Goal: Task Accomplishment & Management: Use online tool/utility

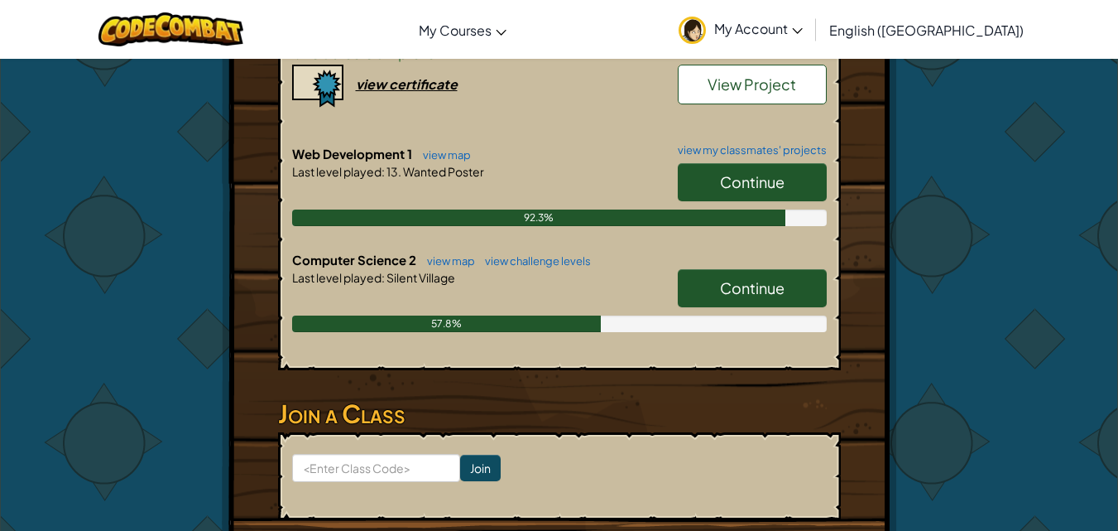
scroll to position [579, 0]
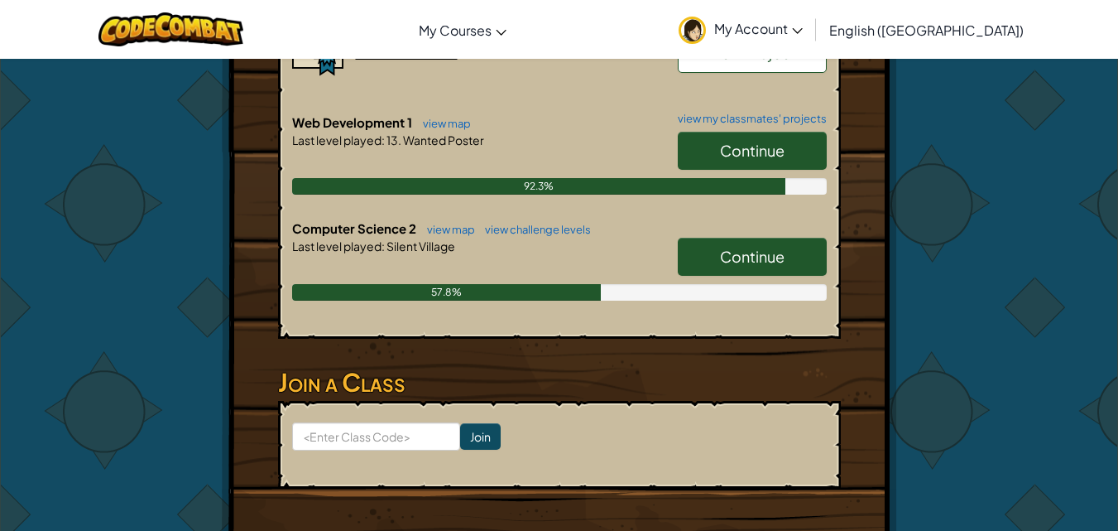
click at [739, 269] on link "Continue" at bounding box center [752, 257] width 149 height 38
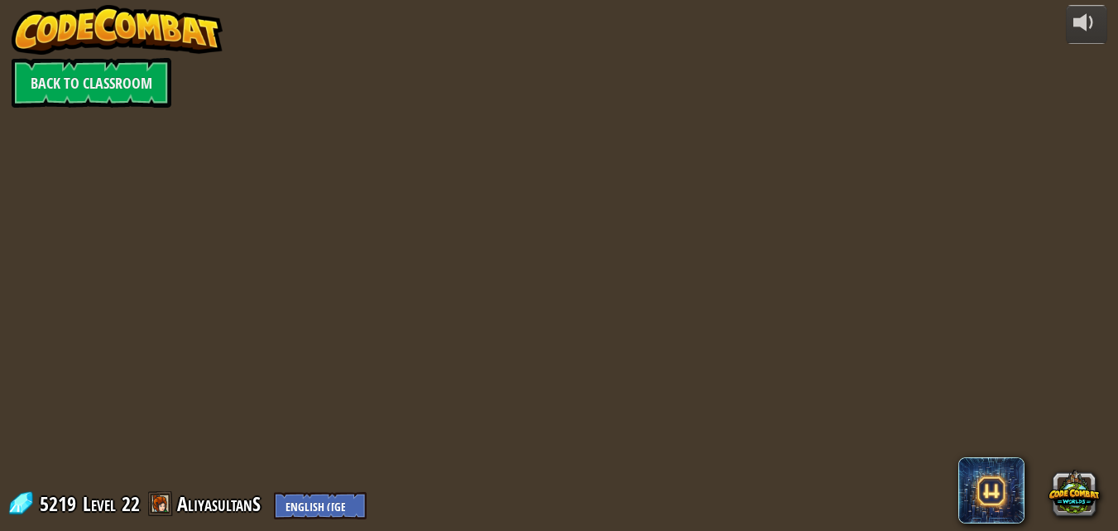
select select "en-[GEOGRAPHIC_DATA]"
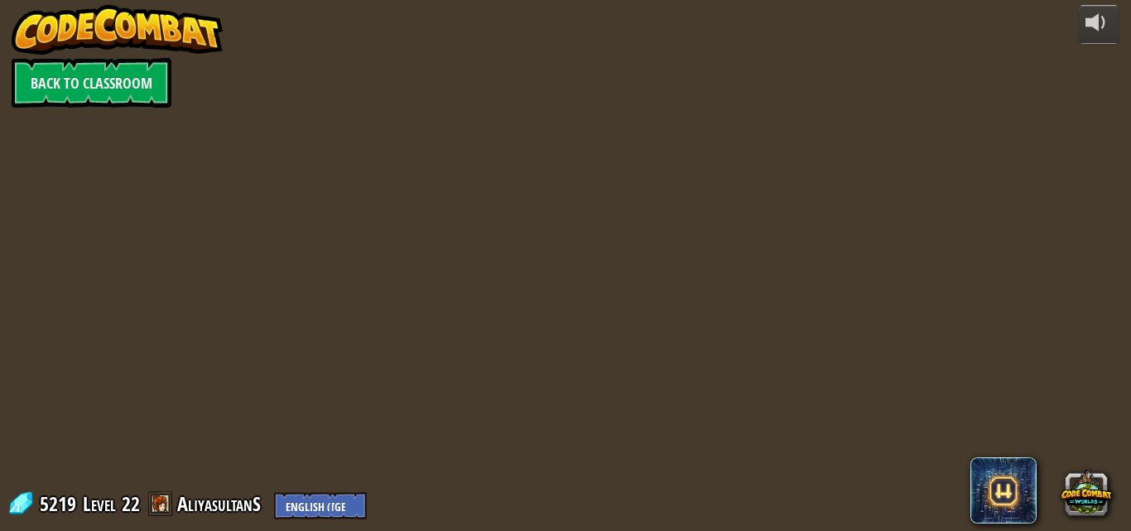
select select "en-[GEOGRAPHIC_DATA]"
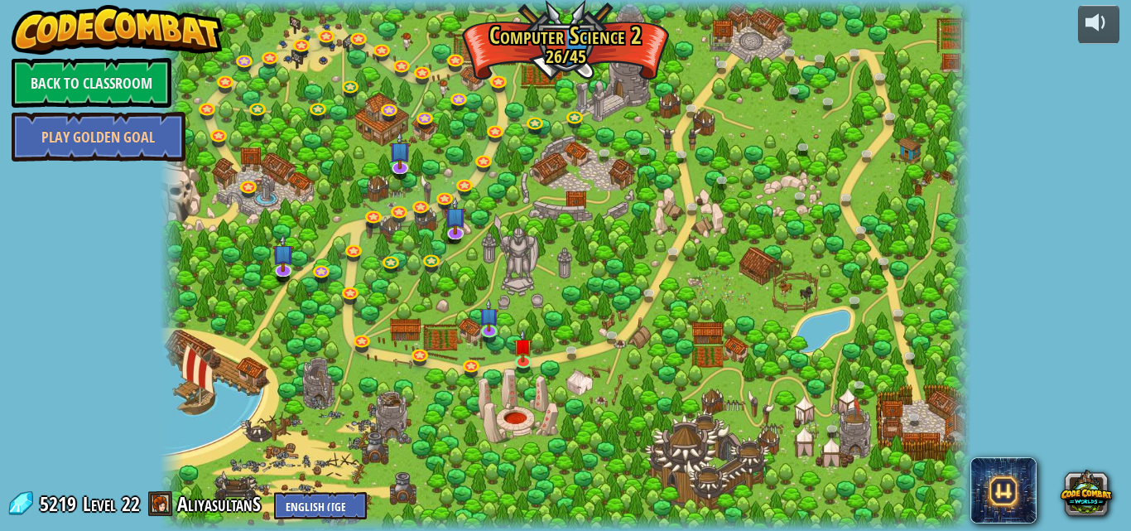
select select "en-[GEOGRAPHIC_DATA]"
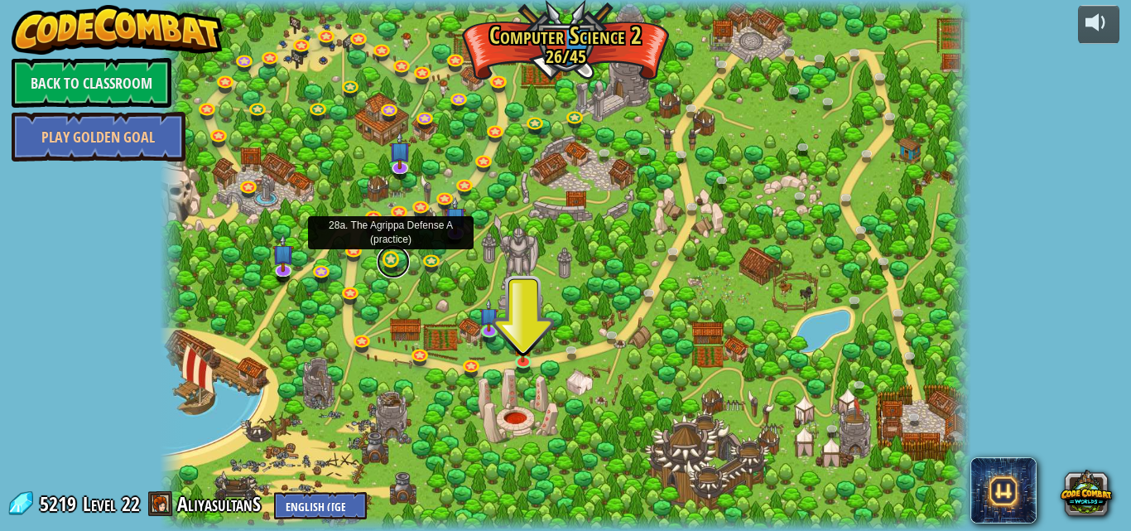
click at [392, 259] on link at bounding box center [393, 261] width 33 height 33
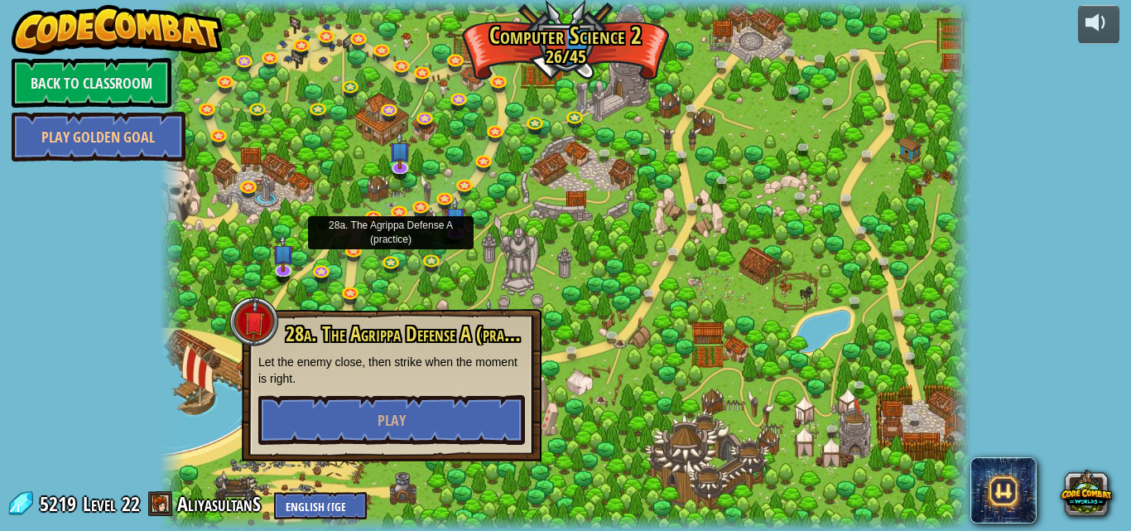
click at [570, 291] on div at bounding box center [566, 265] width 812 height 531
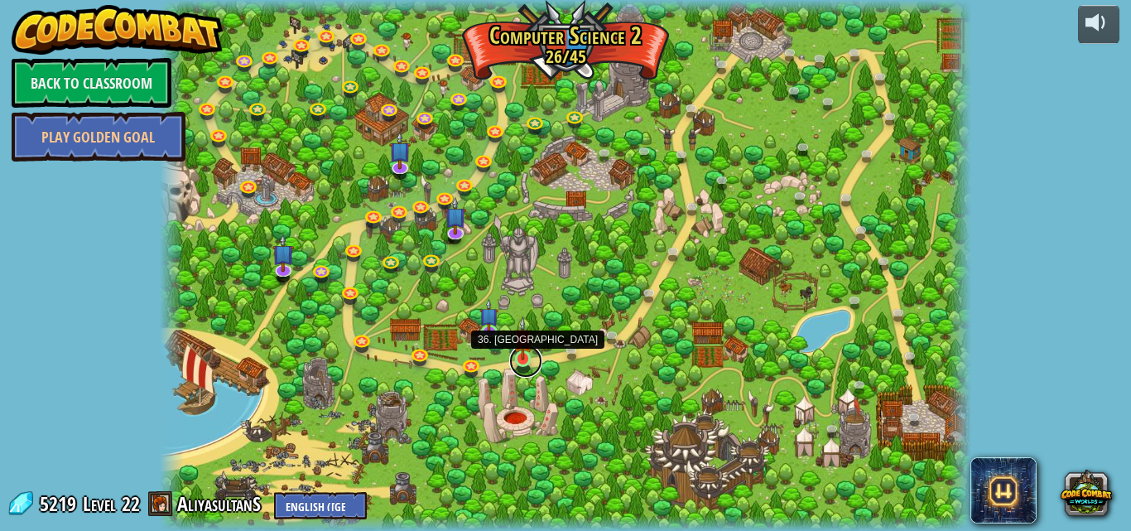
click at [529, 363] on link at bounding box center [525, 360] width 33 height 33
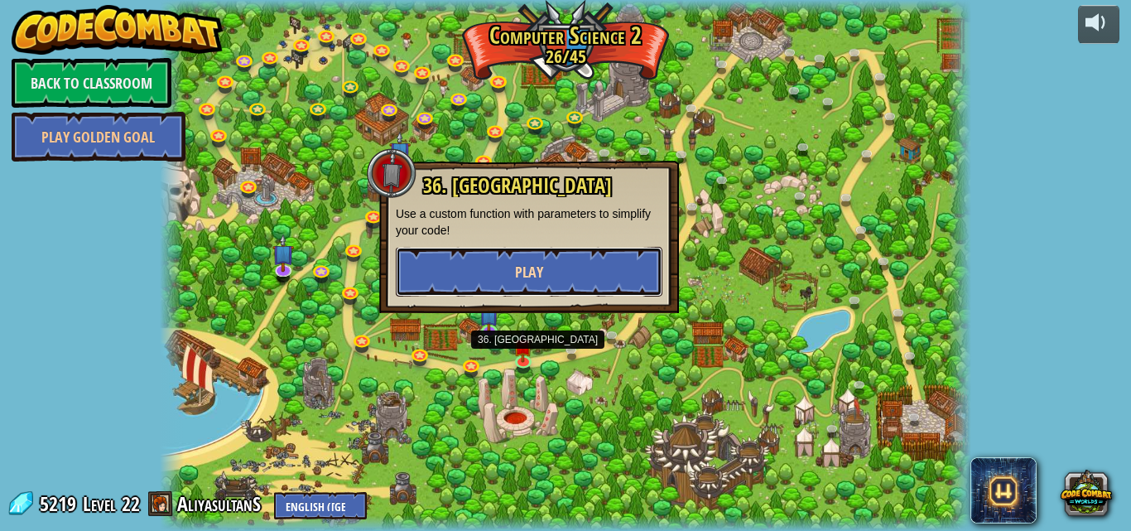
click at [554, 265] on button "Play" at bounding box center [529, 272] width 267 height 50
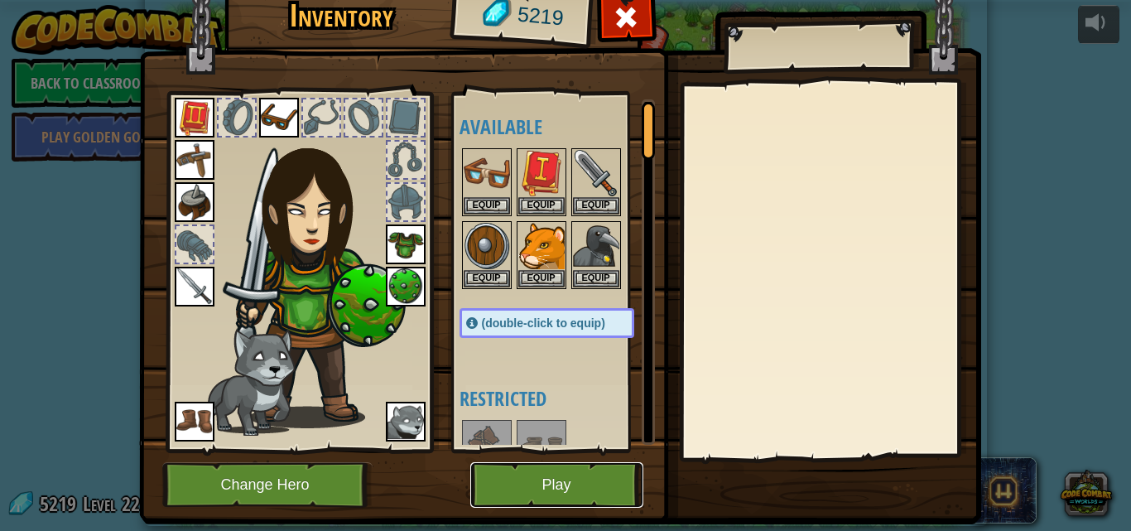
click at [526, 466] on button "Play" at bounding box center [556, 485] width 173 height 46
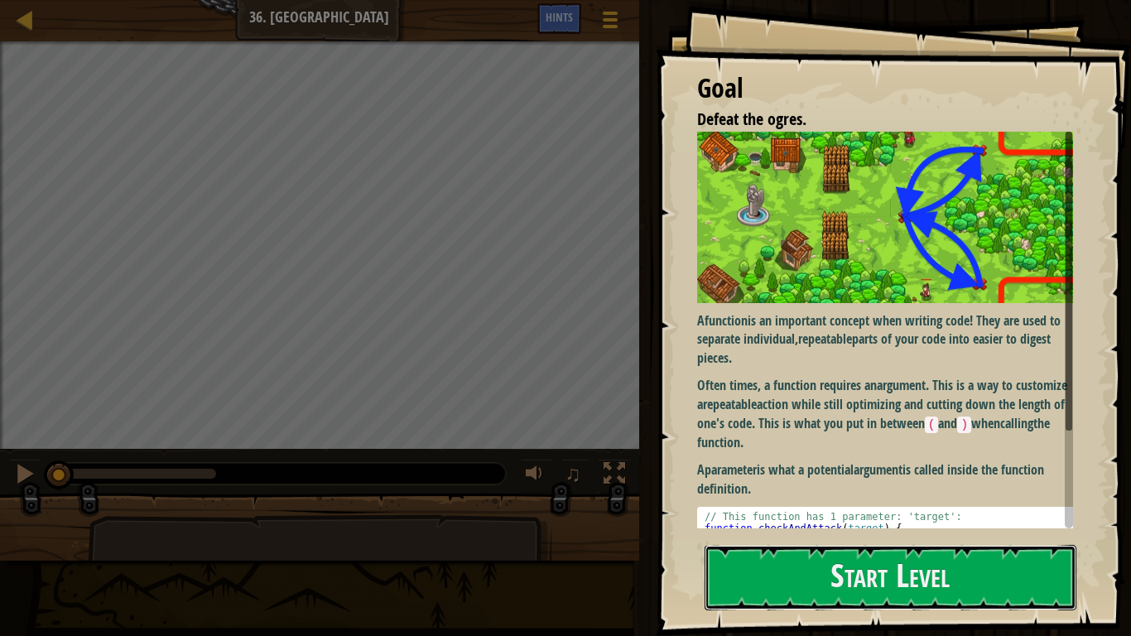
click at [875, 530] on button "Start Level" at bounding box center [890, 577] width 372 height 65
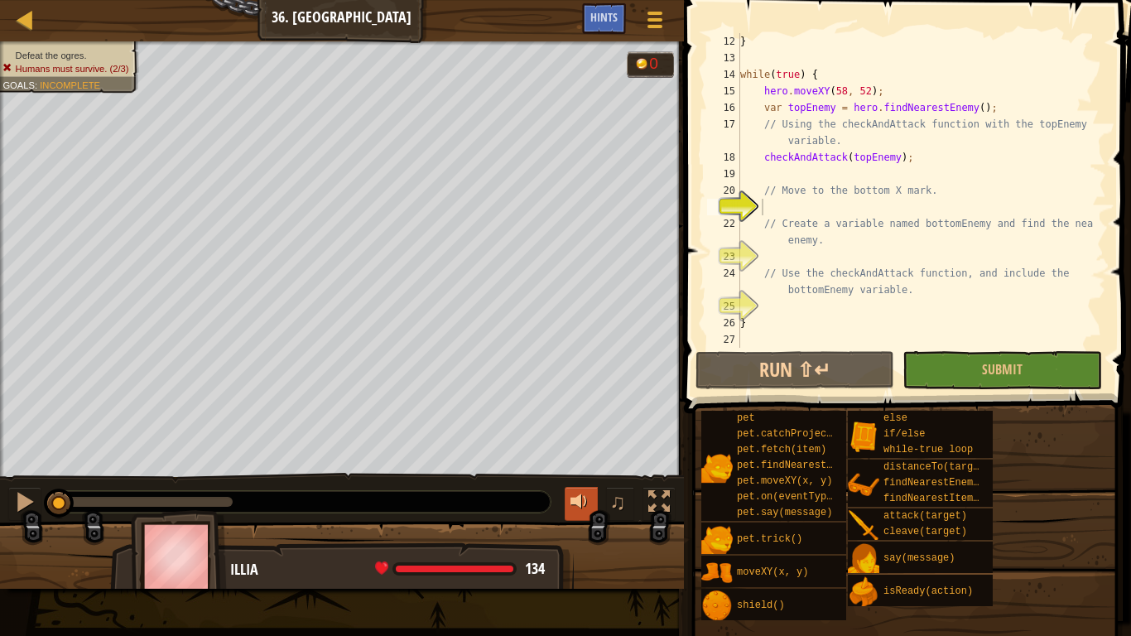
click at [575, 499] on div at bounding box center [581, 502] width 22 height 22
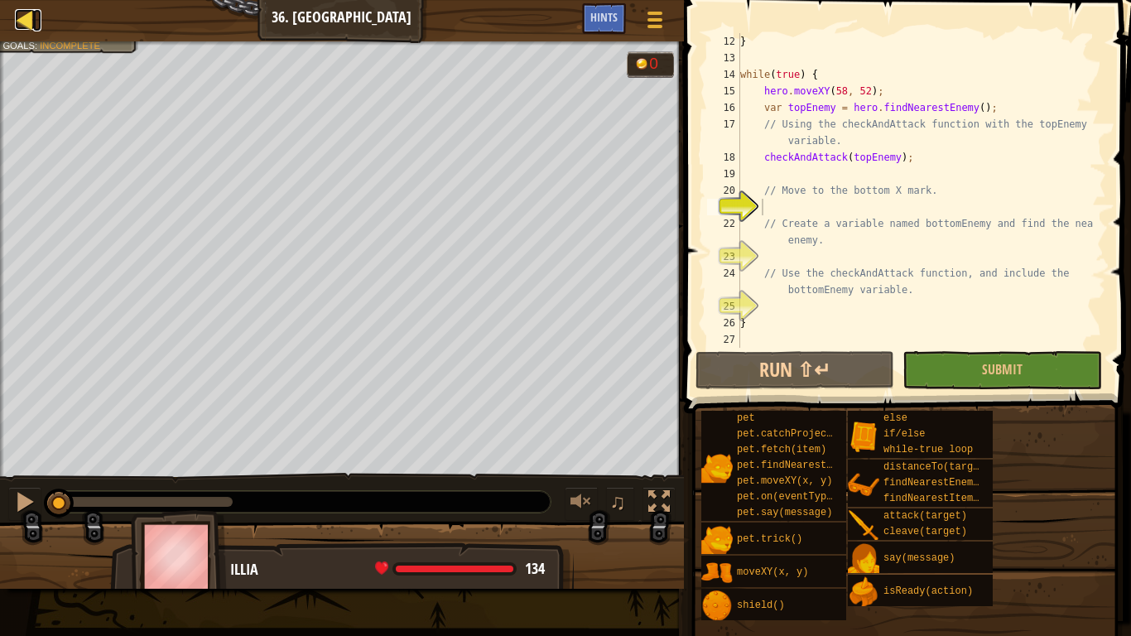
click at [35, 23] on div at bounding box center [25, 19] width 21 height 21
select select "en-[GEOGRAPHIC_DATA]"
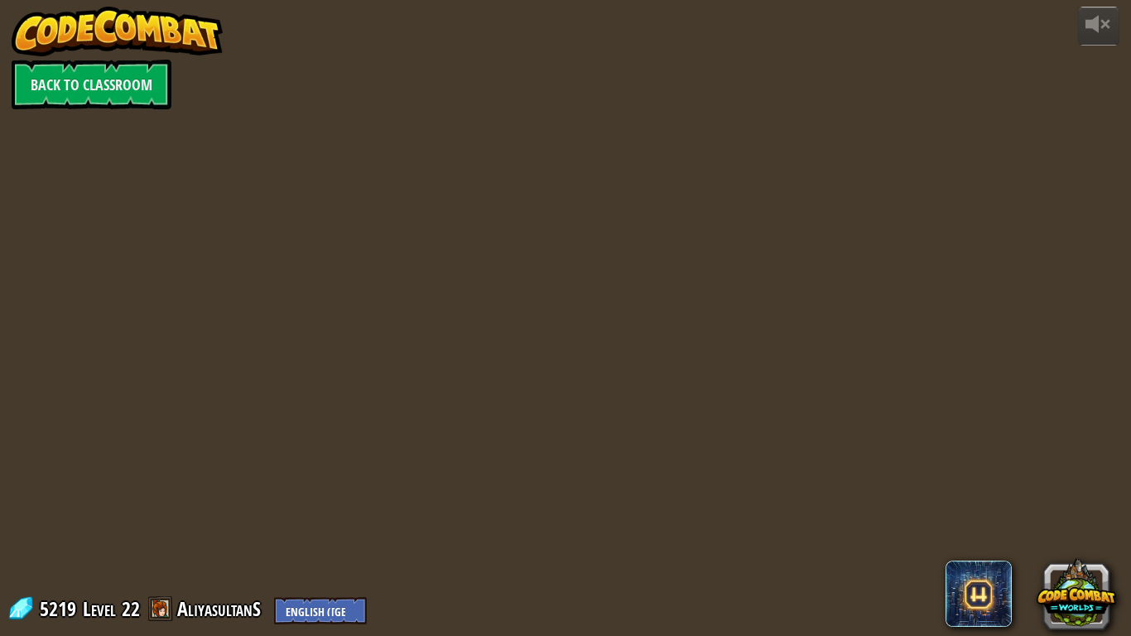
select select "en-[GEOGRAPHIC_DATA]"
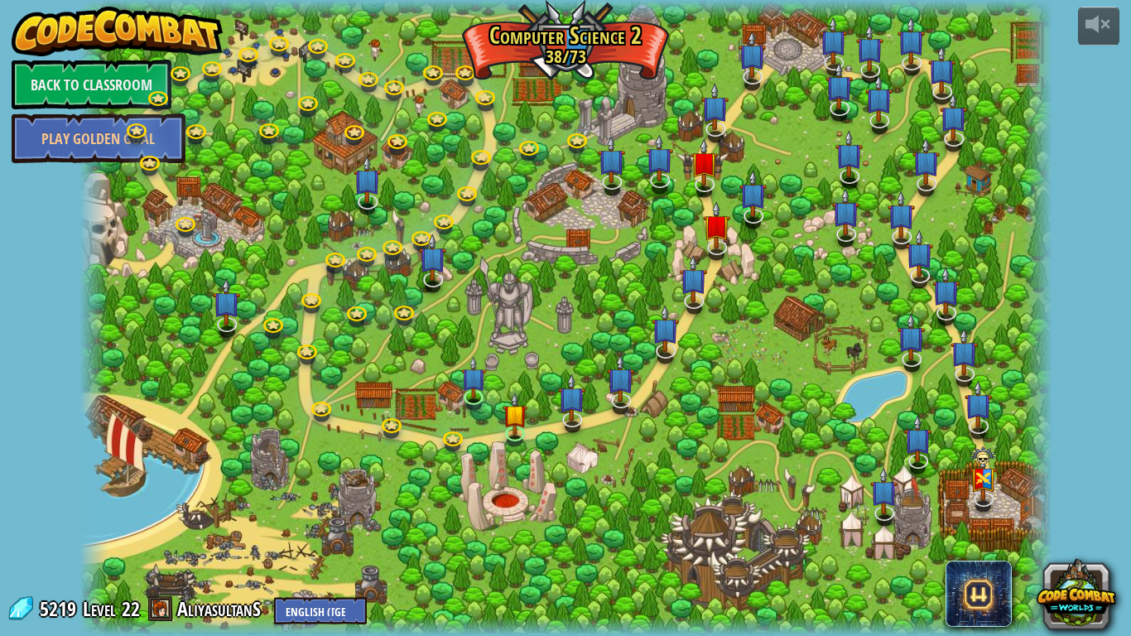
select select "en-[GEOGRAPHIC_DATA]"
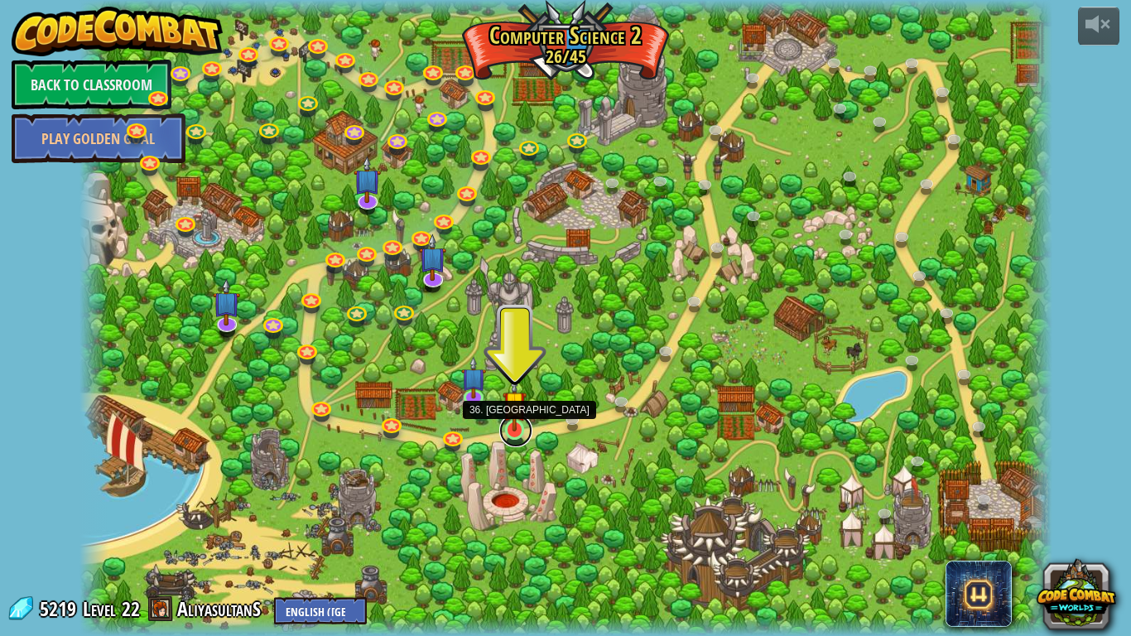
click at [516, 434] on link at bounding box center [515, 430] width 33 height 33
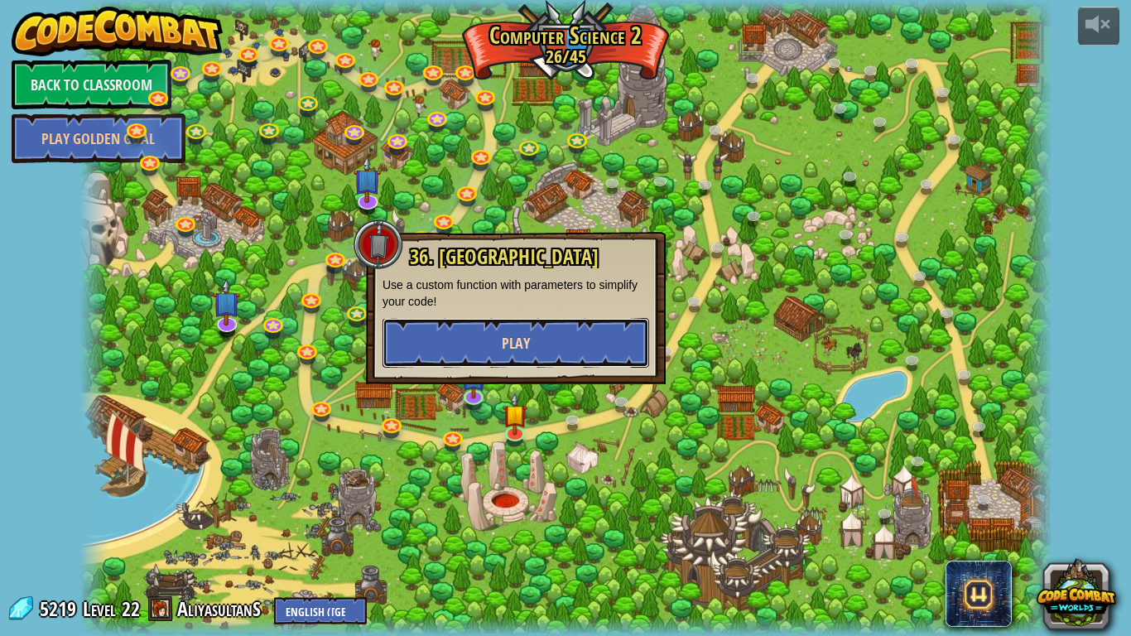
click at [529, 361] on button "Play" at bounding box center [515, 343] width 267 height 50
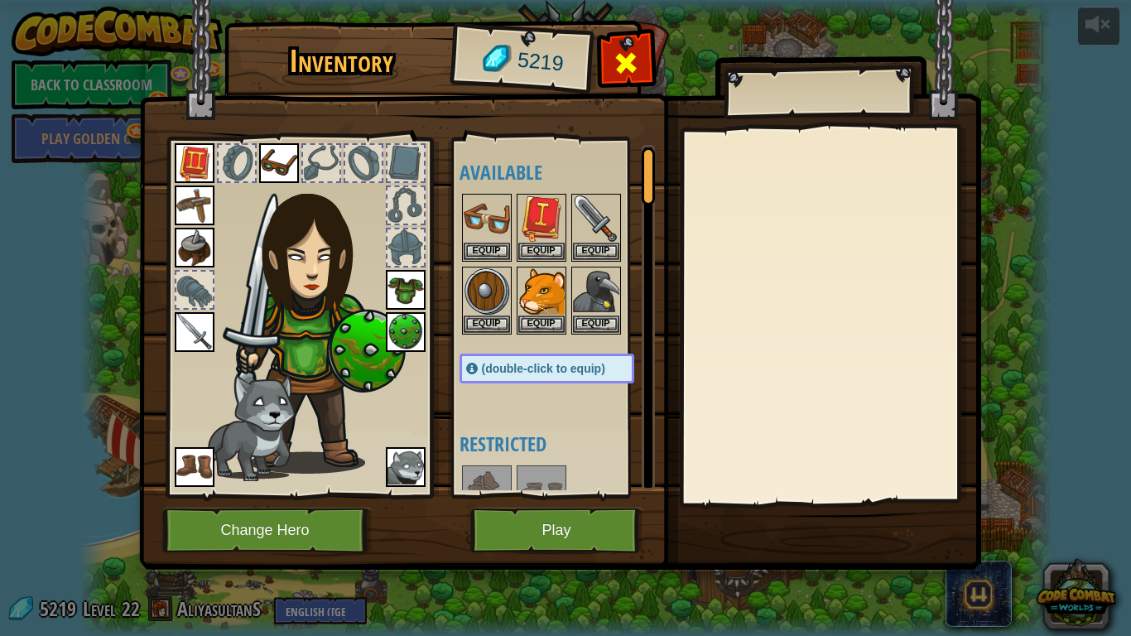
click at [631, 57] on span at bounding box center [626, 63] width 26 height 26
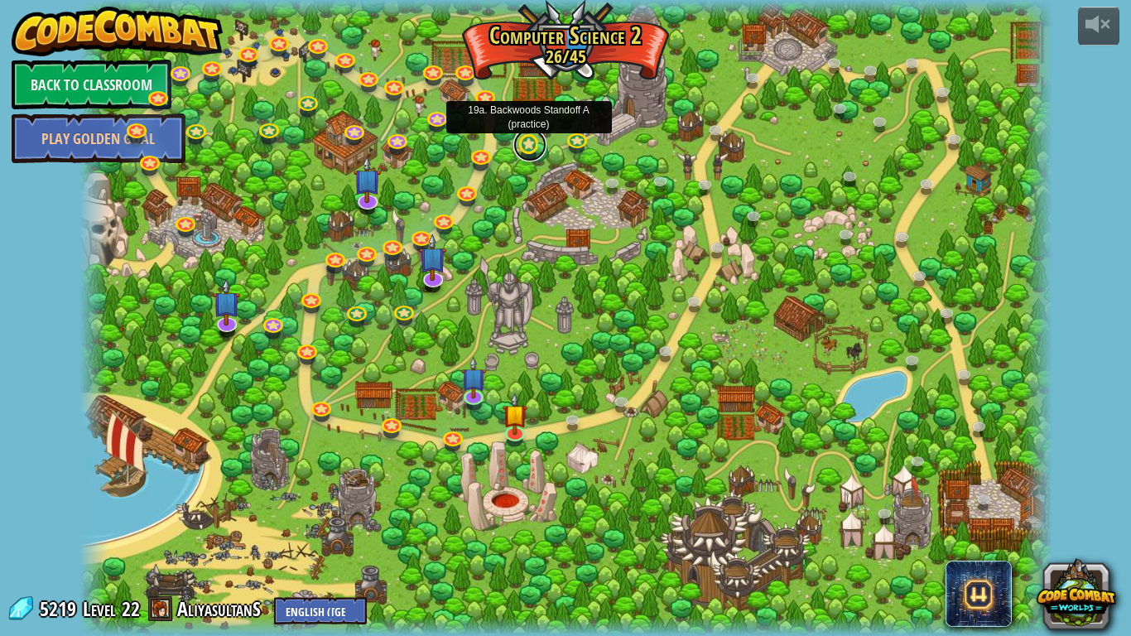
click at [537, 145] on link at bounding box center [529, 144] width 33 height 33
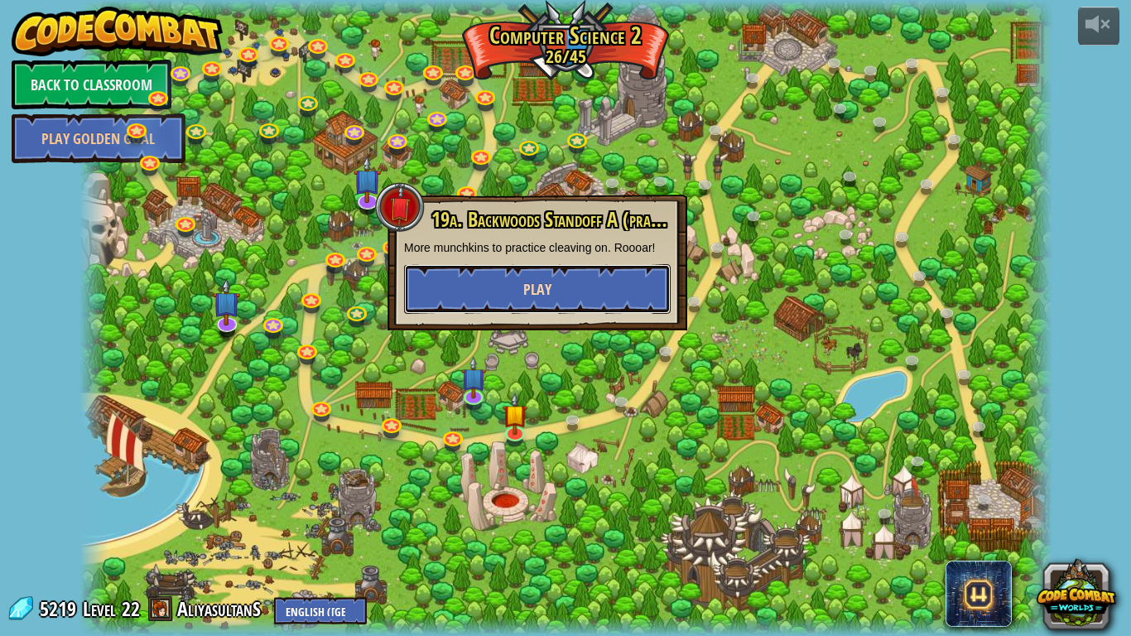
click at [557, 299] on button "Play" at bounding box center [537, 289] width 267 height 50
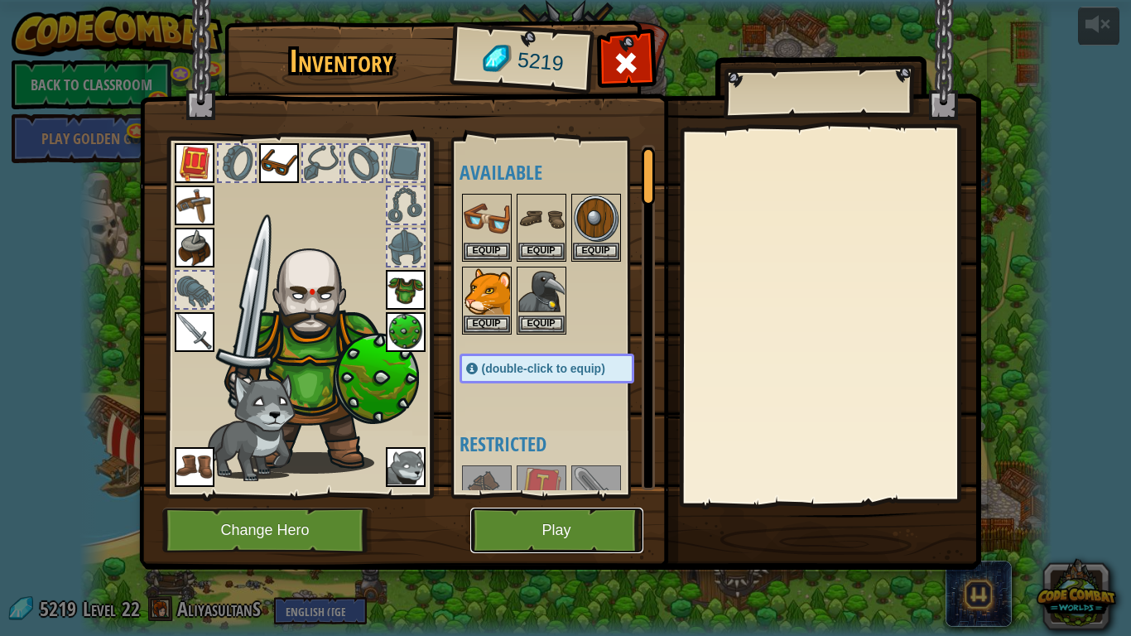
click at [507, 521] on button "Play" at bounding box center [556, 530] width 173 height 46
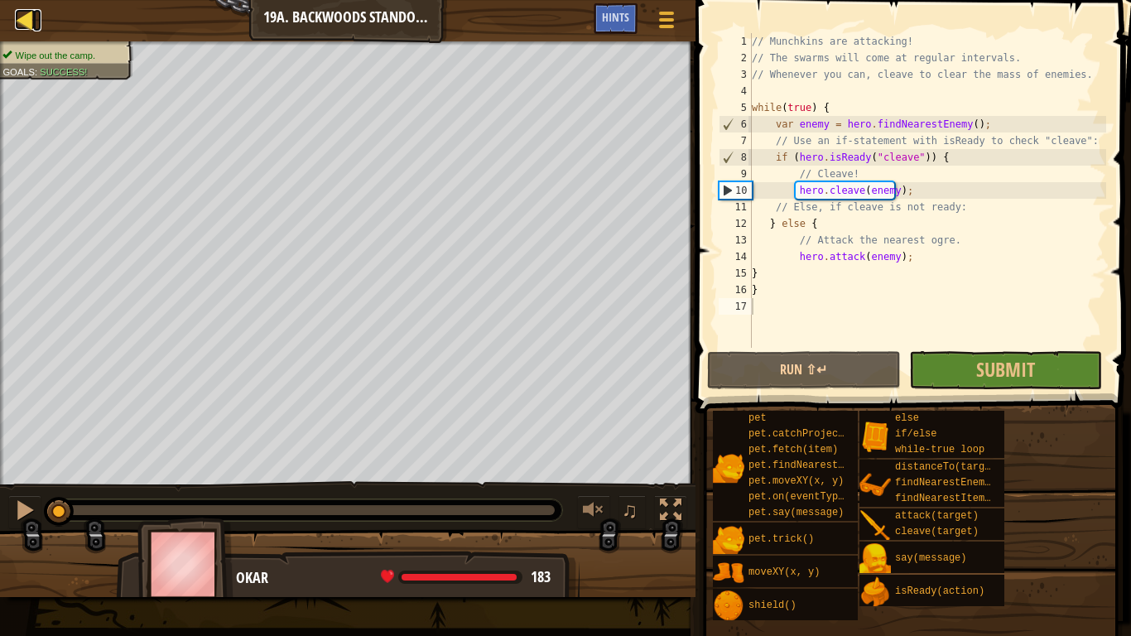
click at [19, 19] on div at bounding box center [25, 19] width 21 height 21
select select "en-[GEOGRAPHIC_DATA]"
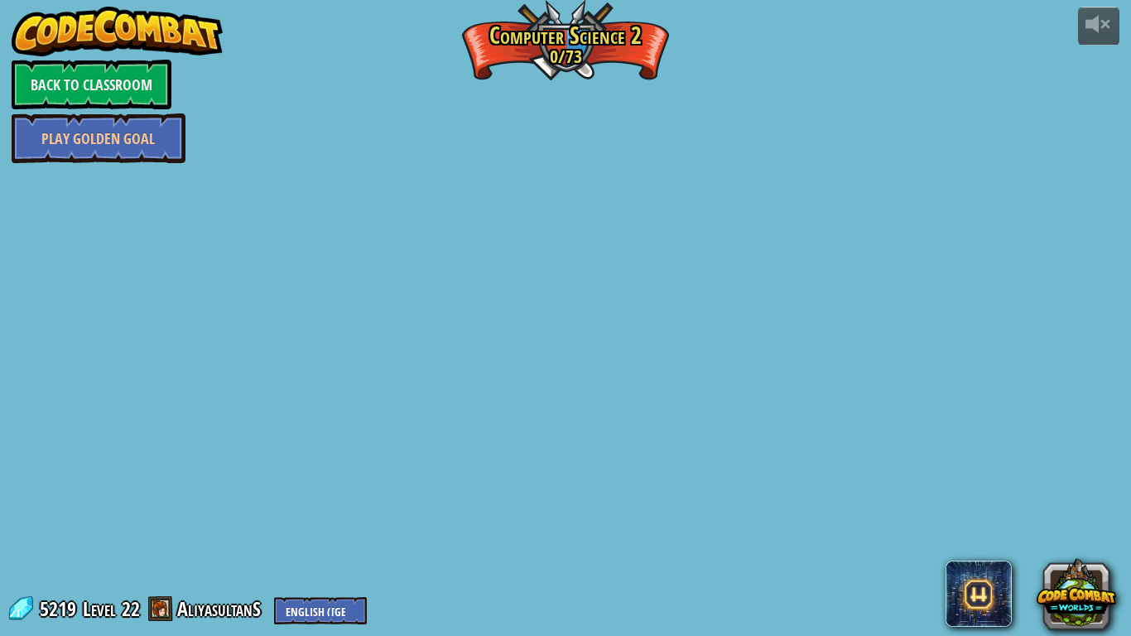
select select "en-[GEOGRAPHIC_DATA]"
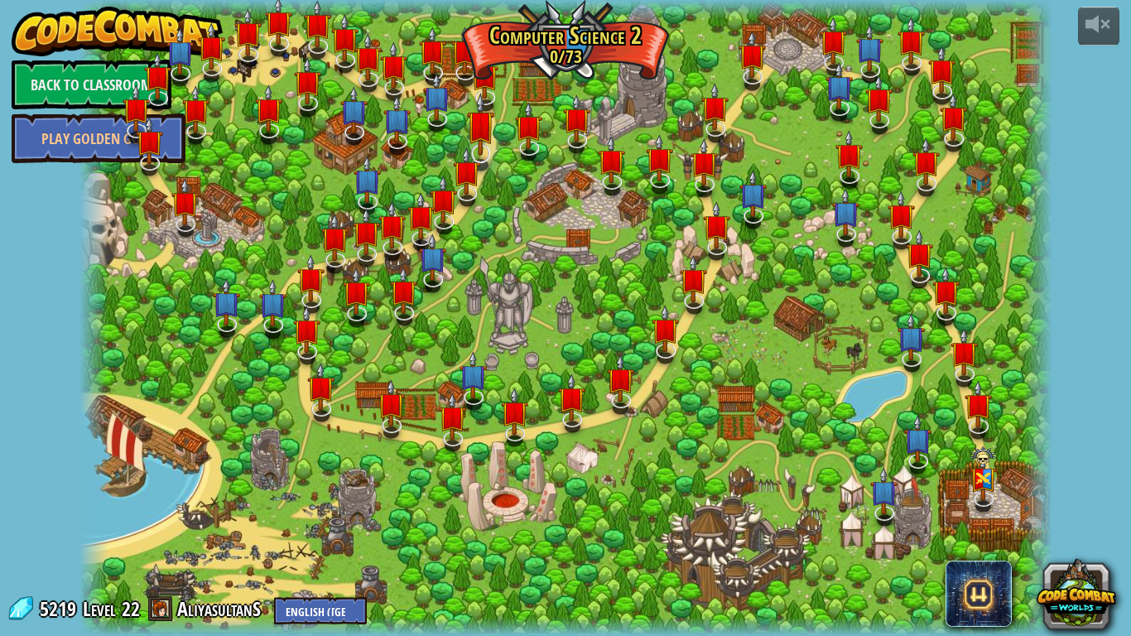
select select "en-[GEOGRAPHIC_DATA]"
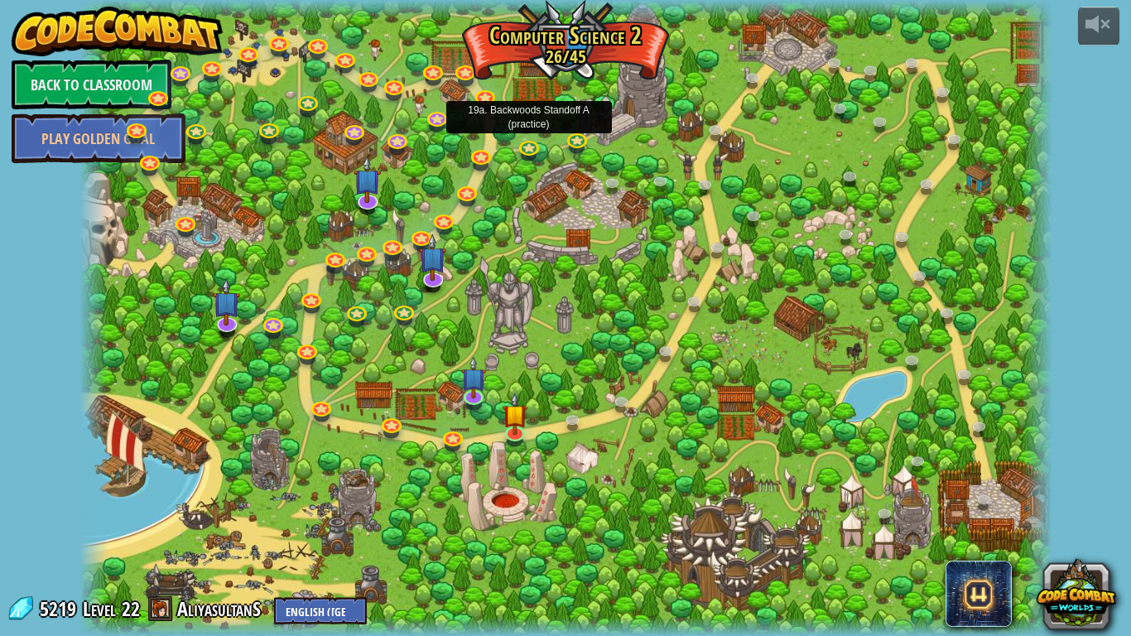
select select "en-[GEOGRAPHIC_DATA]"
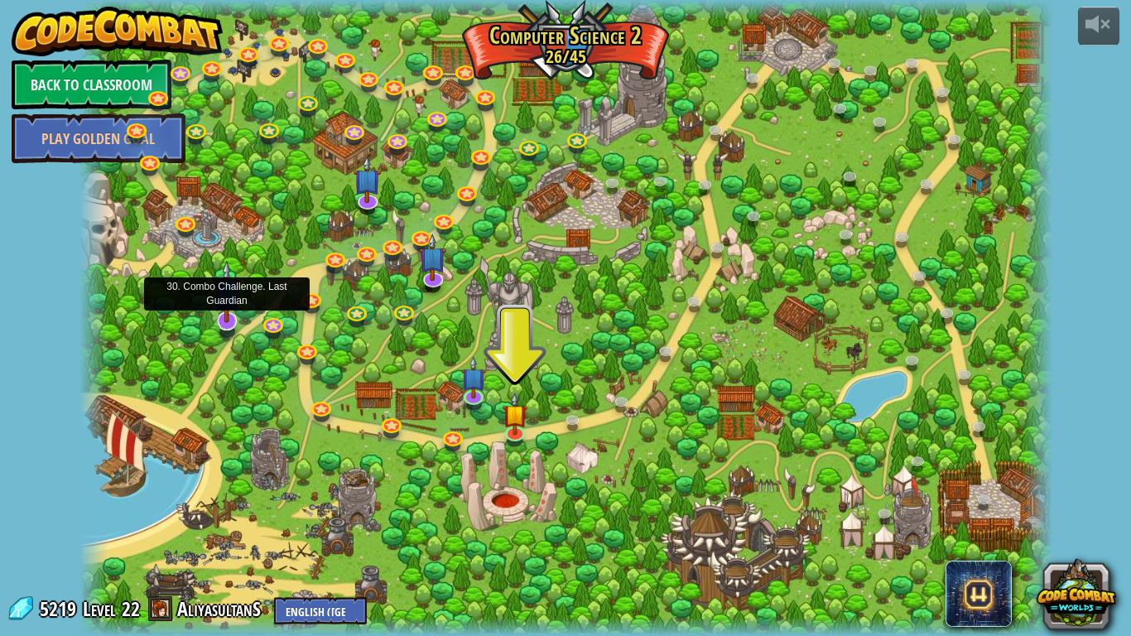
click at [232, 310] on img at bounding box center [226, 291] width 27 height 63
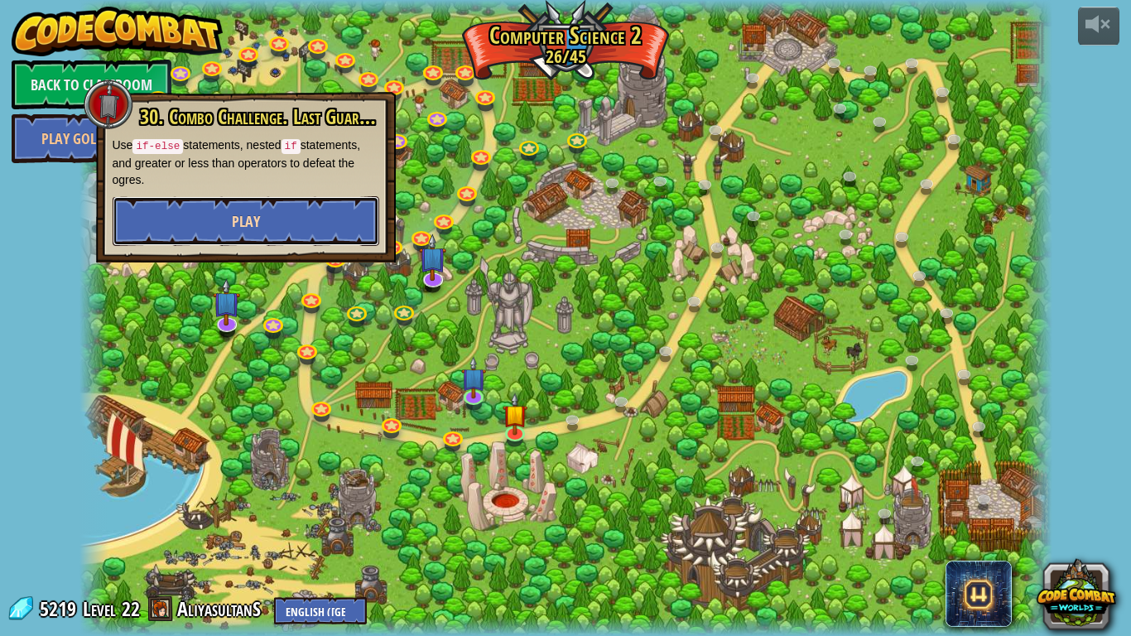
click at [235, 211] on span "Play" at bounding box center [246, 221] width 28 height 21
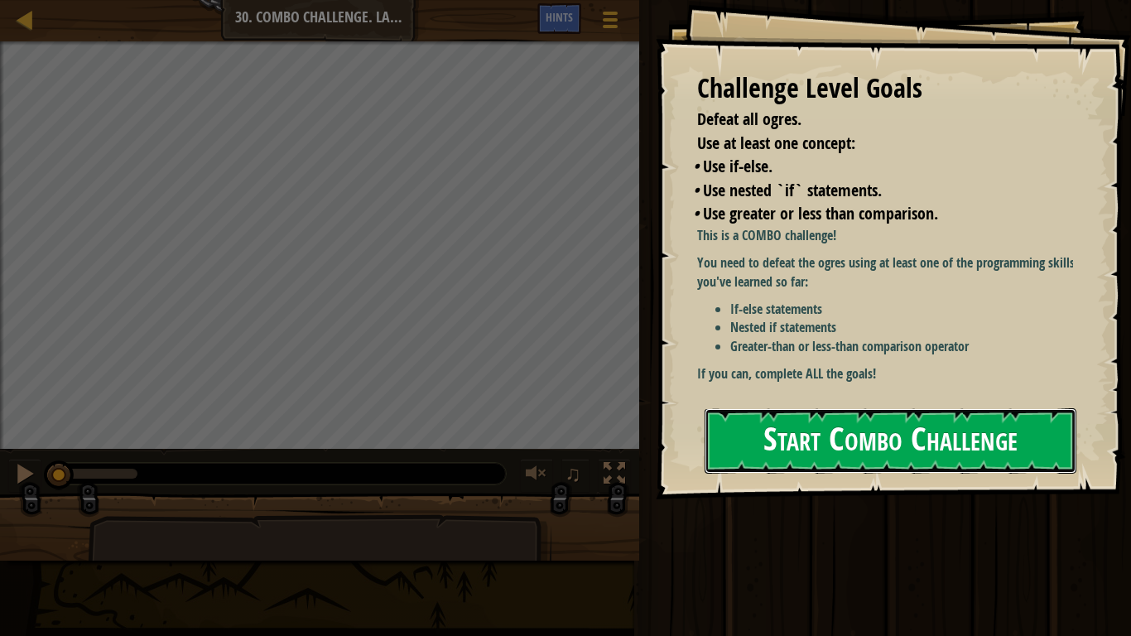
click at [883, 419] on button "Start Combo Challenge" at bounding box center [890, 440] width 372 height 65
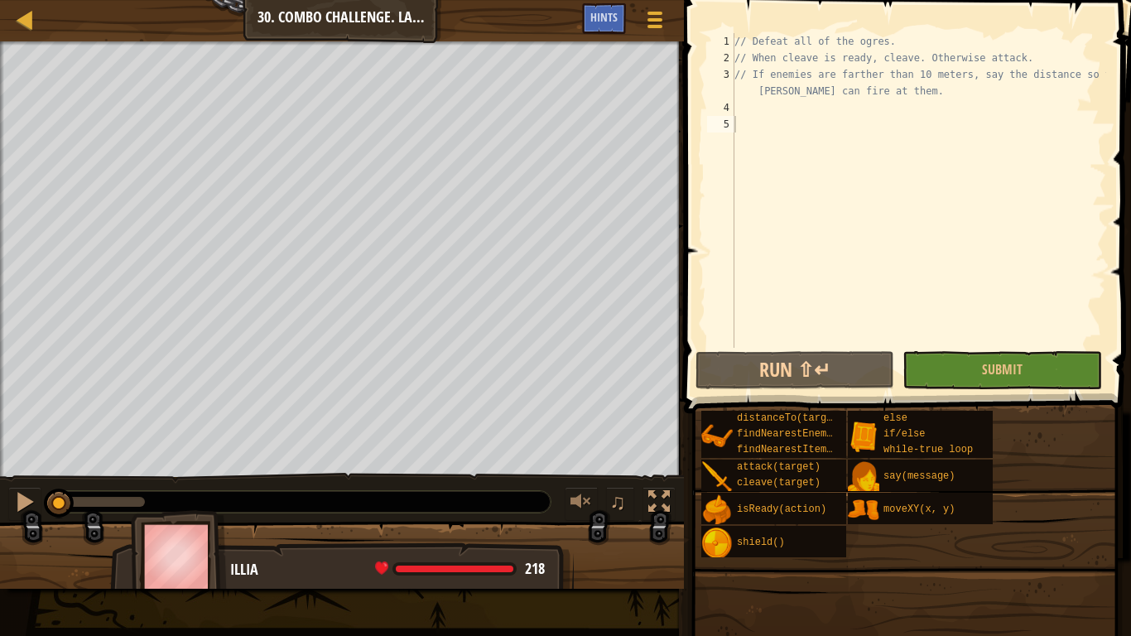
click at [397, 19] on div "Map Computer Science 2 30. Combo Challenge. Last Guardian Game Menu Done Hints" at bounding box center [342, 20] width 684 height 41
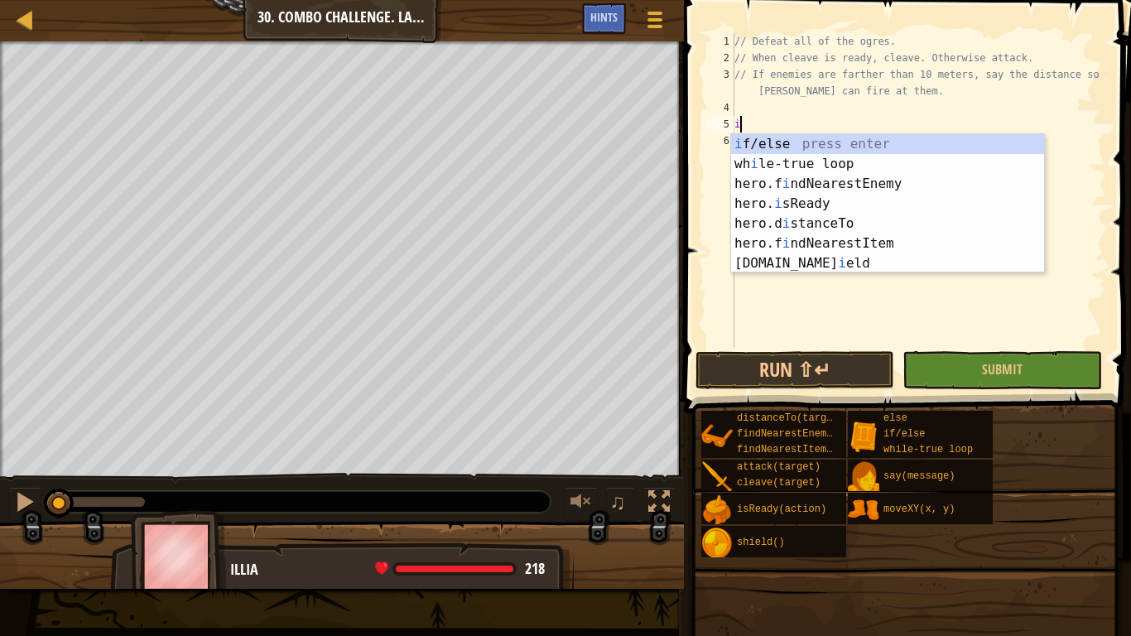
scroll to position [7, 0]
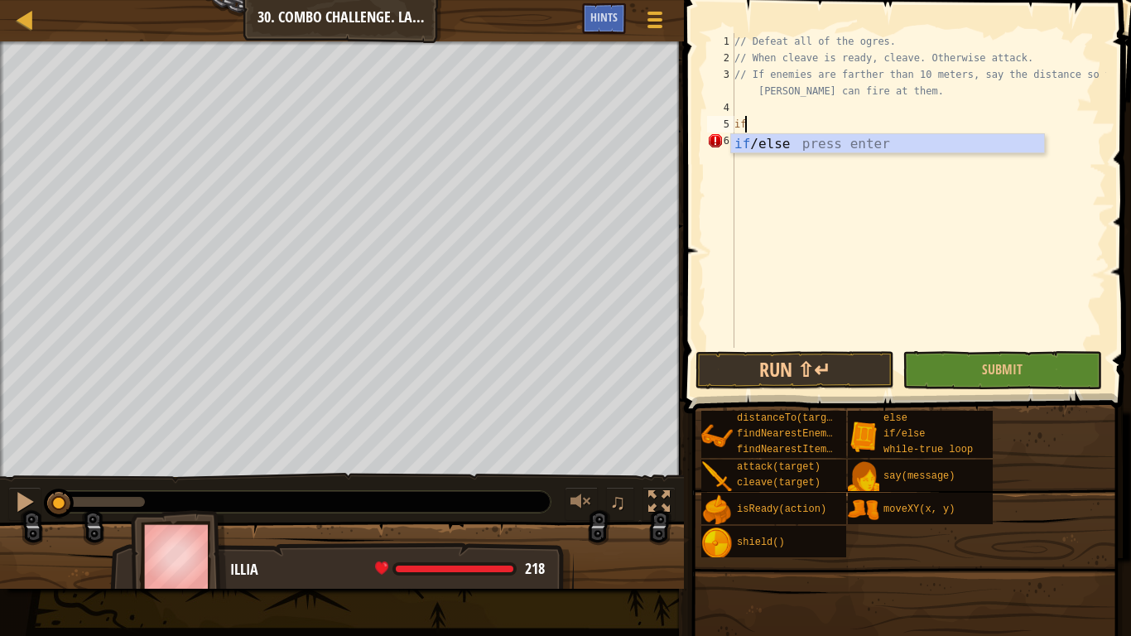
type textarea "i"
type textarea "while True"
click at [791, 145] on div "while- true loop press enter" at bounding box center [919, 164] width 313 height 60
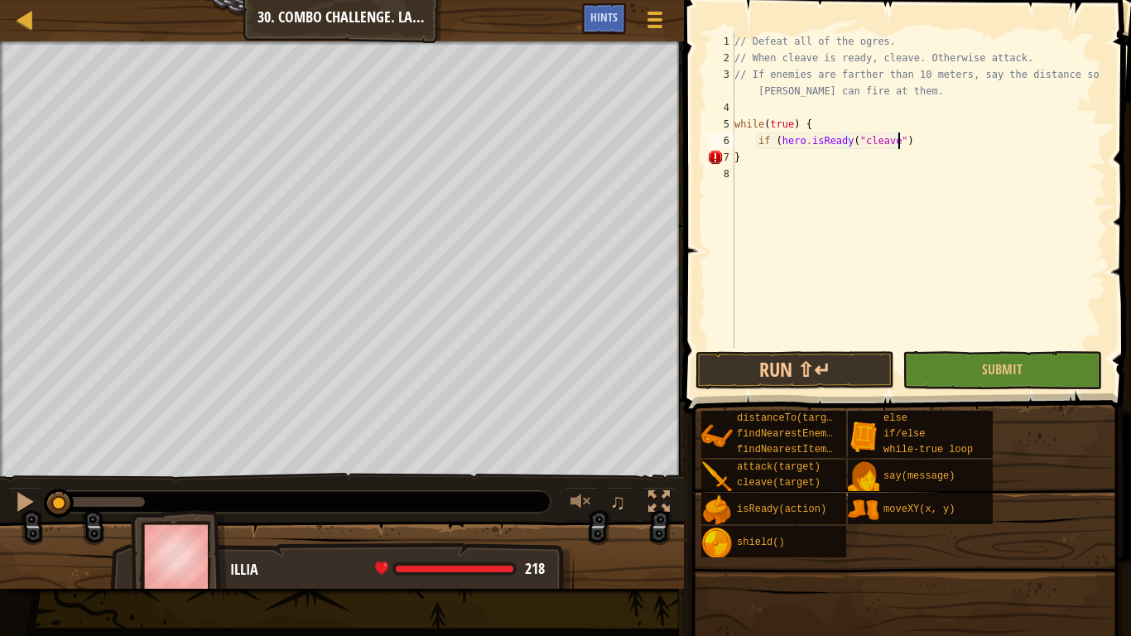
scroll to position [7, 13]
type textarea "if (hero.isReady("cleave"));"
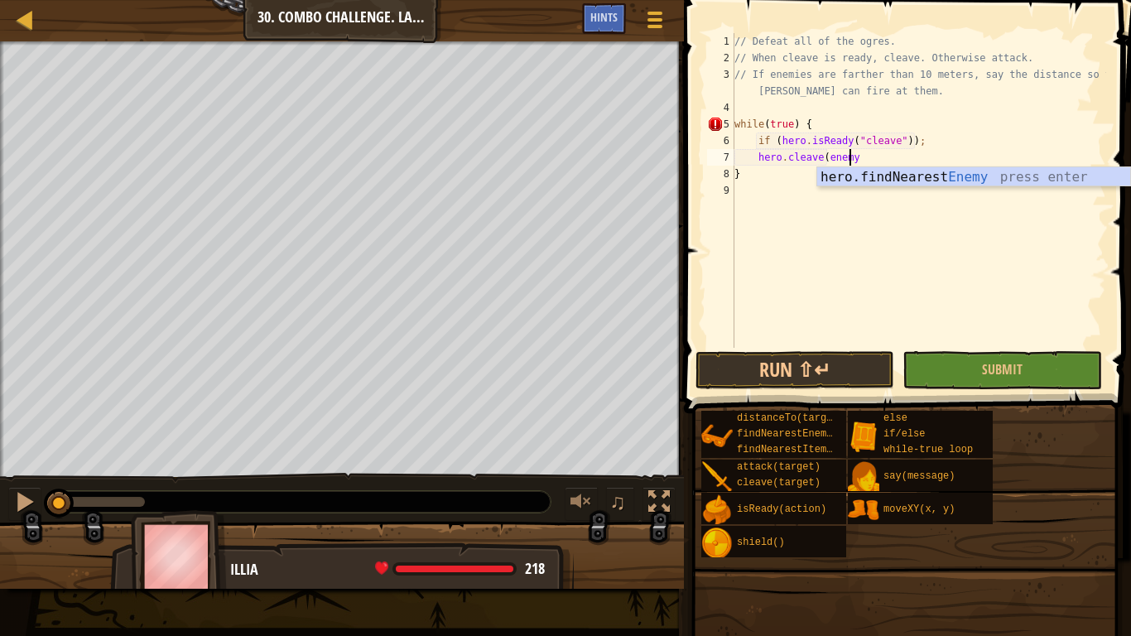
scroll to position [7, 9]
click at [916, 142] on div "// Defeat all of the ogres. // When cleave is ready, cleave. Otherwise attack. …" at bounding box center [918, 207] width 375 height 348
type textarea "}"
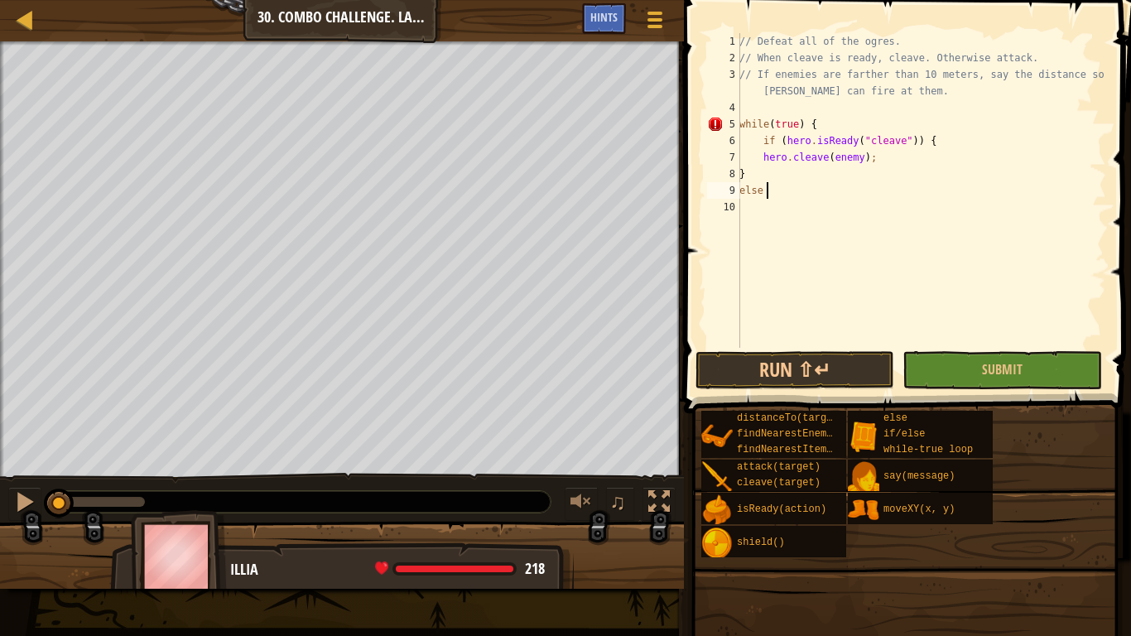
scroll to position [7, 2]
click at [739, 190] on div "9" at bounding box center [723, 190] width 33 height 17
click at [740, 190] on div "// Defeat all of the ogres. // When cleave is ready, cleave. Otherwise attack. …" at bounding box center [921, 207] width 370 height 348
type textarea "else {"
click at [782, 192] on div "// Defeat all of the ogres. // When cleave is ready, cleave. Otherwise attack. …" at bounding box center [921, 207] width 370 height 348
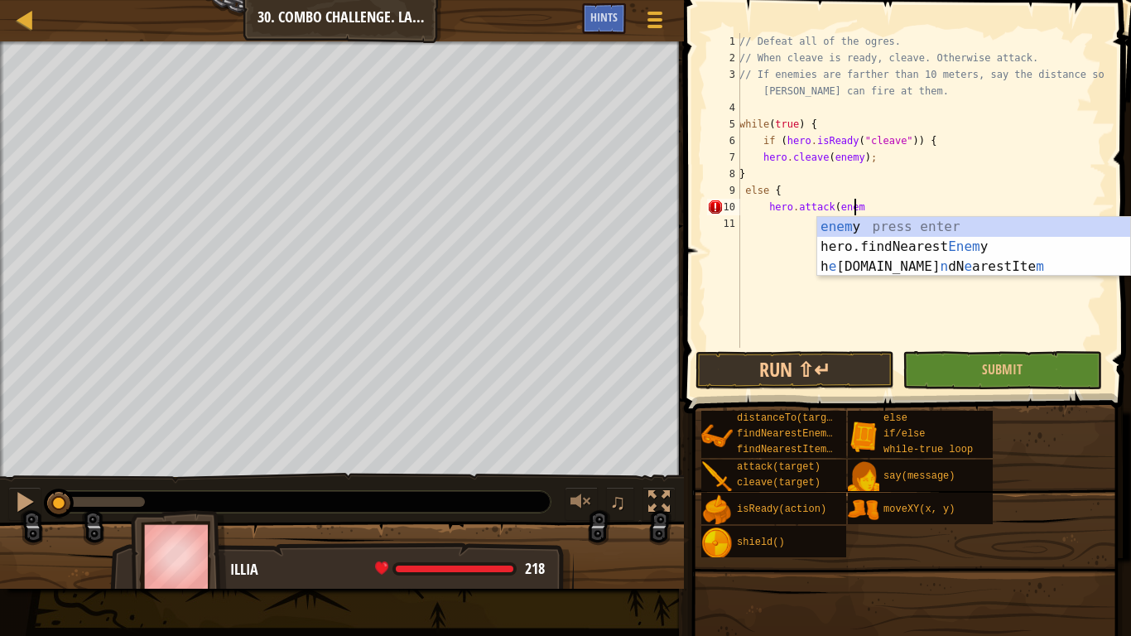
scroll to position [7, 9]
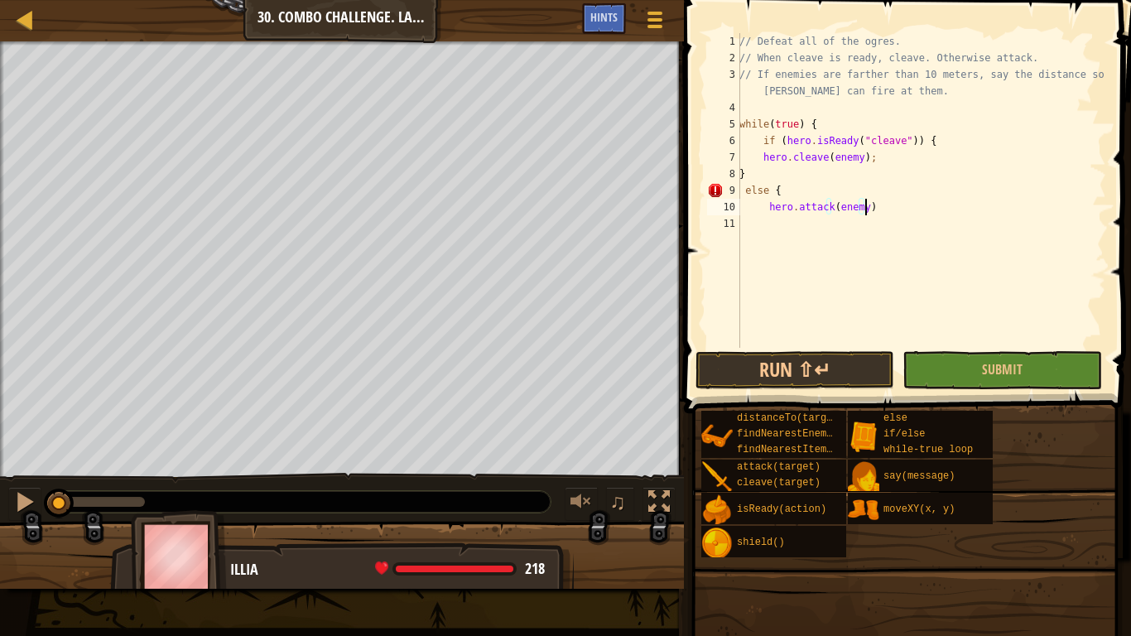
type textarea "hero.attack(enemy);"
type textarea "}"
click at [819, 124] on div "// Defeat all of the ogres. // When cleave is ready, cleave. Otherwise attack. …" at bounding box center [921, 207] width 370 height 348
type textarea "while(true) {"
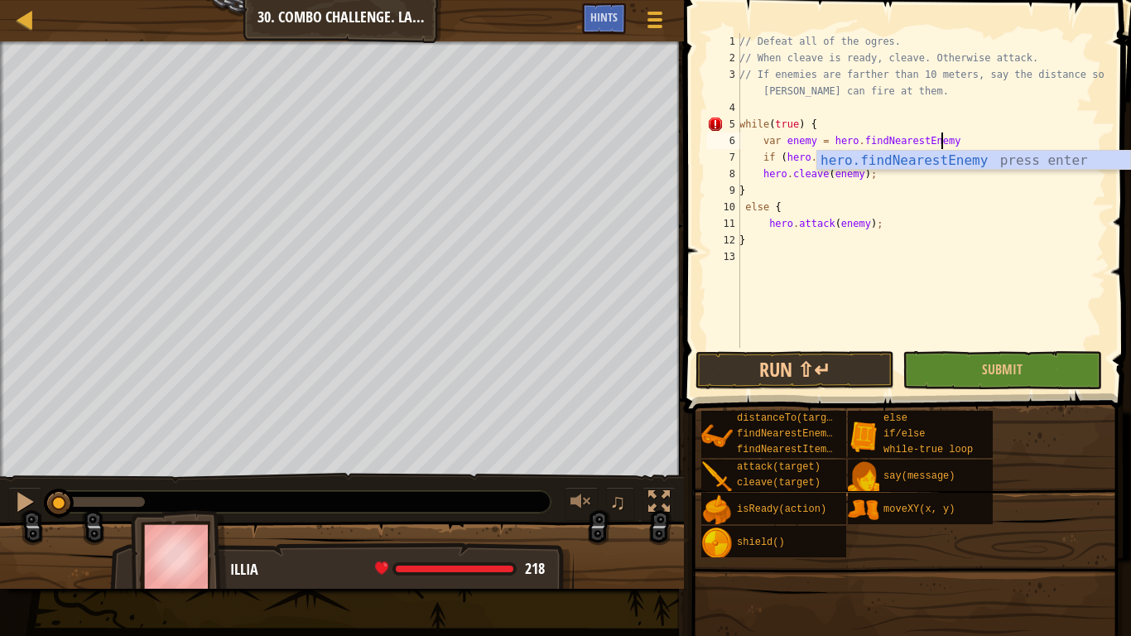
scroll to position [7, 16]
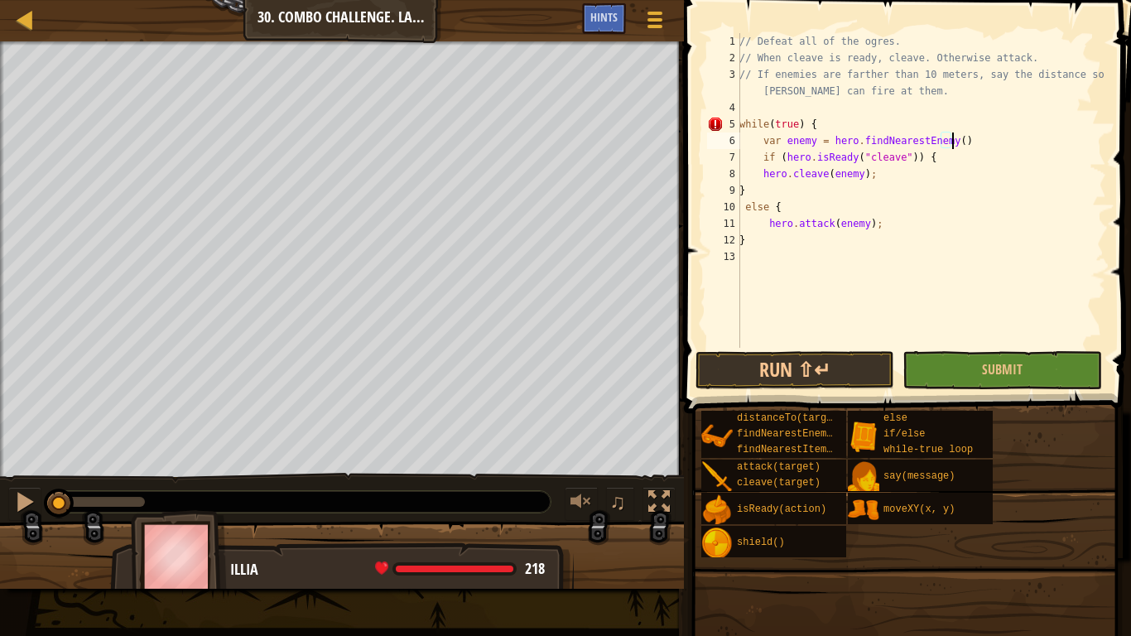
type textarea "var enemy = hero.findNearestEnemy();"
click at [752, 249] on div "// Defeat all of the ogres. // When cleave is ready, cleave. Otherwise attack. …" at bounding box center [921, 207] width 370 height 348
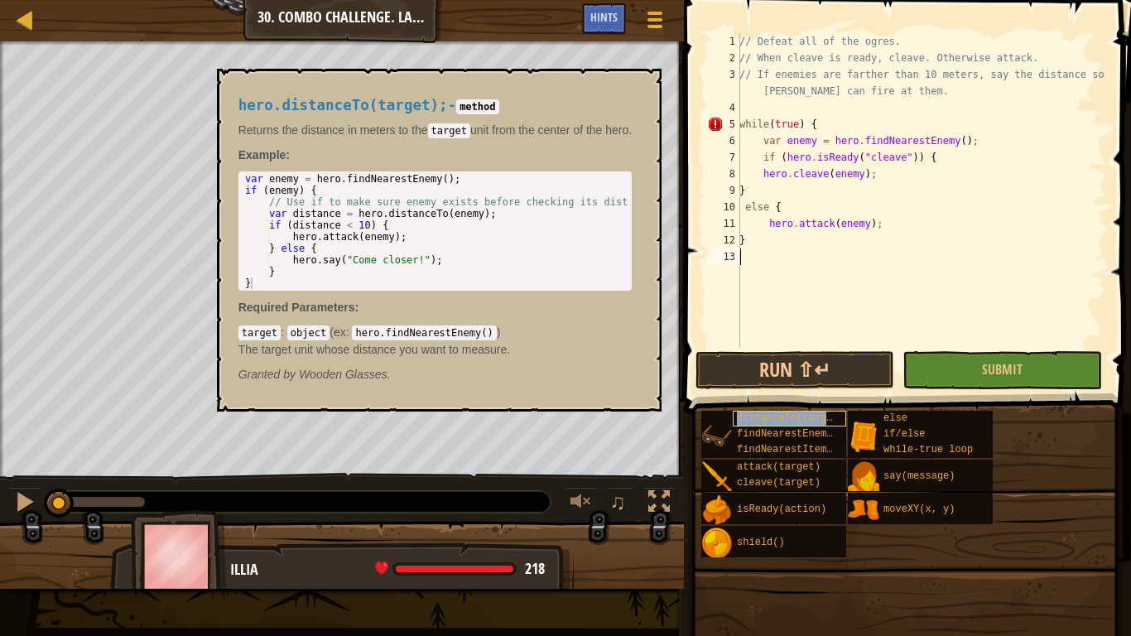
click at [791, 425] on div "distanceTo(target)" at bounding box center [789, 419] width 113 height 16
click at [645, 89] on button "×" at bounding box center [643, 87] width 13 height 23
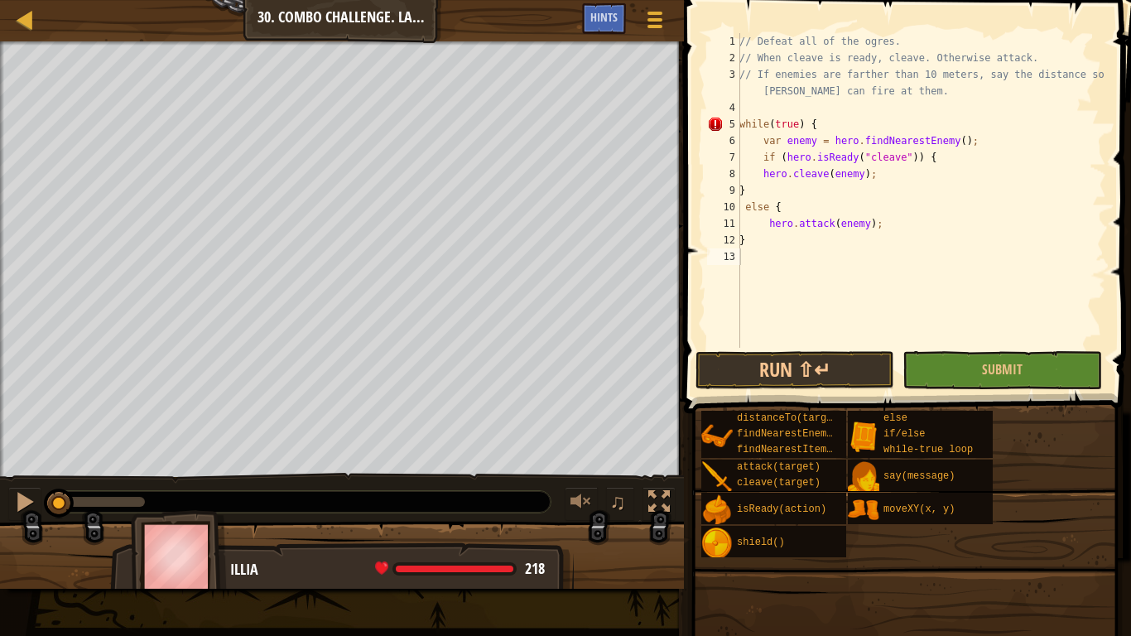
click at [752, 254] on div "// Defeat all of the ogres. // When cleave is ready, cleave. Otherwise attack. …" at bounding box center [921, 207] width 370 height 348
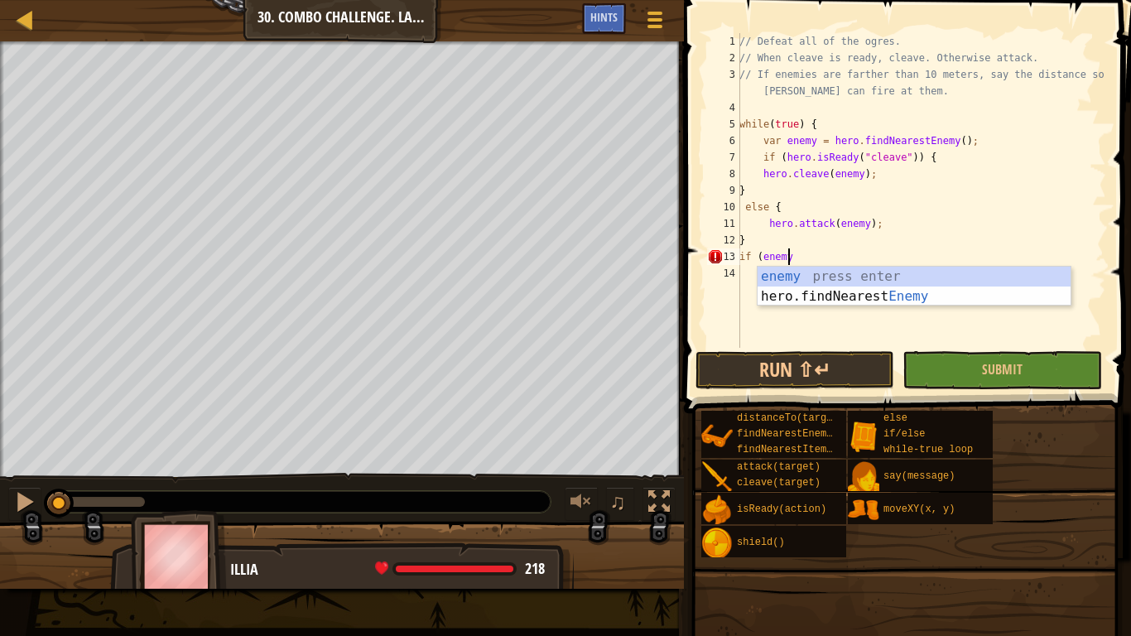
scroll to position [7, 3]
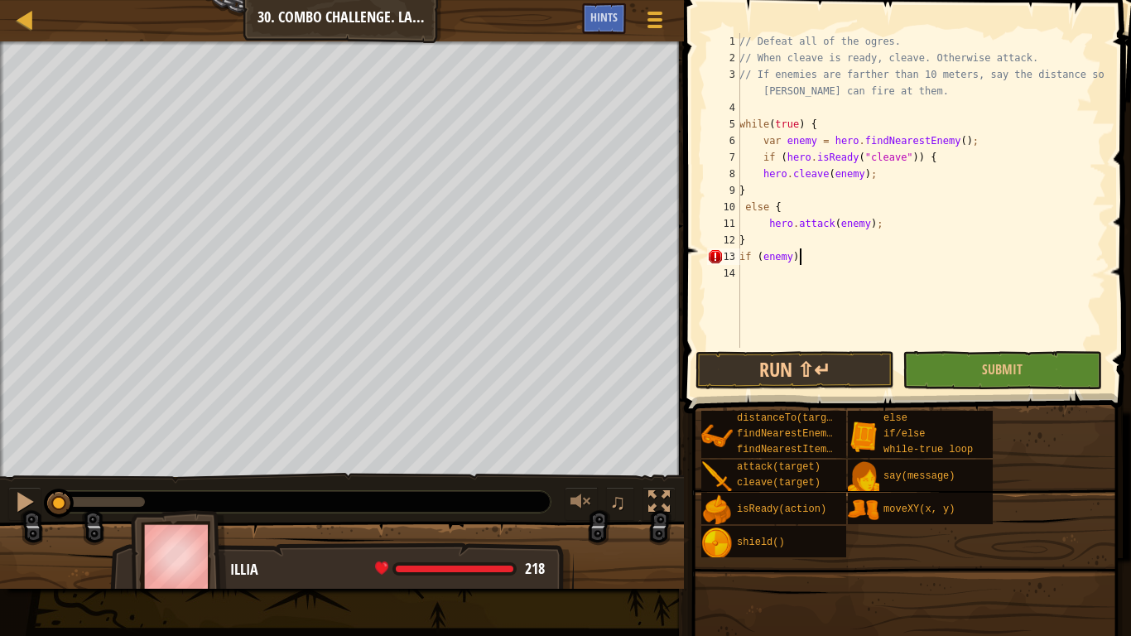
type textarea "if (enemy) {"
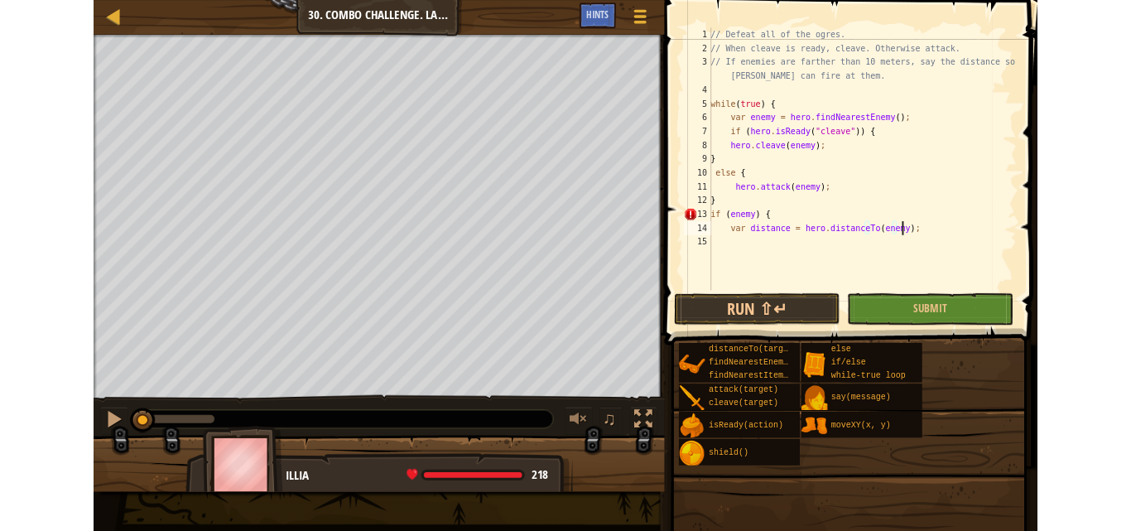
scroll to position [7, 18]
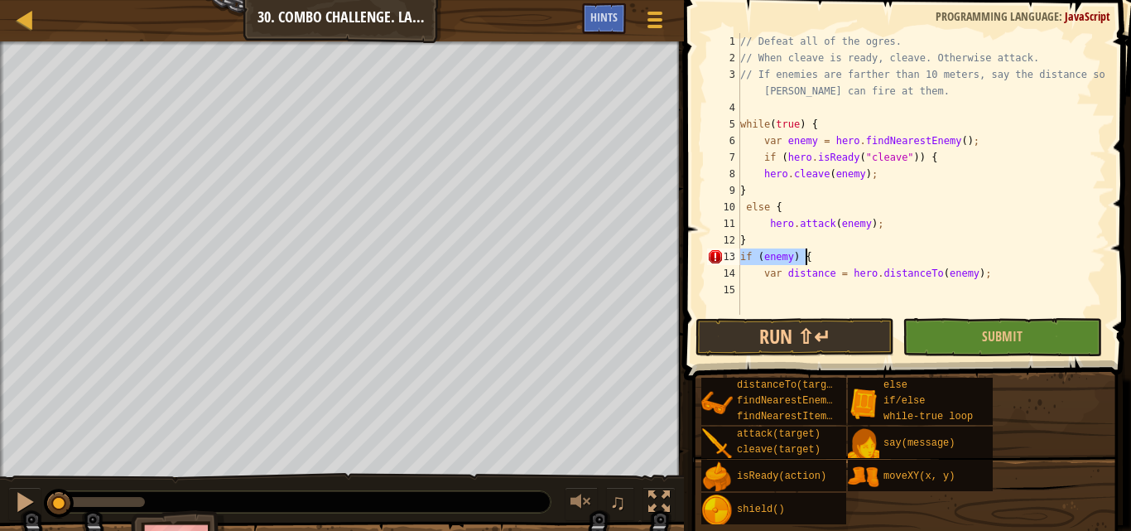
drag, startPoint x: 742, startPoint y: 257, endPoint x: 805, endPoint y: 256, distance: 62.9
click at [805, 256] on div "// Defeat all of the ogres. // When cleave is ready, cleave. Otherwise attack. …" at bounding box center [921, 190] width 369 height 315
type textarea "if (enemy) {"
click at [985, 257] on div "// Defeat all of the ogres. // When cleave is ready, cleave. Otherwise attack. …" at bounding box center [921, 190] width 369 height 315
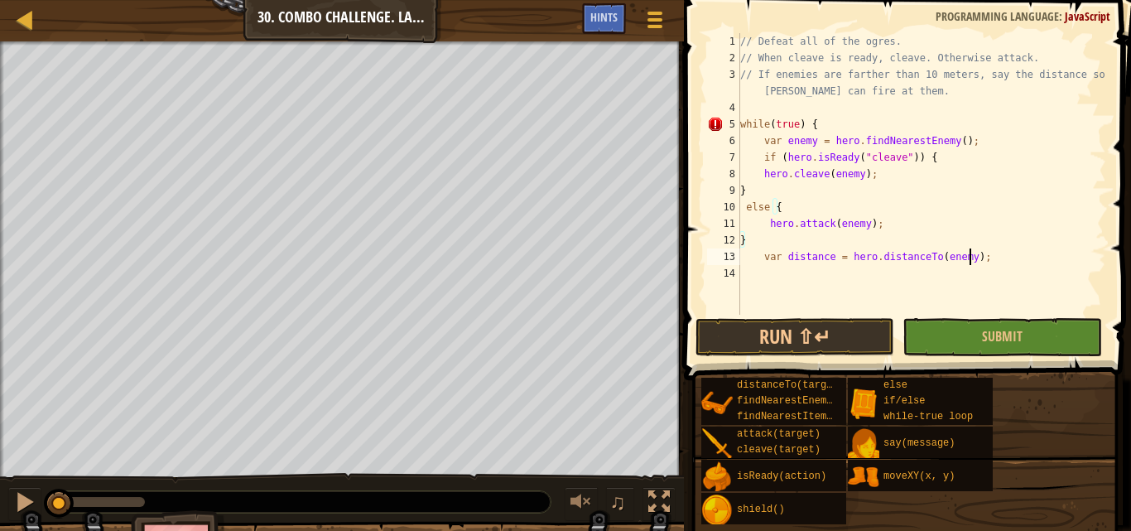
type textarea "var distance = hero.distanceTo(enemy);"
type textarea "if(enemy) {"
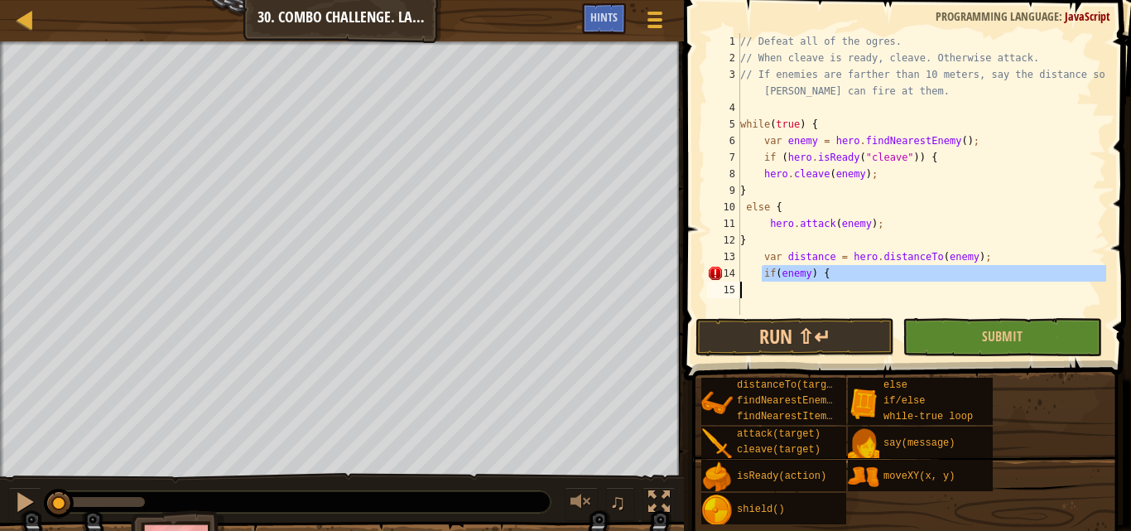
drag, startPoint x: 762, startPoint y: 274, endPoint x: 819, endPoint y: 283, distance: 57.0
click at [819, 283] on div "// Defeat all of the ogres. // When cleave is ready, cleave. Otherwise attack. …" at bounding box center [921, 190] width 369 height 315
type textarea "if(enemy) {"
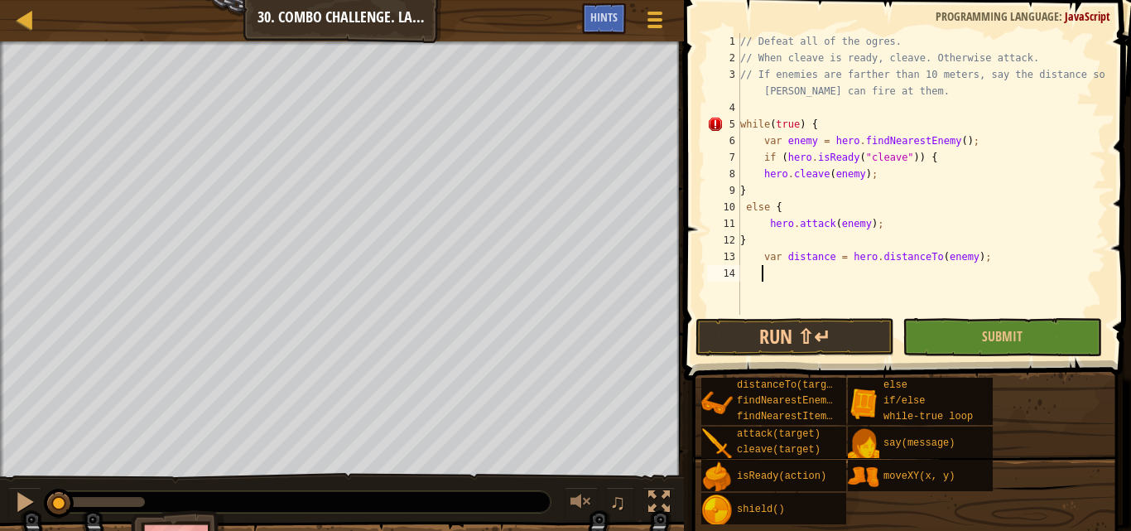
click at [746, 237] on div "// Defeat all of the ogres. // When cleave is ready, cleave. Otherwise attack. …" at bounding box center [921, 190] width 369 height 315
type textarea "}"
click at [984, 271] on div "// Defeat all of the ogres. // When cleave is ready, cleave. Otherwise attack. …" at bounding box center [921, 190] width 369 height 315
type textarea "var distance = hero.distanceTo(enemy);"
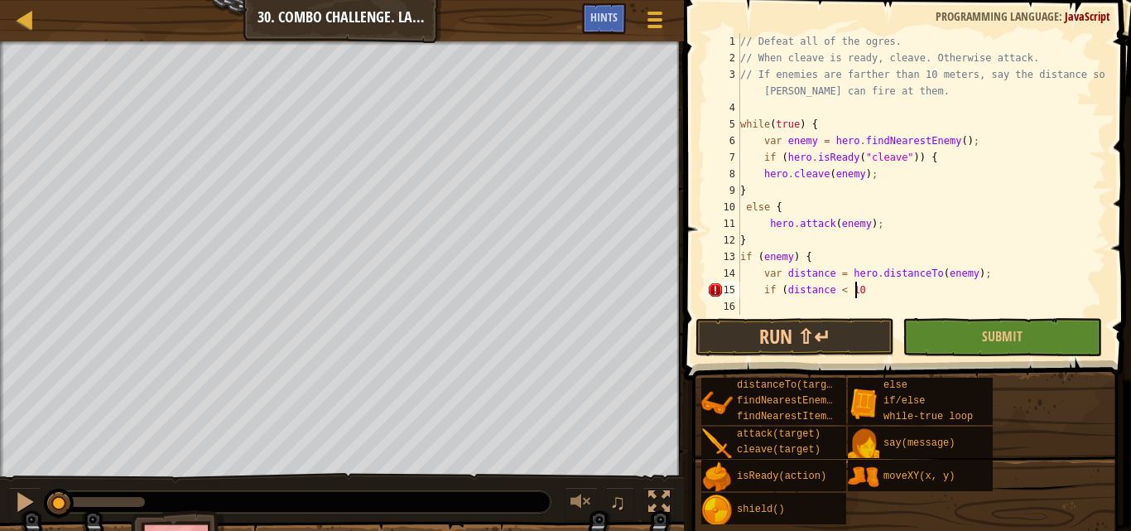
scroll to position [7, 9]
type textarea "if (distance < 10);"
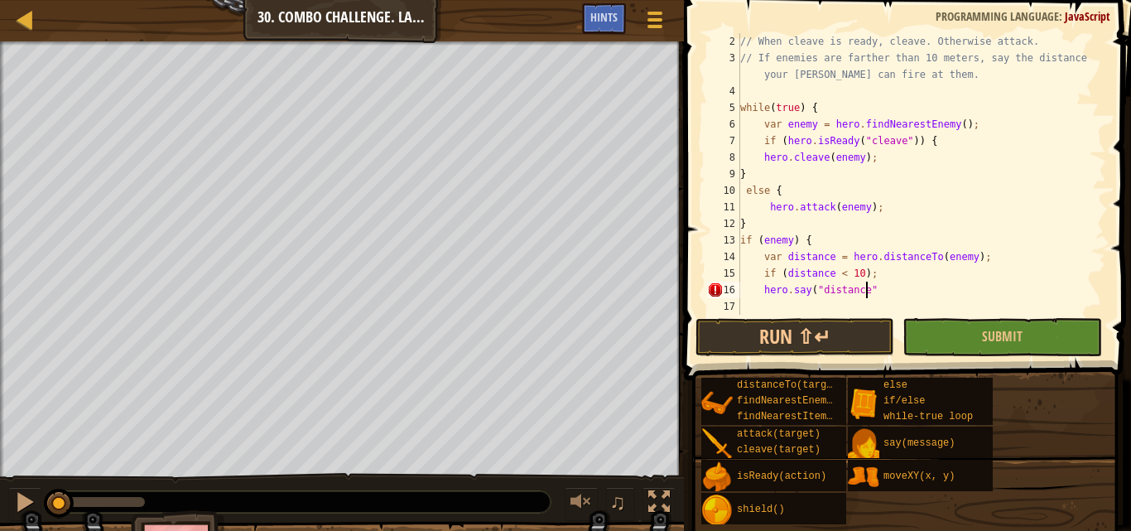
scroll to position [7, 10]
type textarea "hero.say("distance");"
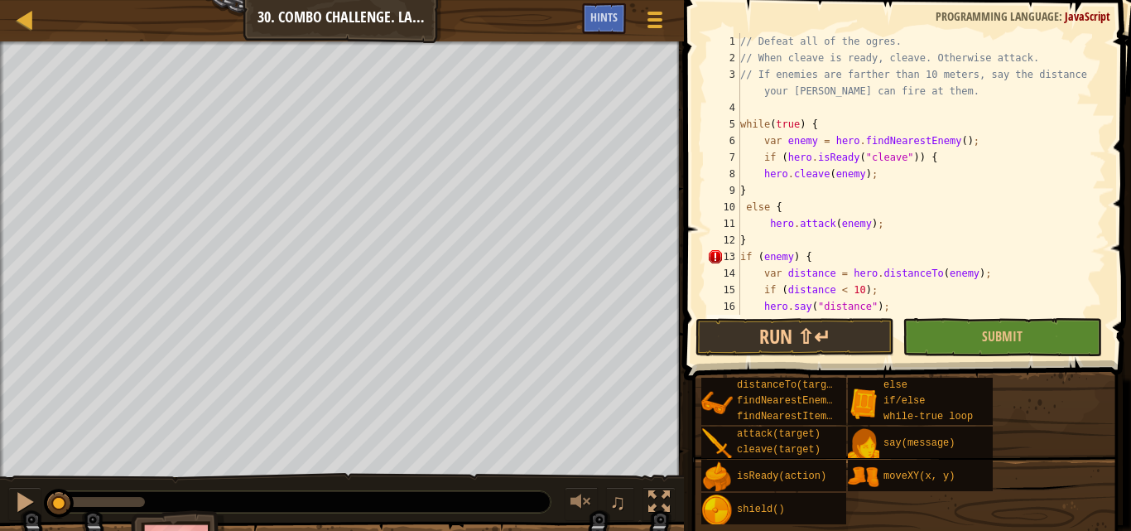
scroll to position [33, 0]
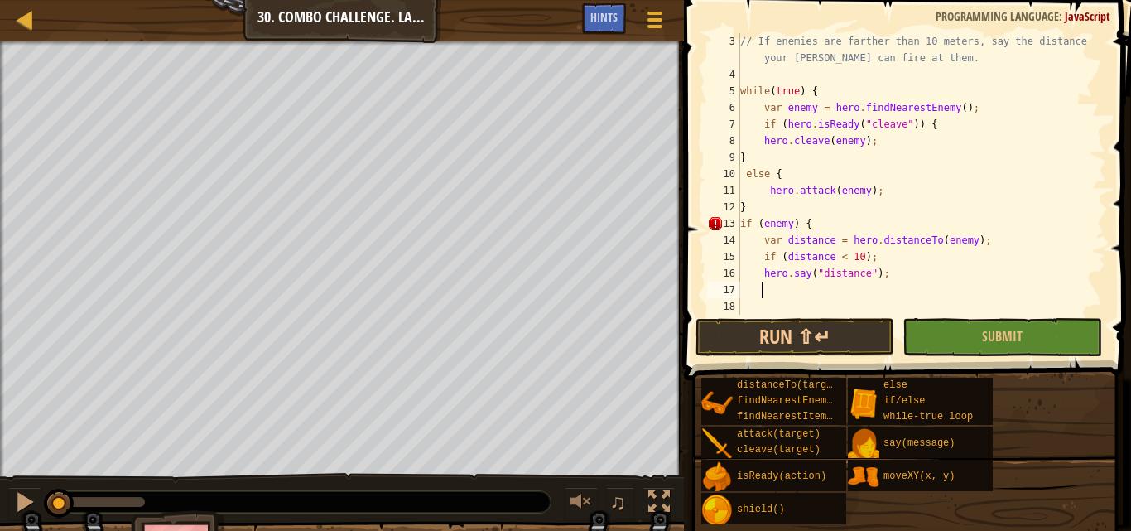
type textarea "}"
click at [774, 321] on button "Run ⇧↵" at bounding box center [794, 337] width 199 height 38
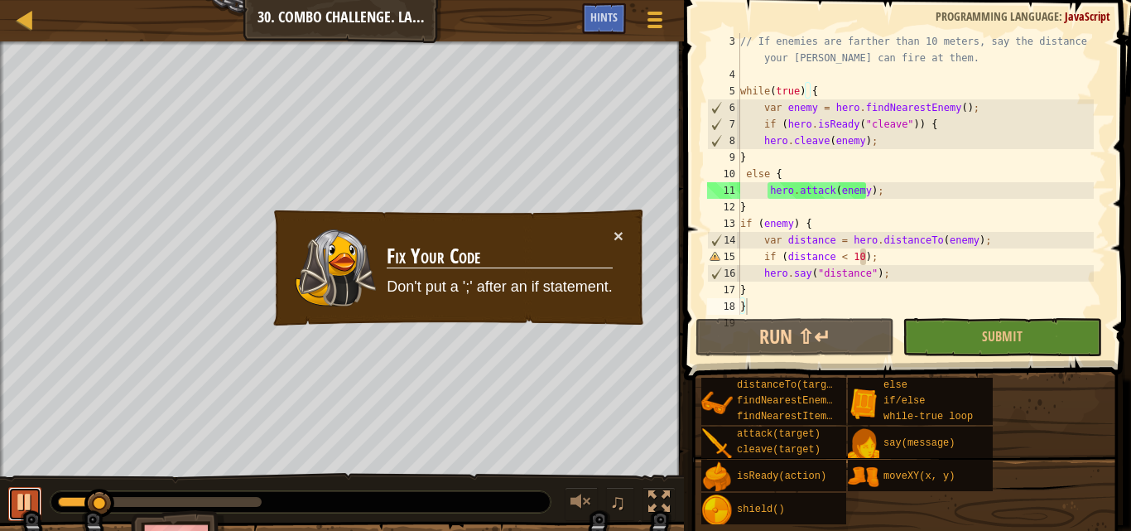
drag, startPoint x: 17, startPoint y: 504, endPoint x: 27, endPoint y: 496, distance: 12.9
click at [20, 502] on div at bounding box center [25, 502] width 22 height 22
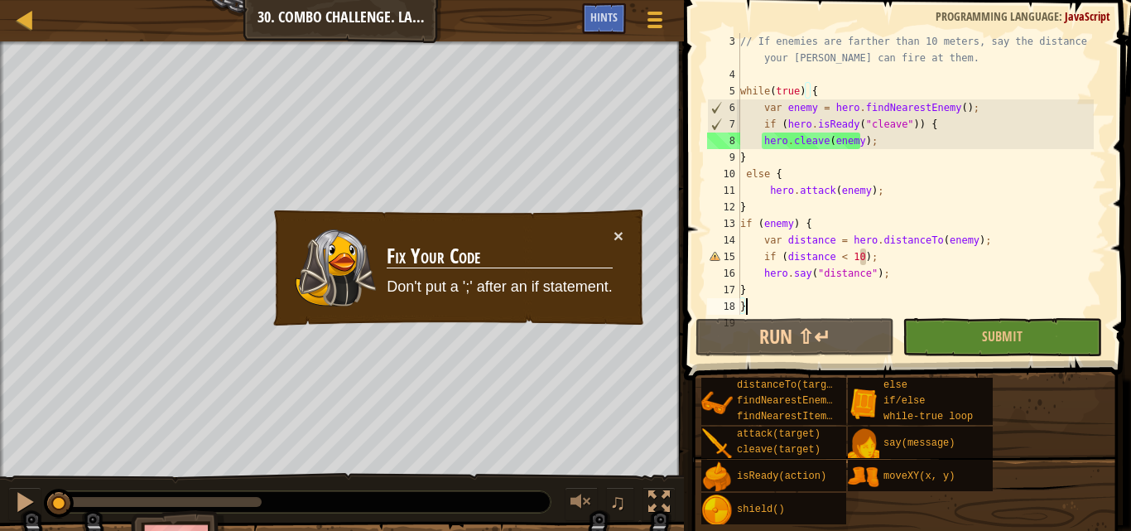
drag, startPoint x: 31, startPoint y: 486, endPoint x: 14, endPoint y: 478, distance: 18.9
click at [14, 478] on div "♫" at bounding box center [342, 498] width 684 height 50
click at [871, 257] on div "// If enemies are farther than 10 meters, say the distance so your [PERSON_NAME…" at bounding box center [915, 198] width 357 height 331
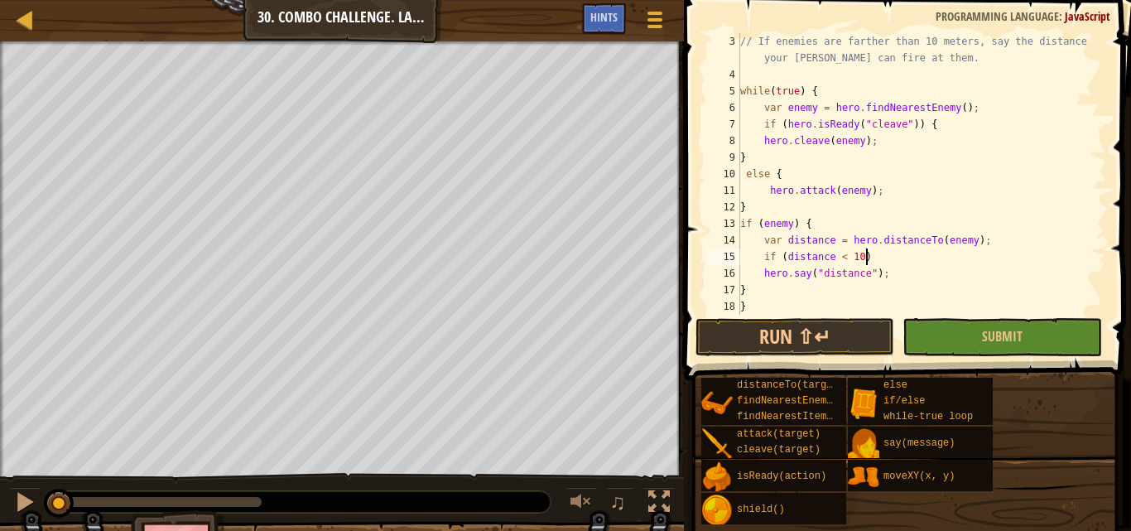
type textarea "if (distance < 10) {"
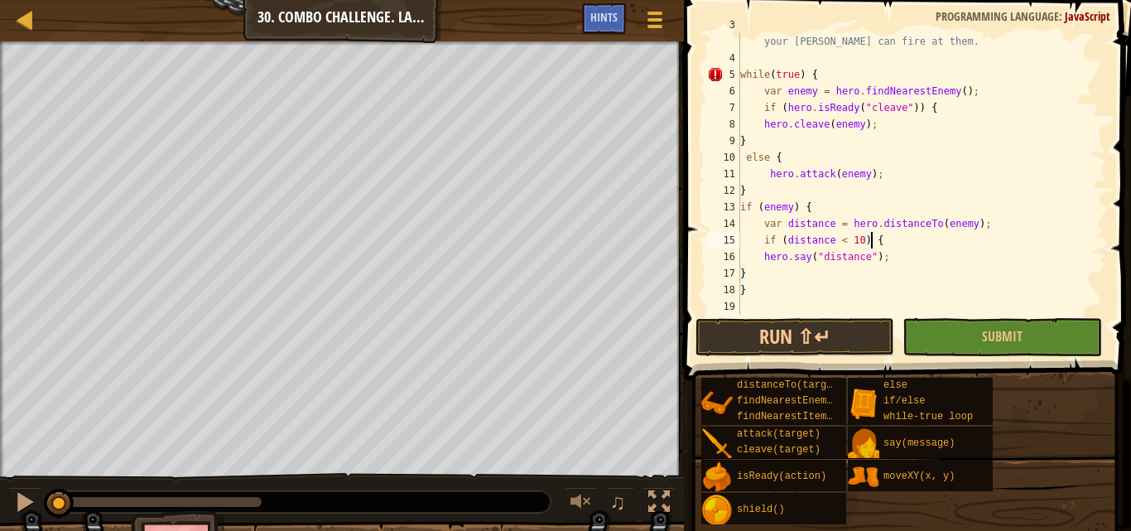
scroll to position [50, 0]
click at [744, 302] on div "// If enemies are farther than 10 meters, say the distance so your [PERSON_NAME…" at bounding box center [915, 182] width 357 height 331
click at [803, 339] on button "Run ⇧↵" at bounding box center [794, 337] width 199 height 38
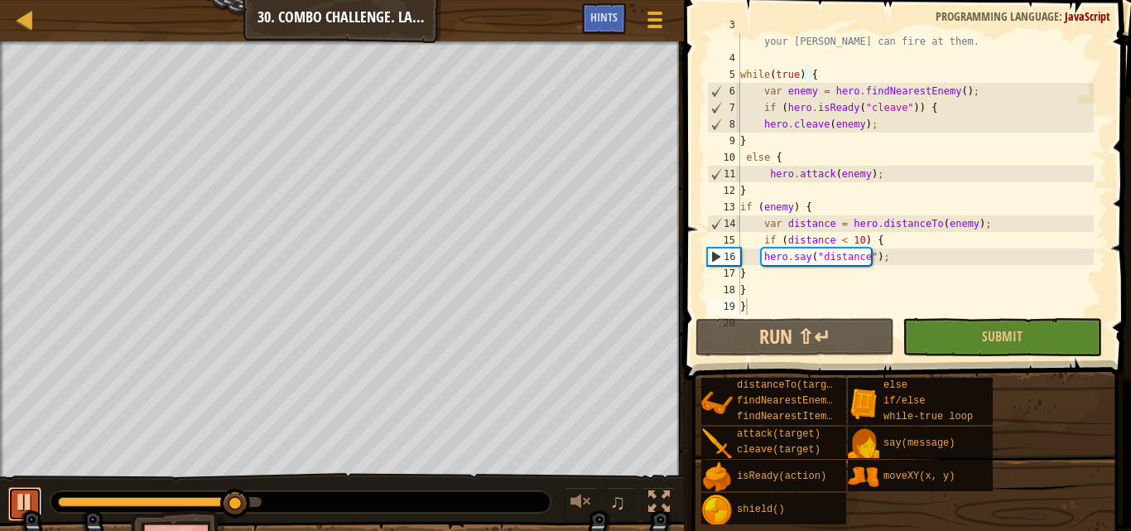
click at [24, 499] on div at bounding box center [25, 502] width 22 height 22
click at [858, 257] on div "// If enemies are farther than 10 meters, say the distance so your [PERSON_NAME…" at bounding box center [915, 182] width 357 height 331
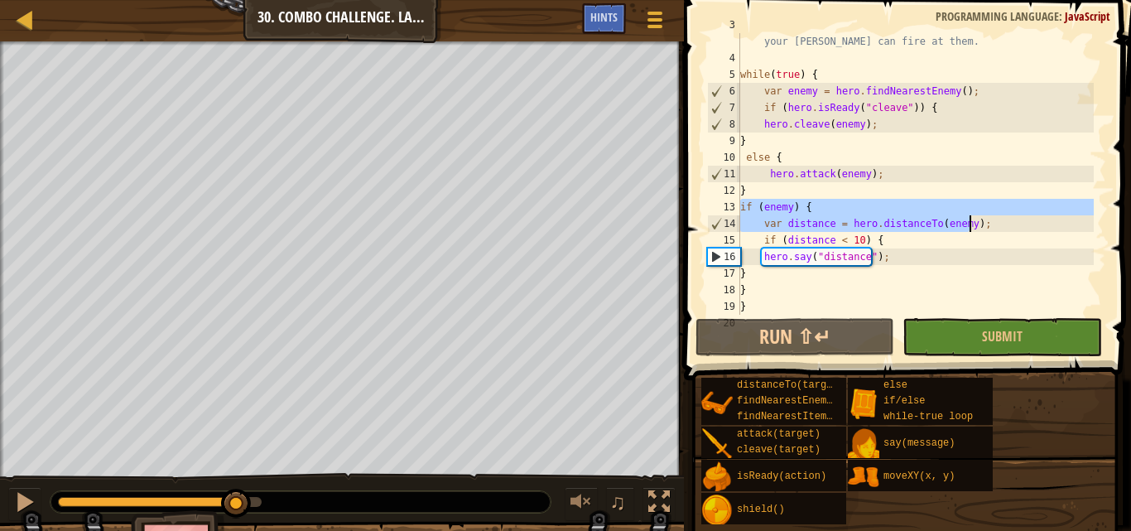
drag, startPoint x: 743, startPoint y: 205, endPoint x: 991, endPoint y: 229, distance: 249.5
click at [991, 229] on div "// If enemies are farther than 10 meters, say the distance so your [PERSON_NAME…" at bounding box center [915, 182] width 357 height 331
type textarea "if (enemy) { var distance = hero.distanceTo(enemy);"
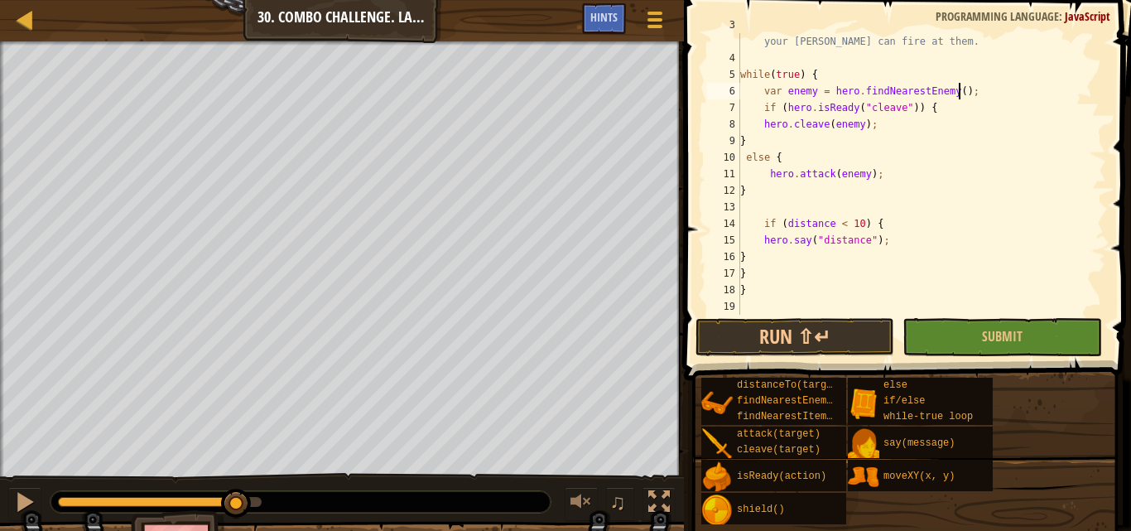
click at [960, 89] on div "// If enemies are farther than 10 meters, say the distance so your [PERSON_NAME…" at bounding box center [915, 182] width 357 height 331
type textarea "var enemy = hero.findNearestEnemy();"
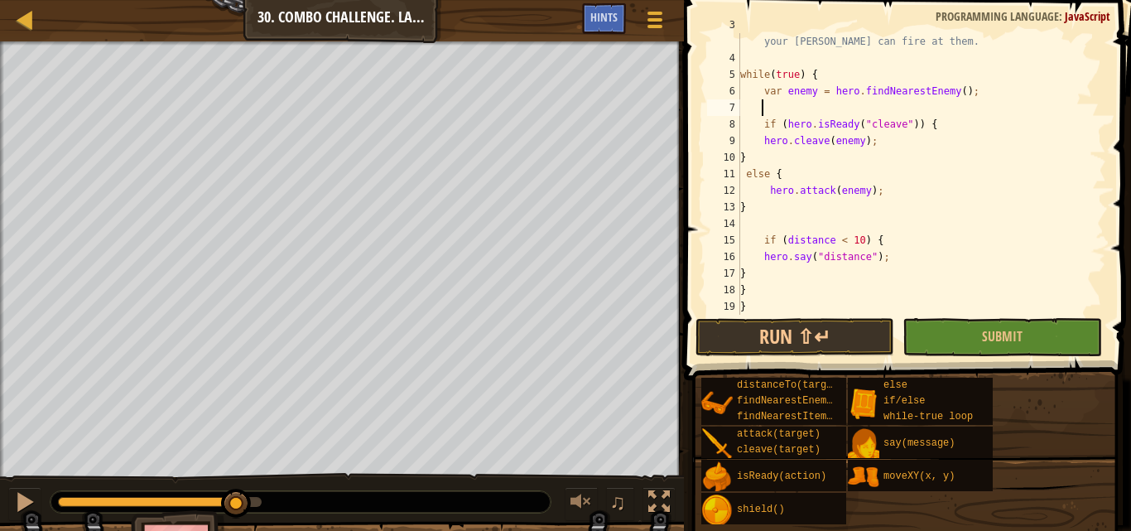
paste textarea "var distance = hero.distanceTo(enemy);"
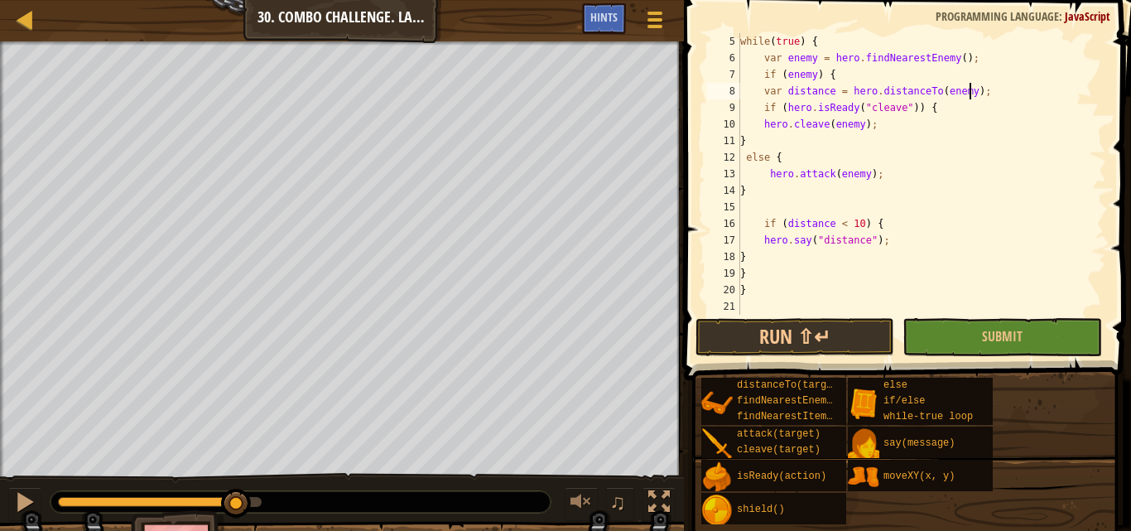
scroll to position [83, 0]
click at [833, 334] on button "Run ⇧↵" at bounding box center [794, 337] width 199 height 38
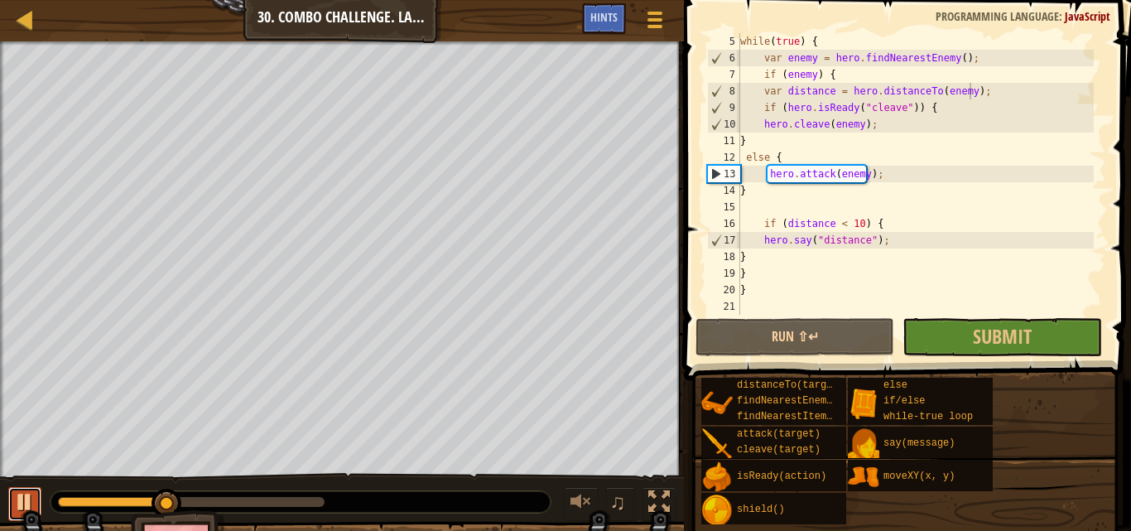
click at [16, 494] on div at bounding box center [25, 502] width 22 height 22
drag, startPoint x: 762, startPoint y: 224, endPoint x: 873, endPoint y: 221, distance: 111.8
click at [873, 221] on div "while ( true ) { var enemy = hero . findNearestEnemy ( ) ; if ( enemy ) { var d…" at bounding box center [915, 190] width 357 height 315
type textarea "if (distance < 10) {"
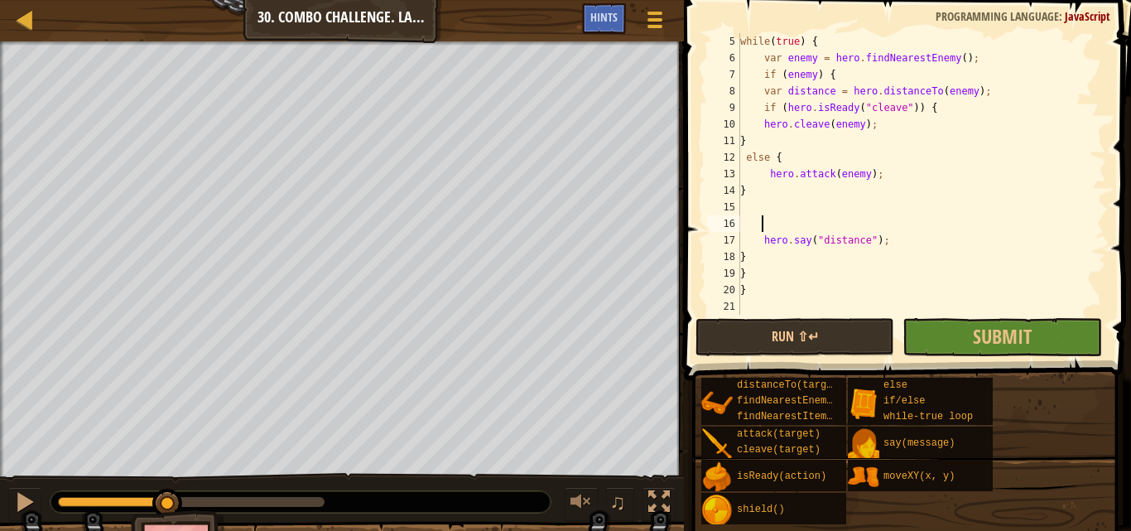
click at [968, 91] on div "while ( true ) { var enemy = hero . findNearestEnemy ( ) ; if ( enemy ) { var d…" at bounding box center [915, 190] width 357 height 315
type textarea "var distance = hero.distanceTo(enemy);"
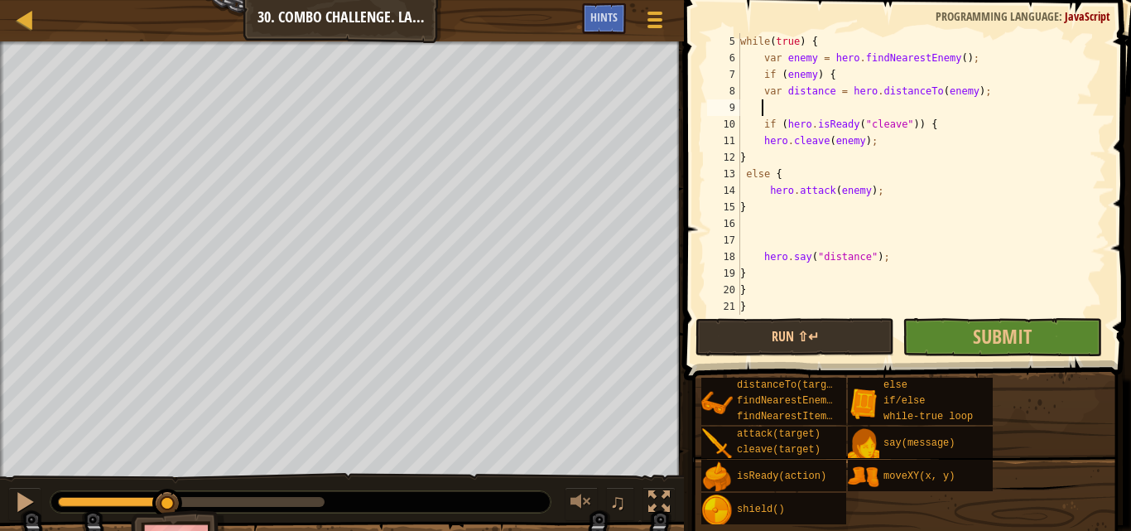
paste textarea "if (distance < 10) {"
click at [859, 257] on div "while ( true ) { var enemy = hero . findNearestEnemy ( ) ; if ( enemy ) { var d…" at bounding box center [915, 190] width 357 height 315
type textarea "hero.say("distance");"
click at [744, 236] on div "while ( true ) { var enemy = hero . findNearestEnemy ( ) ; if ( enemy ) { var d…" at bounding box center [915, 190] width 357 height 315
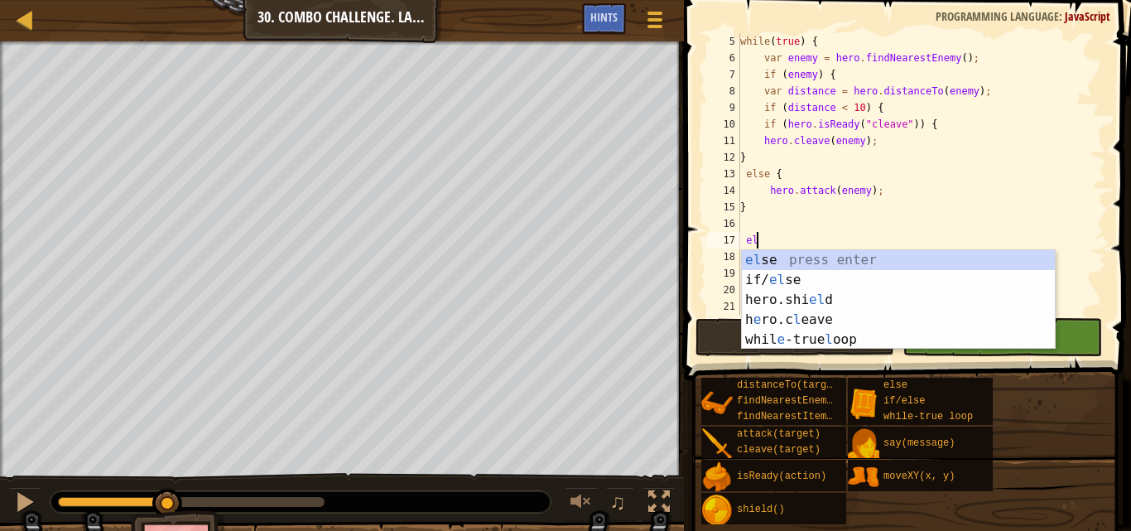
scroll to position [7, 2]
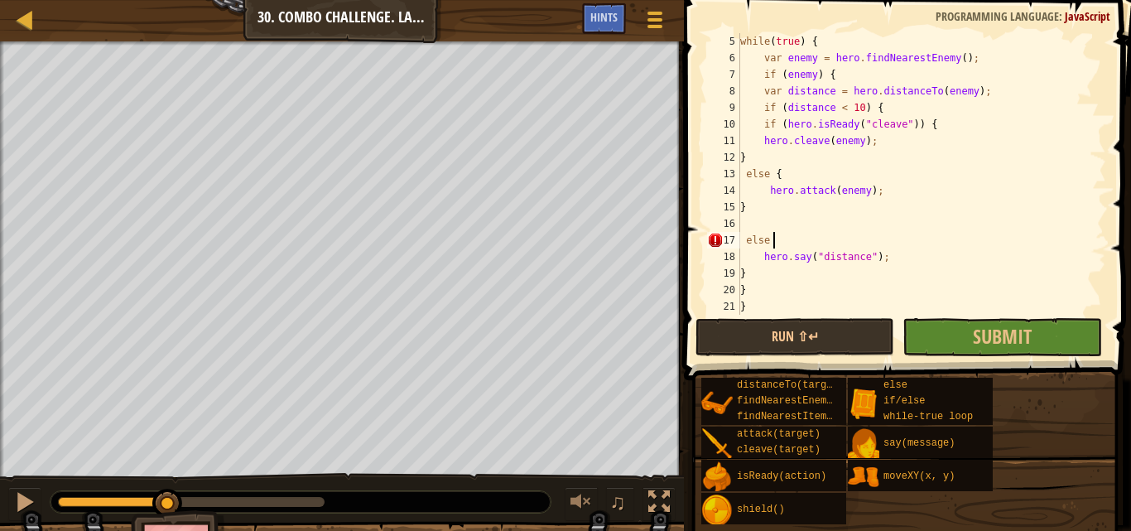
type textarea "else {"
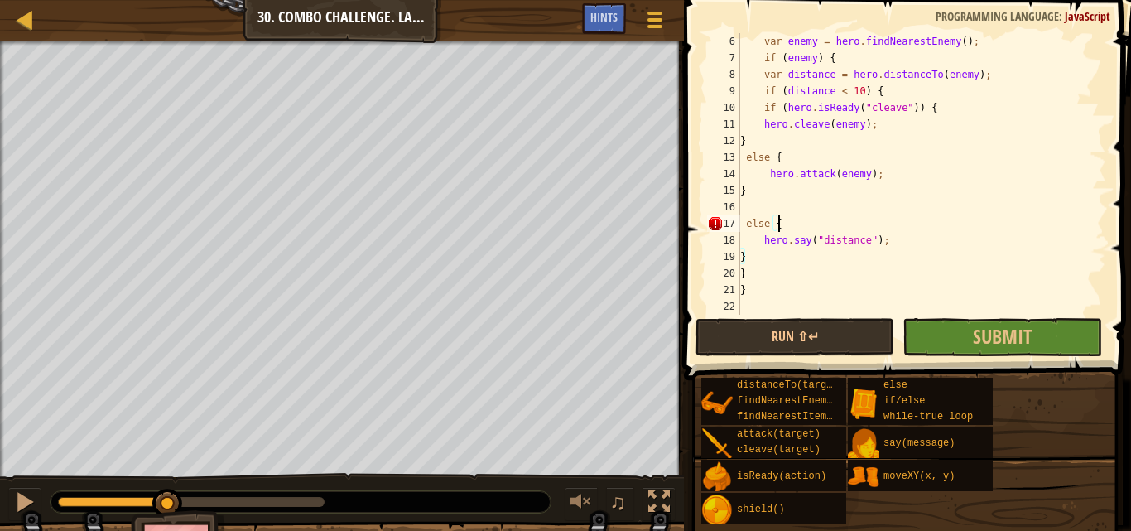
scroll to position [99, 0]
click at [743, 307] on div "var enemy = hero . findNearestEnemy ( ) ; if ( enemy ) { var distance = hero . …" at bounding box center [915, 190] width 357 height 315
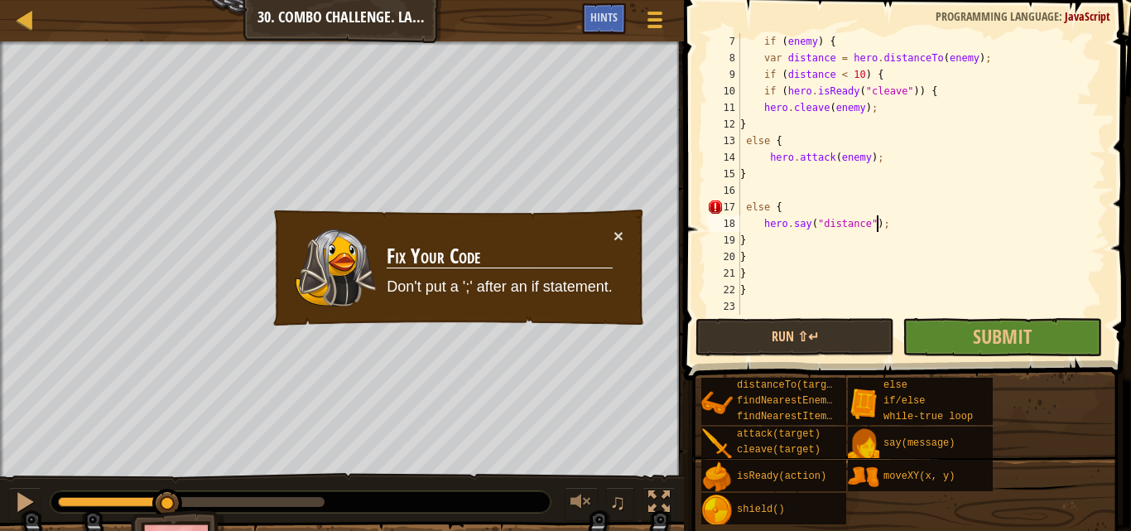
click at [882, 223] on div "if ( enemy ) { var distance = hero . distanceTo ( enemy ) ; if ( distance < 10 …" at bounding box center [915, 190] width 357 height 315
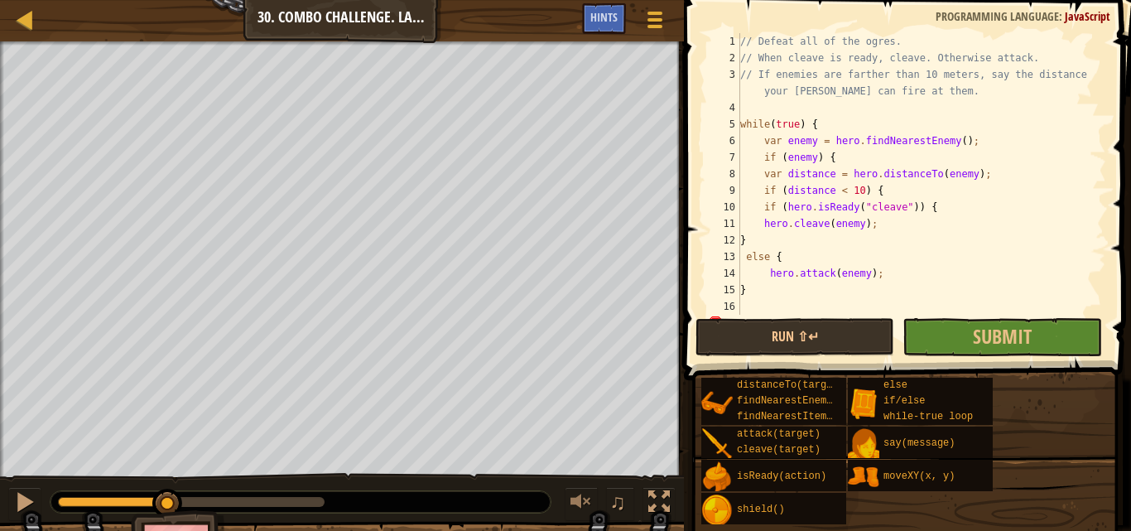
scroll to position [50, 0]
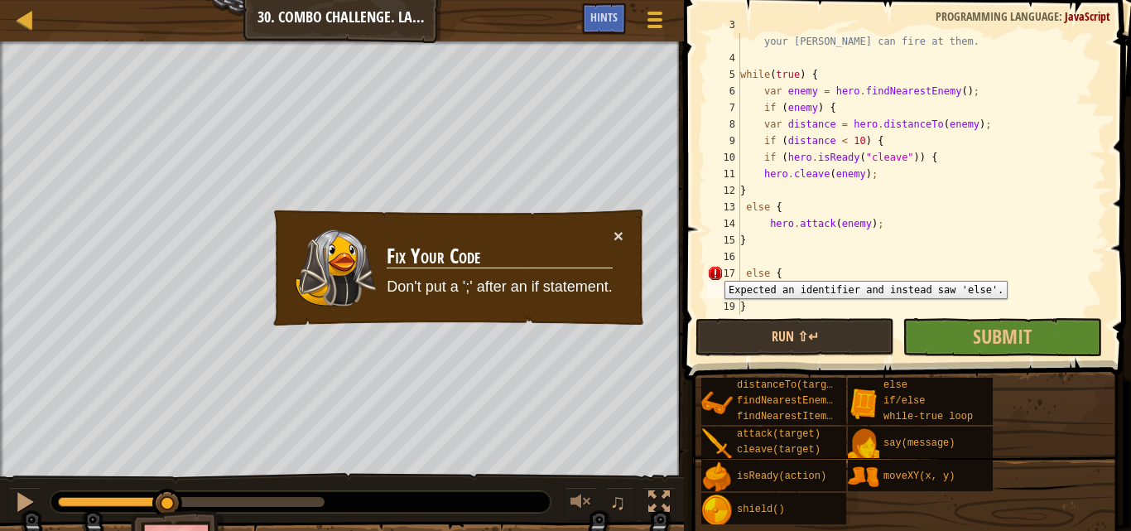
drag, startPoint x: 712, startPoint y: 268, endPoint x: 719, endPoint y: 113, distance: 154.9
click at [719, 113] on div "7" at bounding box center [723, 107] width 33 height 17
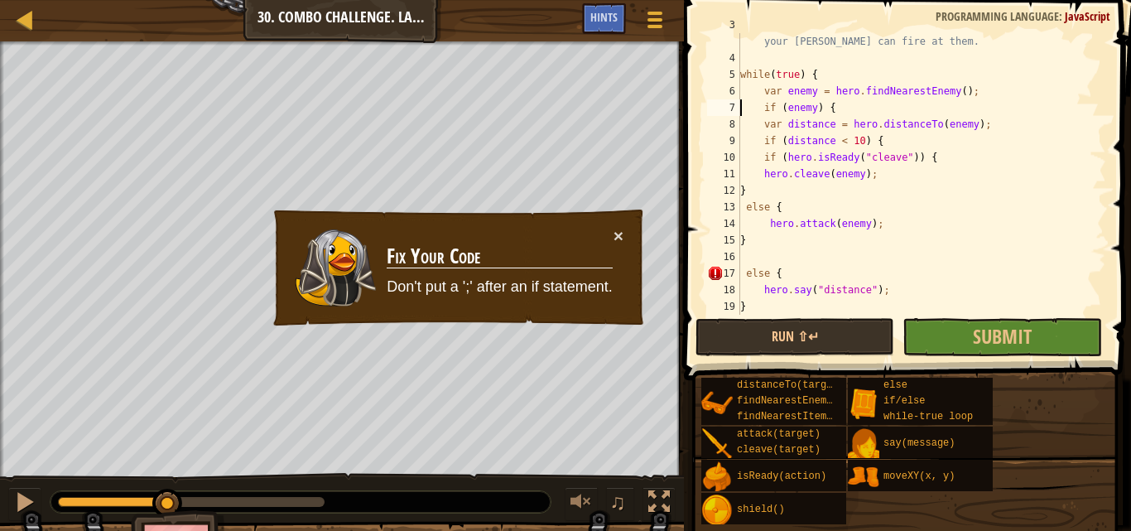
scroll to position [7, 7]
click at [741, 189] on div "// If enemies are farther than 10 meters, say the distance so your [PERSON_NAME…" at bounding box center [915, 182] width 357 height 331
click at [823, 209] on div "// If enemies are farther than 10 meters, say the distance so your [PERSON_NAME…" at bounding box center [915, 182] width 357 height 331
click at [864, 144] on div "// If enemies are farther than 10 meters, say the distance so your [PERSON_NAME…" at bounding box center [915, 182] width 357 height 331
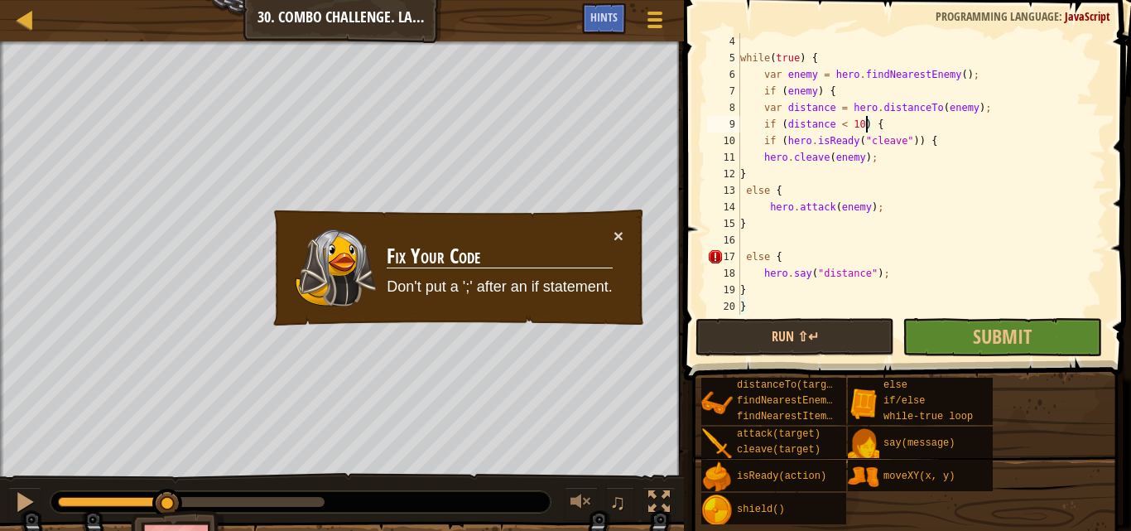
scroll to position [66, 0]
click at [807, 57] on div "while ( true ) { var enemy = hero . findNearestEnemy ( ) ; if ( enemy ) { var d…" at bounding box center [915, 190] width 357 height 315
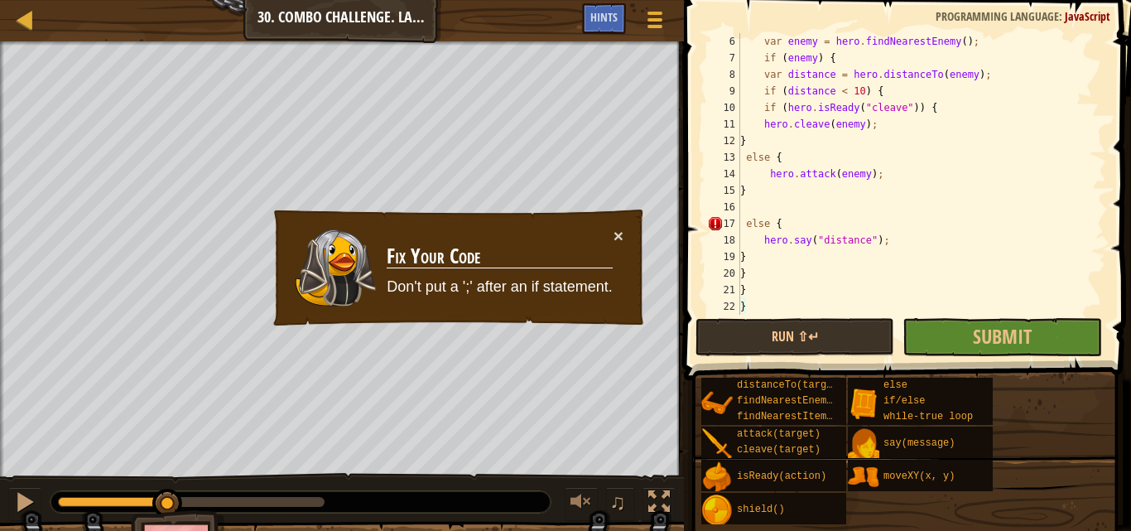
scroll to position [99, 0]
click at [754, 303] on div "var enemy = hero . findNearestEnemy ( ) ; if ( enemy ) { var distance = hero . …" at bounding box center [915, 190] width 357 height 315
type textarea "}"
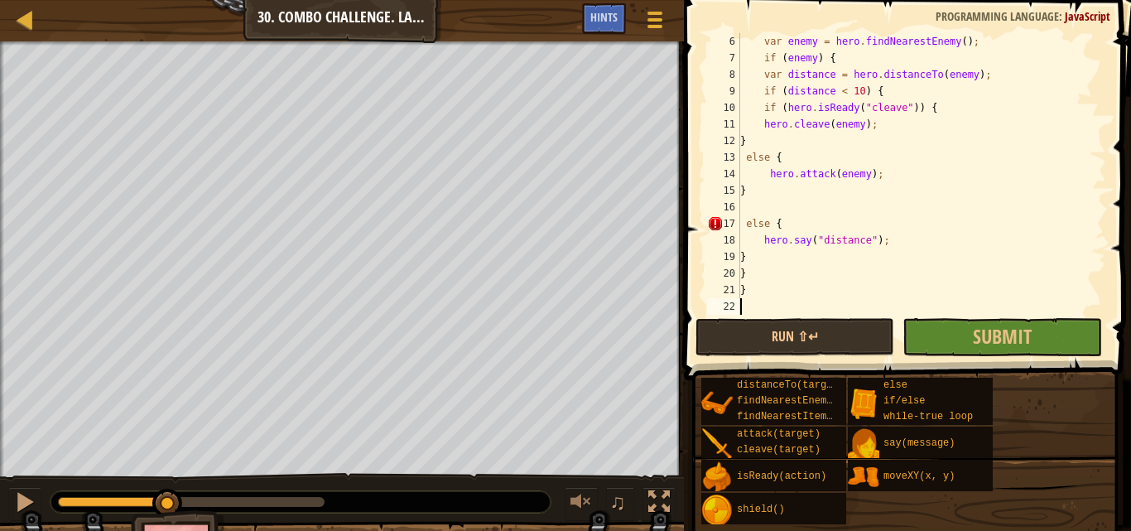
scroll to position [116, 0]
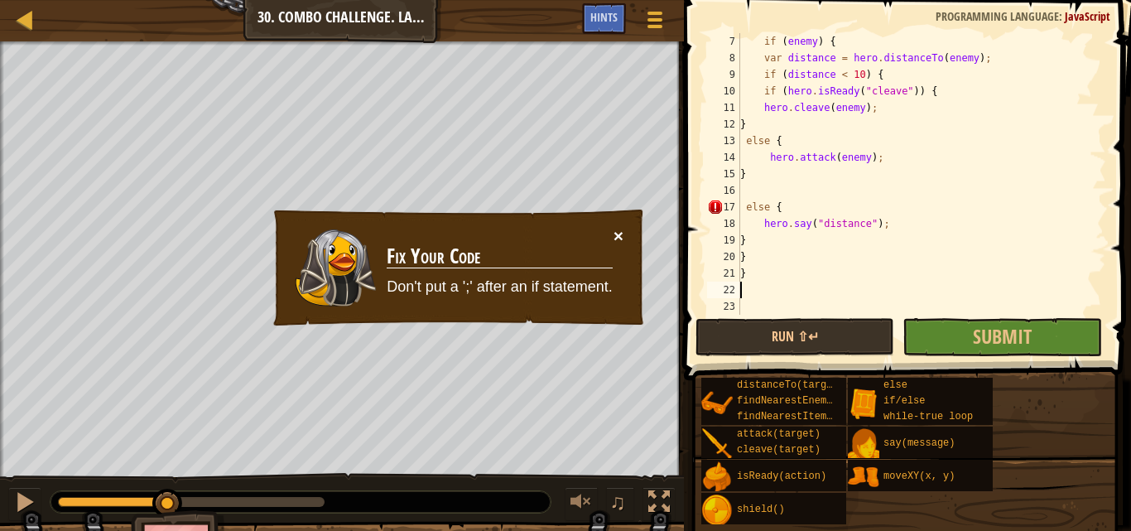
click at [619, 228] on button "×" at bounding box center [618, 235] width 10 height 17
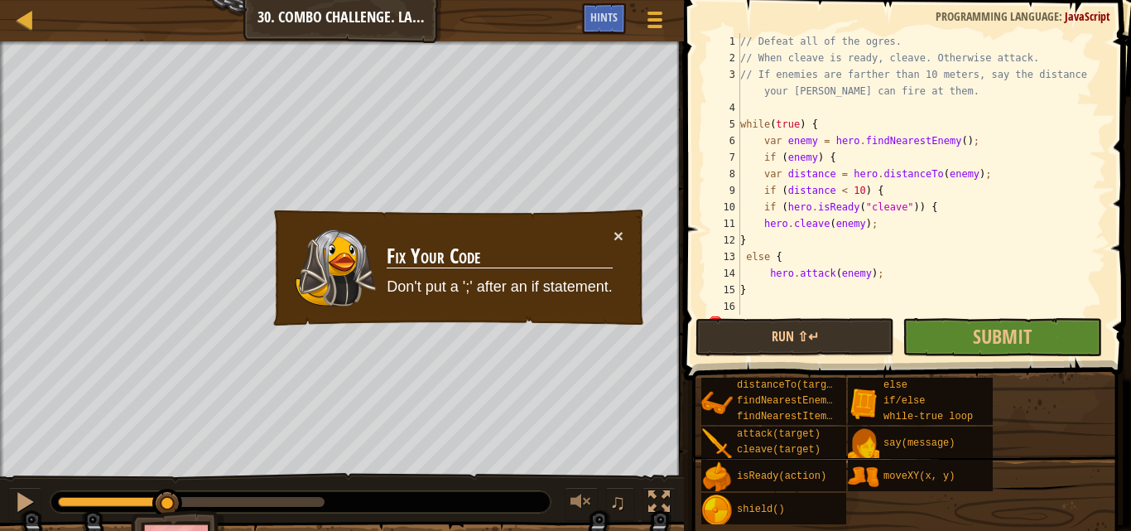
scroll to position [0, 0]
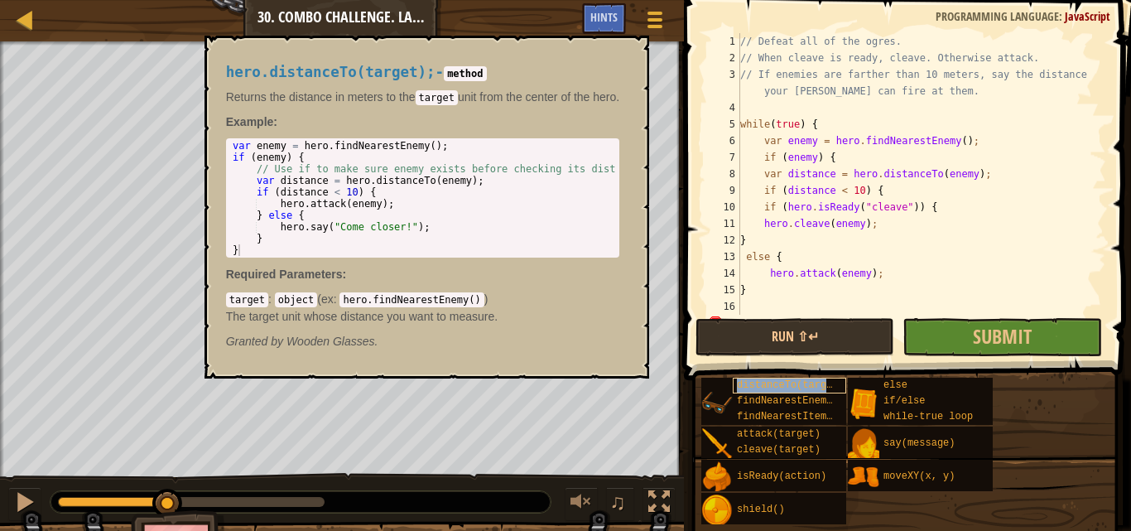
click at [831, 382] on span "distanceTo(target)" at bounding box center [791, 385] width 108 height 12
drag, startPoint x: 633, startPoint y: 49, endPoint x: 632, endPoint y: 36, distance: 12.4
click at [633, 48] on button "×" at bounding box center [630, 54] width 13 height 23
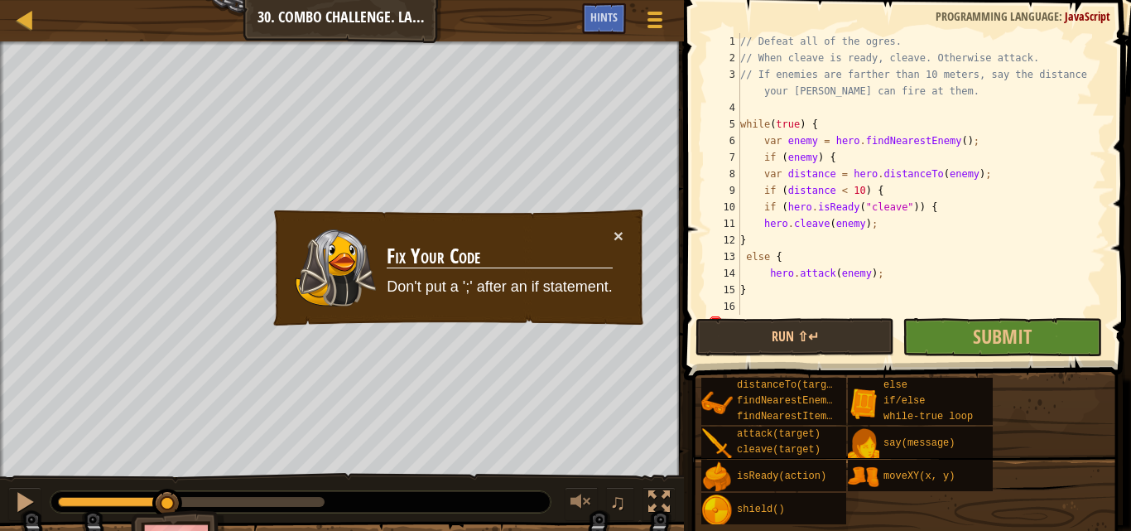
click at [805, 124] on div "// Defeat all of the ogres. // When cleave is ready, cleave. Otherwise attack. …" at bounding box center [915, 190] width 357 height 315
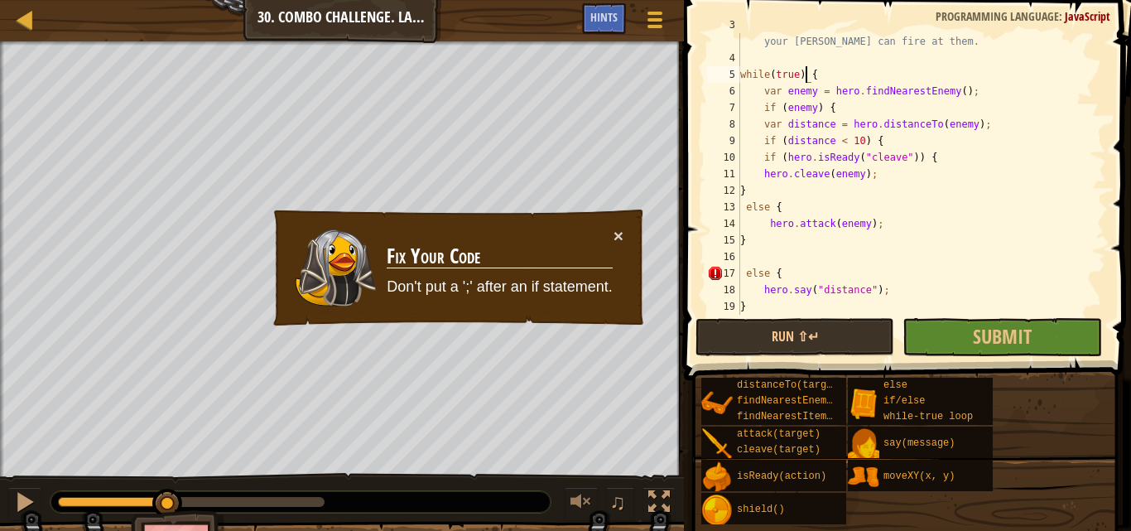
scroll to position [50, 0]
click at [810, 75] on div "// If enemies are farther than 10 meters, say the distance so your [PERSON_NAME…" at bounding box center [915, 182] width 357 height 331
click at [806, 74] on div "// If enemies are farther than 10 meters, say the distance so your [PERSON_NAME…" at bounding box center [915, 182] width 357 height 331
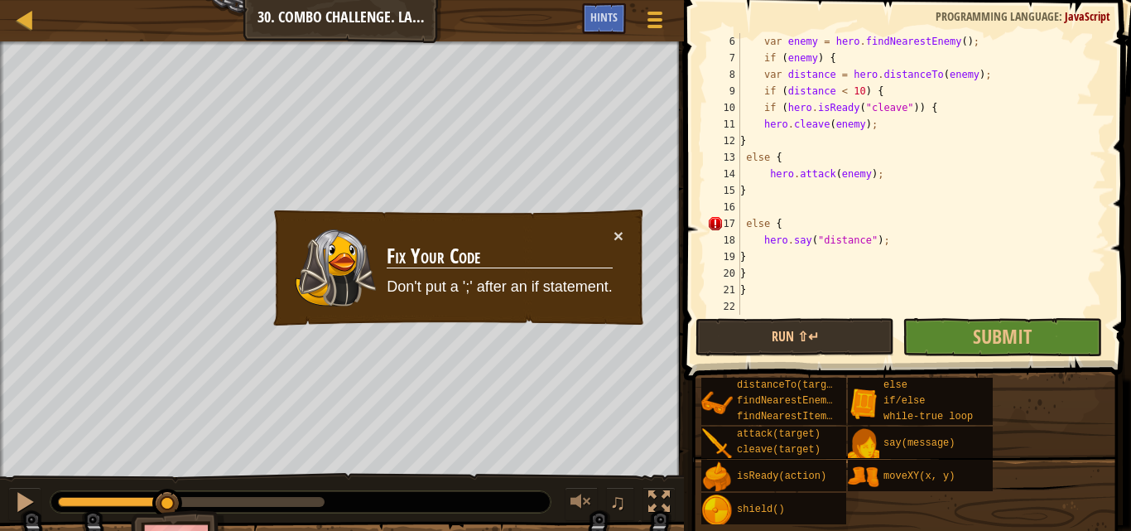
scroll to position [116, 0]
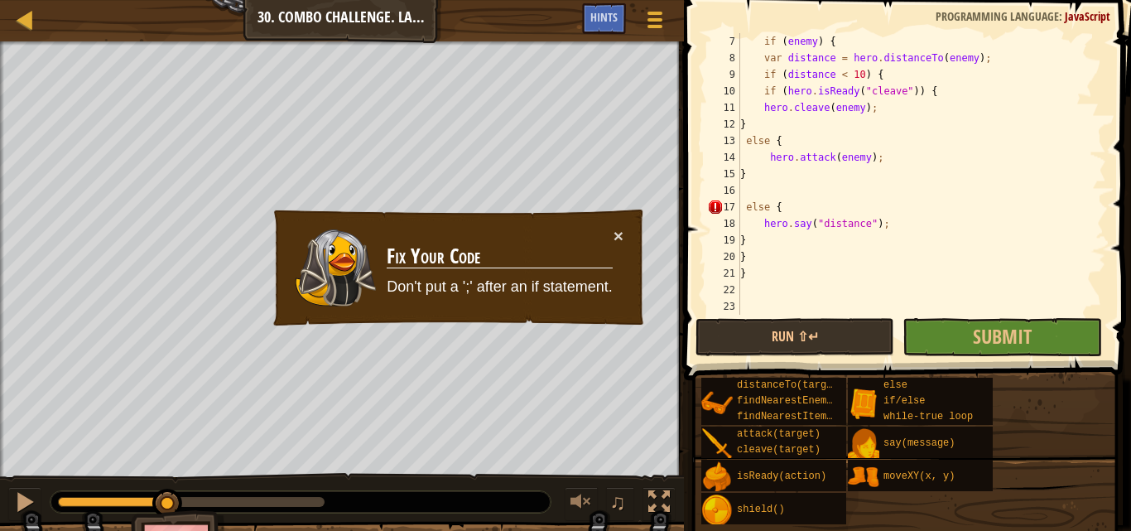
click at [752, 275] on div "if ( enemy ) { var distance = hero . distanceTo ( enemy ) ; if ( distance < 10 …" at bounding box center [915, 190] width 357 height 315
type textarea "}"
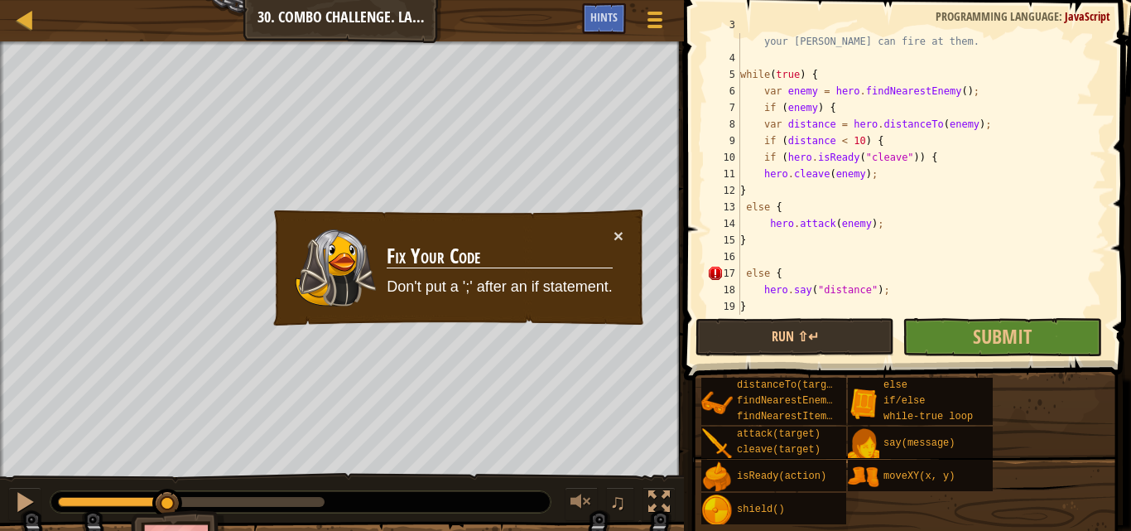
scroll to position [0, 0]
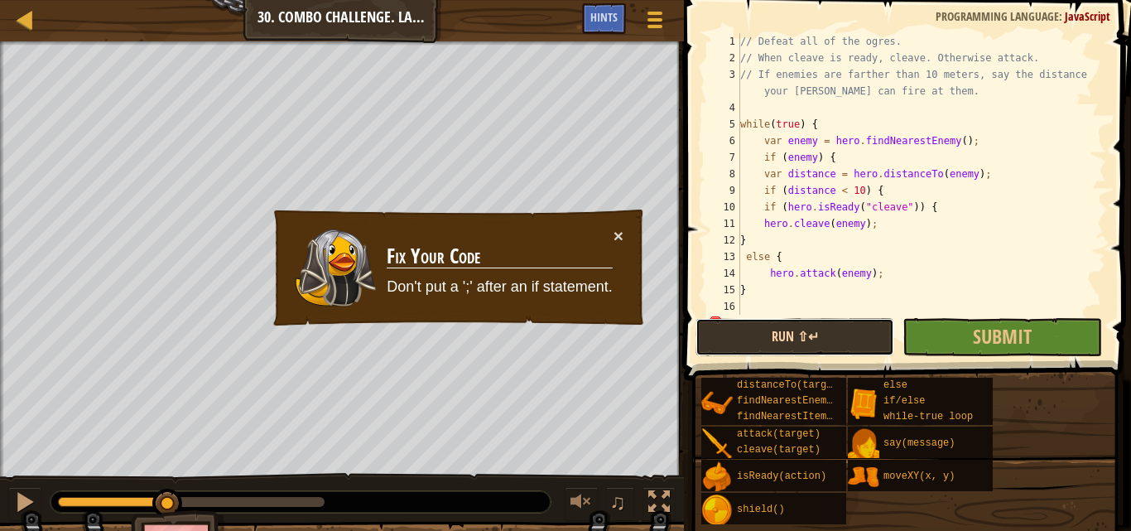
click at [841, 332] on button "Run ⇧↵" at bounding box center [794, 337] width 199 height 38
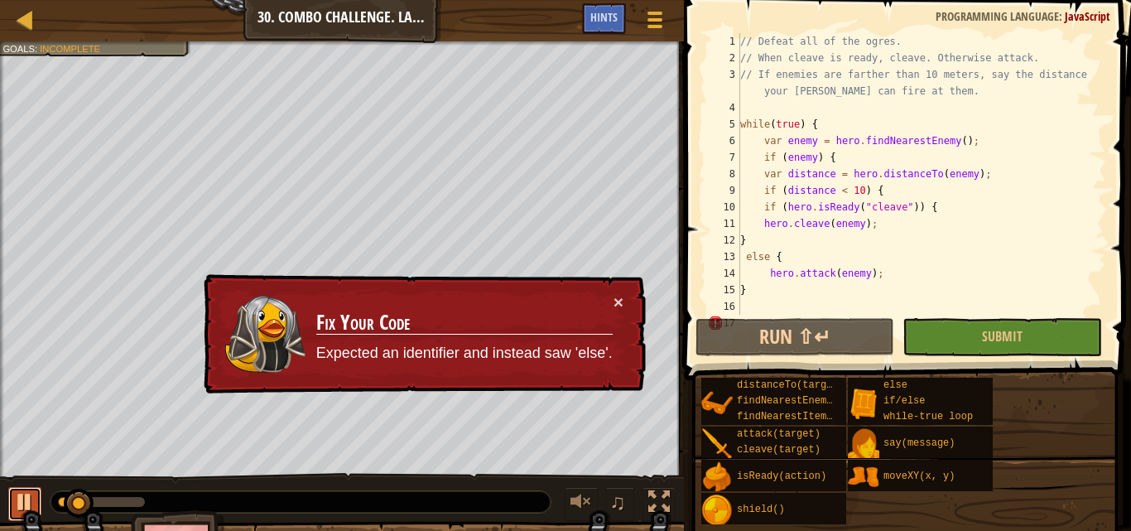
click at [19, 498] on div at bounding box center [25, 502] width 22 height 22
drag, startPoint x: 74, startPoint y: 497, endPoint x: 36, endPoint y: 490, distance: 37.8
click at [36, 490] on div "♫" at bounding box center [342, 498] width 684 height 50
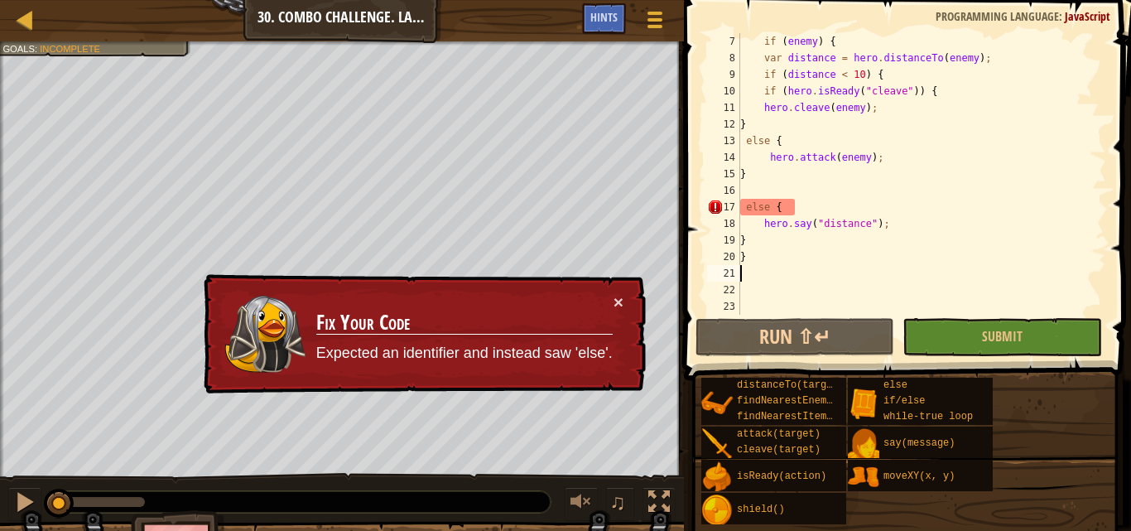
scroll to position [116, 0]
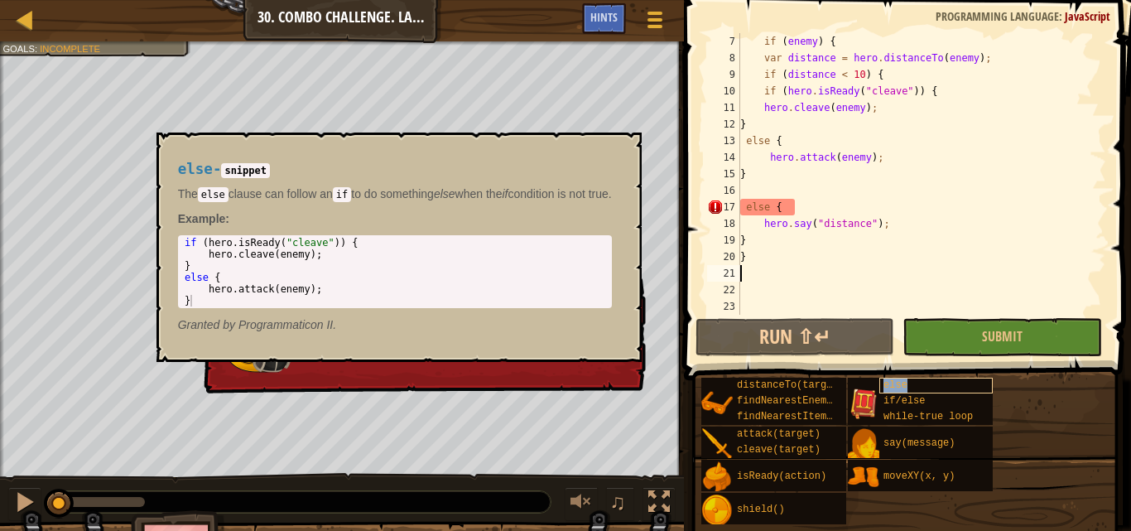
click at [895, 386] on span "else" at bounding box center [895, 385] width 24 height 12
click at [728, 150] on div "14" at bounding box center [723, 157] width 33 height 17
type textarea "hero.attack(enemy);"
click at [744, 189] on div "if ( enemy ) { var distance = hero . distanceTo ( enemy ) ; if ( distance < 10 …" at bounding box center [915, 190] width 357 height 315
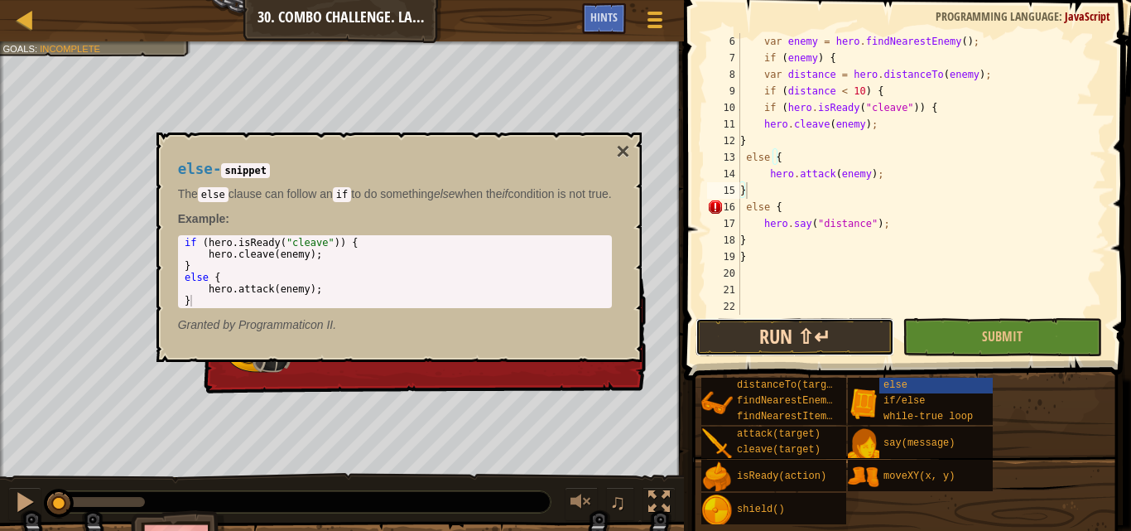
click at [767, 324] on button "Run ⇧↵" at bounding box center [794, 337] width 199 height 38
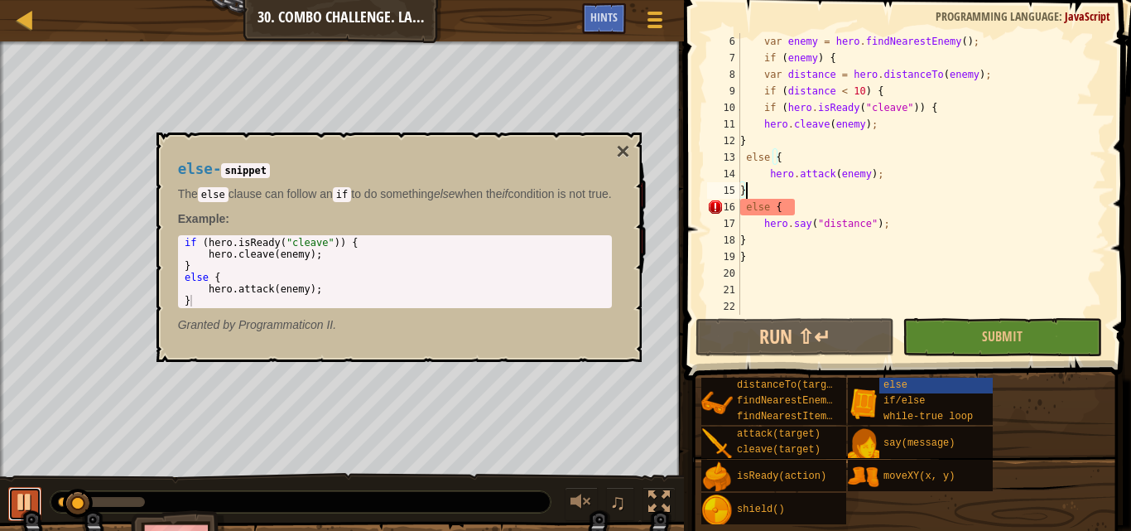
click at [32, 493] on div at bounding box center [25, 502] width 22 height 22
drag, startPoint x: 69, startPoint y: 500, endPoint x: 35, endPoint y: 495, distance: 34.3
click at [35, 495] on div "♫" at bounding box center [342, 498] width 684 height 50
drag, startPoint x: 743, startPoint y: 204, endPoint x: 792, endPoint y: 204, distance: 49.7
click at [792, 204] on div "var enemy = hero . findNearestEnemy ( ) ; if ( enemy ) { var distance = hero . …" at bounding box center [915, 190] width 357 height 315
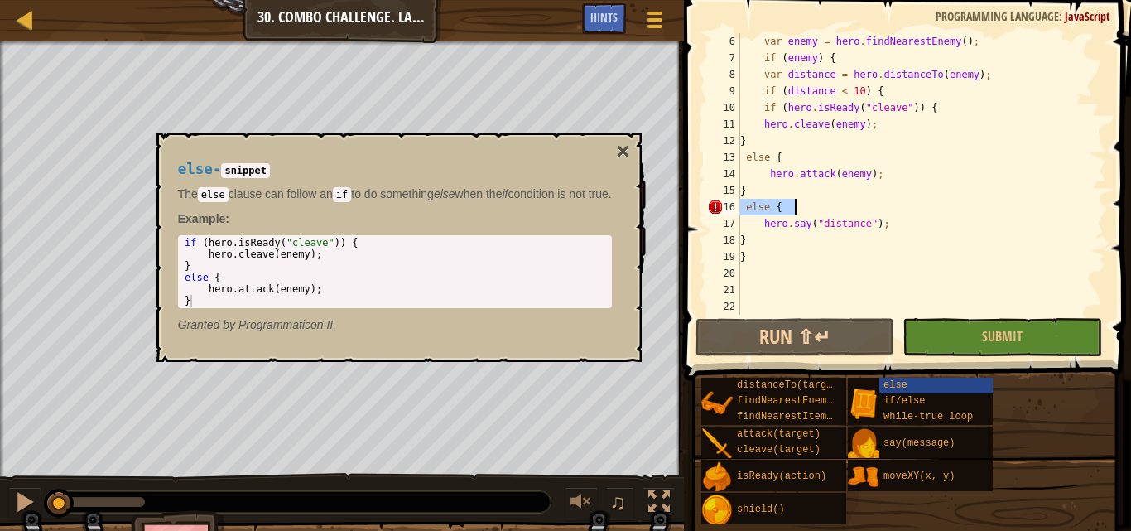
type textarea "else {"
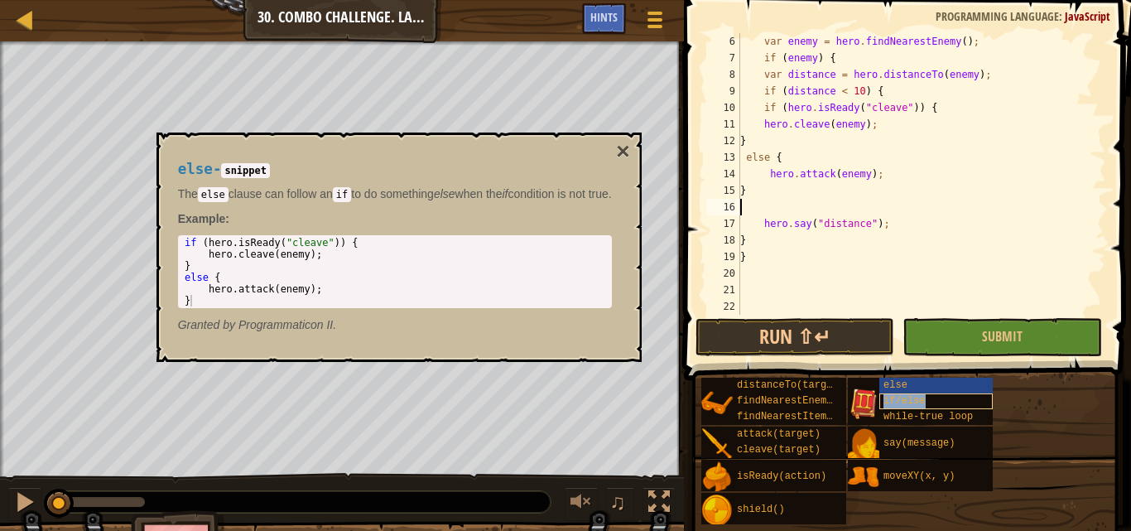
click at [899, 397] on span "if/else" at bounding box center [903, 401] width 41 height 12
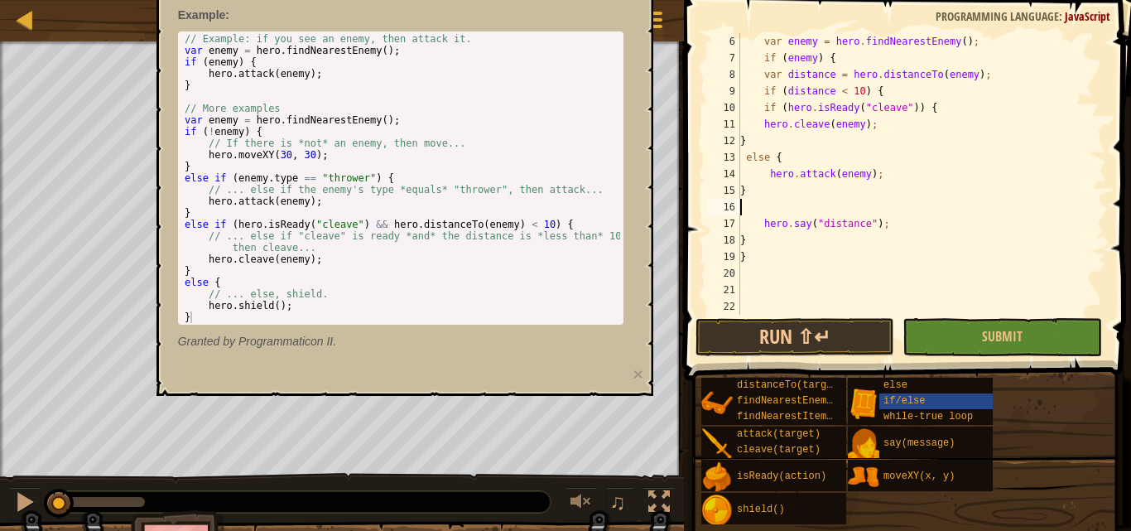
click at [849, 285] on div "var enemy = hero . findNearestEnemy ( ) ; if ( enemy ) { var distance = hero . …" at bounding box center [915, 190] width 357 height 315
click at [753, 211] on div "var enemy = hero . findNearestEnemy ( ) ; if ( enemy ) { var distance = hero . …" at bounding box center [915, 190] width 357 height 315
click at [903, 383] on span "else" at bounding box center [895, 385] width 24 height 12
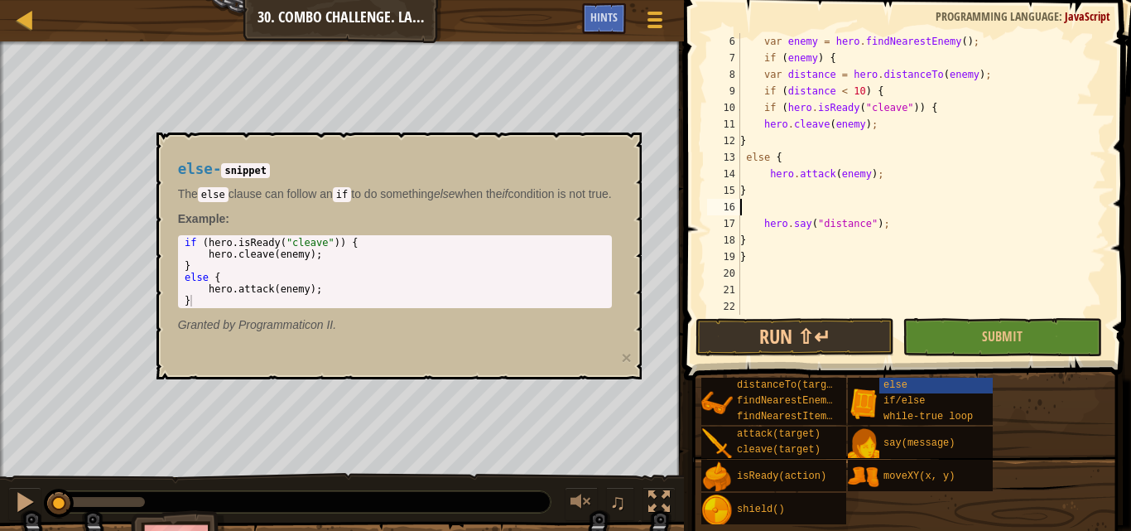
click at [753, 213] on div "var enemy = hero . findNearestEnemy ( ) ; if ( enemy ) { var distance = hero . …" at bounding box center [915, 190] width 357 height 315
click at [742, 205] on div "var enemy = hero . findNearestEnemy ( ) ; if ( enemy ) { var distance = hero . …" at bounding box center [915, 190] width 357 height 315
click at [743, 206] on div "var enemy = hero . findNearestEnemy ( ) ; if ( enemy ) { var distance = hero . …" at bounding box center [915, 190] width 357 height 315
click at [744, 207] on div "var enemy = hero . findNearestEnemy ( ) ; if ( enemy ) { var distance = hero . …" at bounding box center [915, 190] width 357 height 315
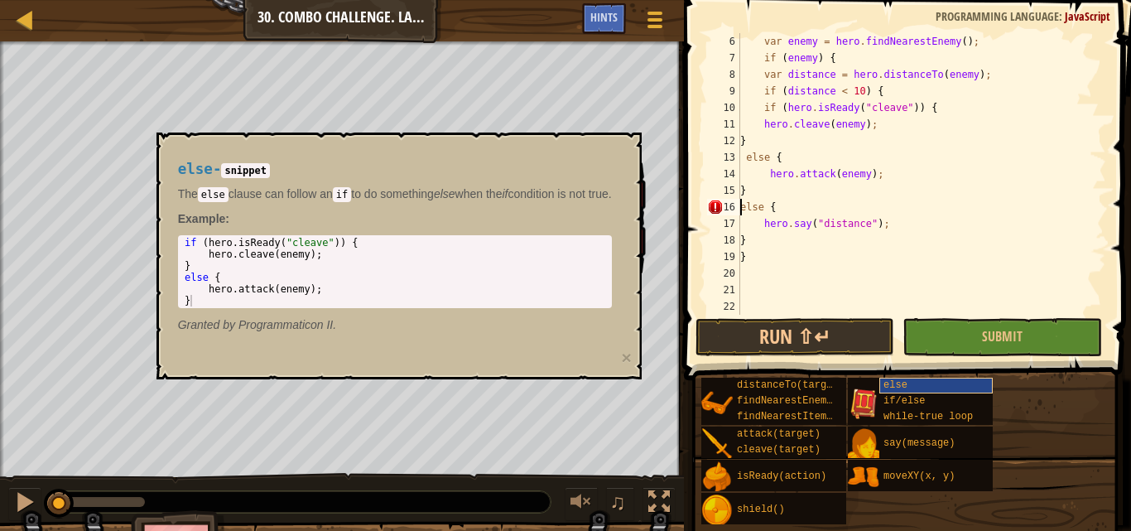
type textarea "else {"
click at [906, 384] on div "else" at bounding box center [935, 385] width 113 height 16
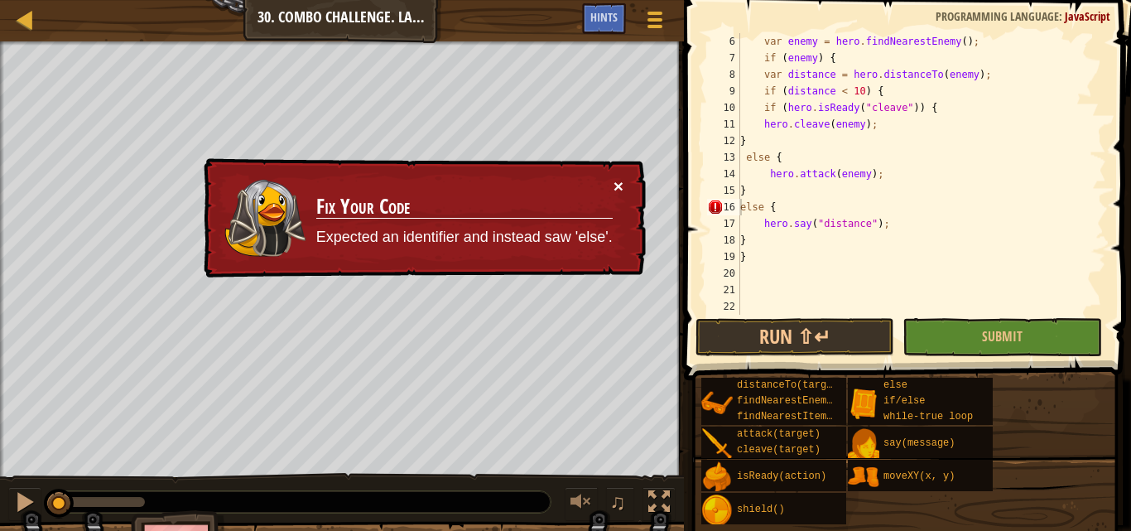
click at [619, 189] on button "×" at bounding box center [618, 185] width 10 height 17
click at [748, 277] on div "var enemy = hero . findNearestEnemy ( ) ; if ( enemy ) { var distance = hero . …" at bounding box center [915, 190] width 357 height 315
click at [742, 272] on div "var enemy = hero . findNearestEnemy ( ) ; if ( enemy ) { var distance = hero . …" at bounding box center [915, 190] width 357 height 315
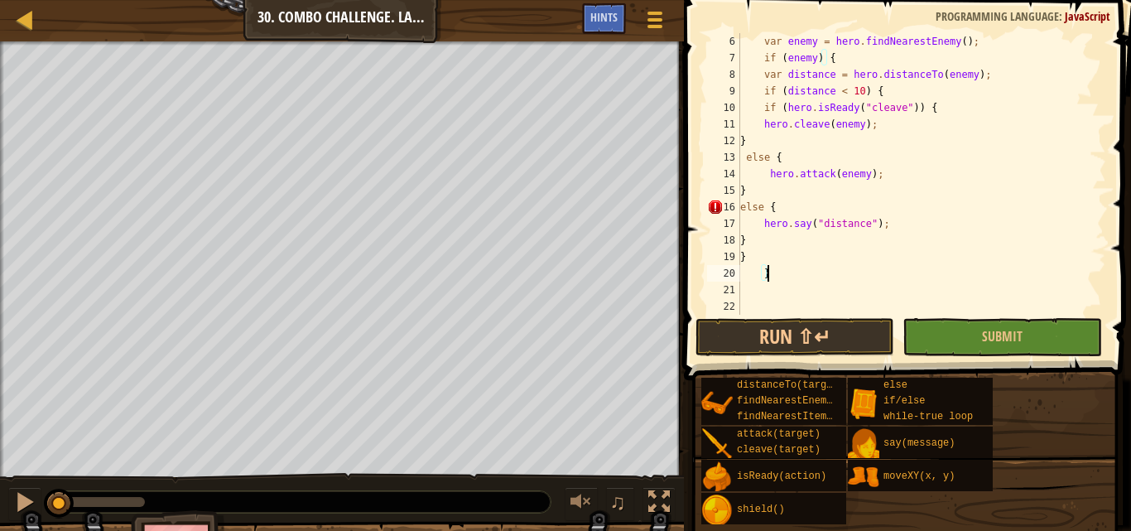
scroll to position [99, 0]
click at [740, 257] on div "var enemy = hero . findNearestEnemy ( ) ; if ( enemy ) { var distance = hero . …" at bounding box center [915, 190] width 357 height 315
click at [742, 243] on div "var enemy = hero . findNearestEnemy ( ) ; if ( enemy ) { var distance = hero . …" at bounding box center [915, 190] width 357 height 315
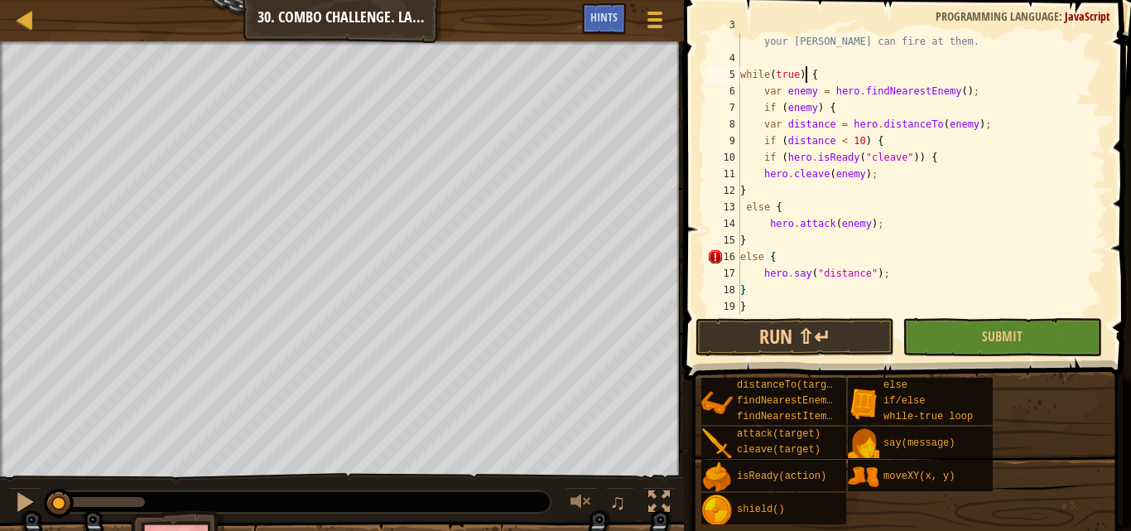
click at [807, 75] on div "// If enemies are farther than 10 meters, say the distance so your [PERSON_NAME…" at bounding box center [915, 182] width 357 height 331
type textarea "while(true) {"
click at [810, 76] on div "// If enemies are farther than 10 meters, say the distance so your [PERSON_NAME…" at bounding box center [915, 182] width 357 height 331
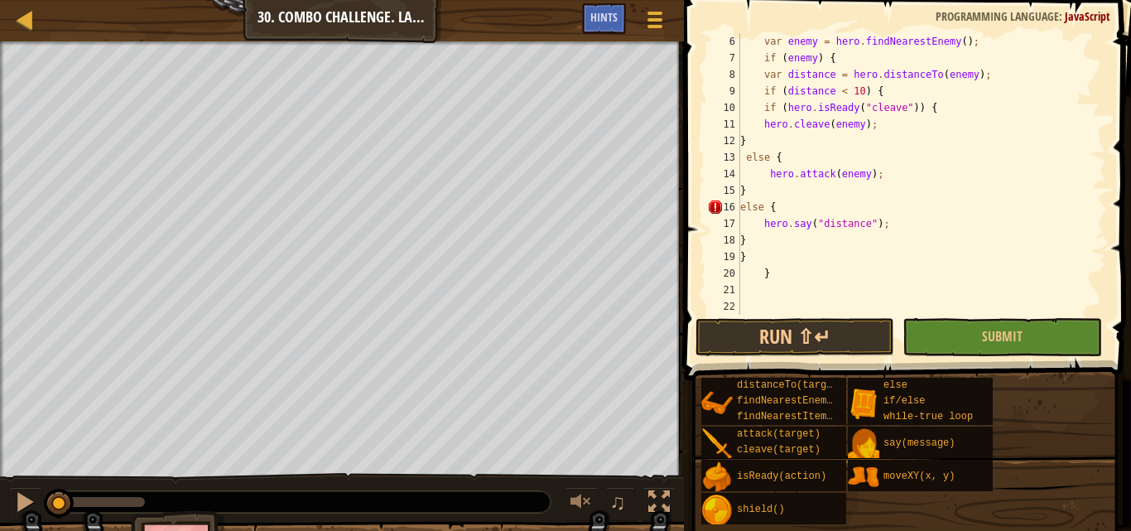
scroll to position [99, 0]
click at [745, 292] on div "var enemy = hero . findNearestEnemy ( ) ; if ( enemy ) { var distance = hero . …" at bounding box center [915, 190] width 357 height 315
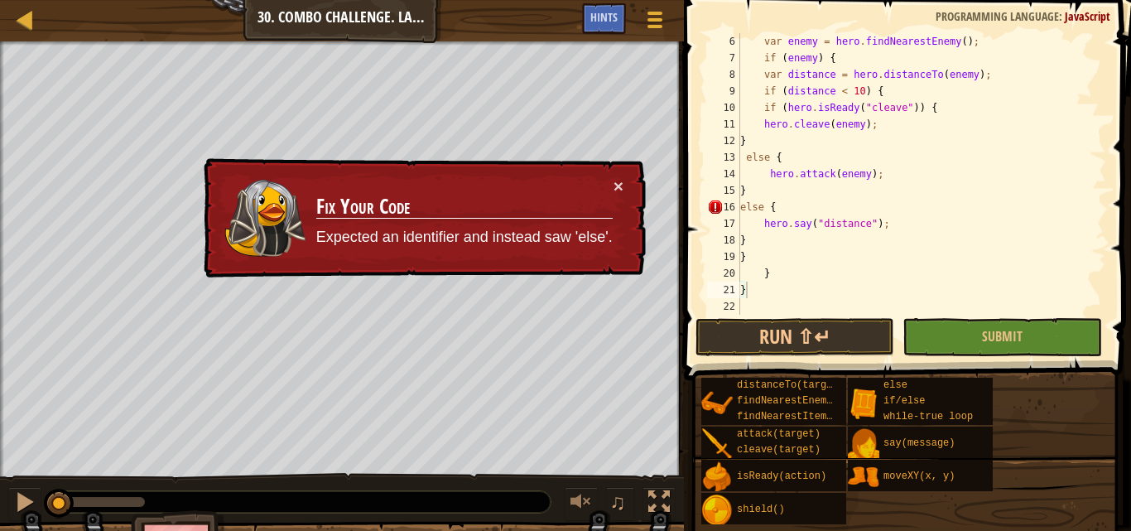
click at [612, 183] on td "Fix Your Code Expected an identifier and instead saw 'else'." at bounding box center [464, 218] width 298 height 82
click at [613, 184] on button "×" at bounding box center [618, 185] width 10 height 17
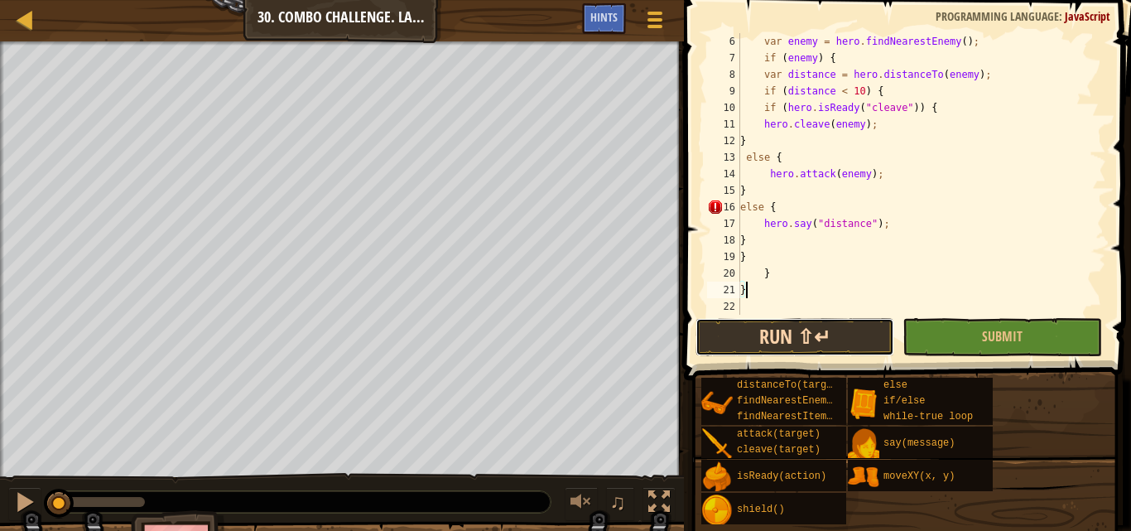
click at [758, 336] on button "Run ⇧↵" at bounding box center [794, 337] width 199 height 38
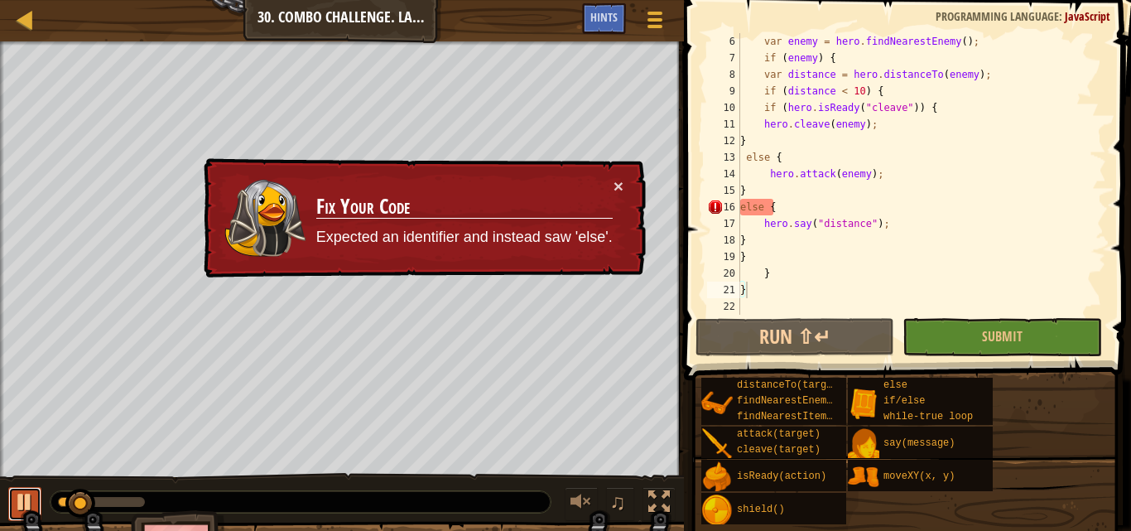
click at [27, 499] on div at bounding box center [25, 502] width 22 height 22
drag, startPoint x: 74, startPoint y: 495, endPoint x: 37, endPoint y: 502, distance: 37.2
click at [37, 502] on div "♫" at bounding box center [342, 498] width 684 height 50
click at [616, 183] on button "×" at bounding box center [618, 185] width 10 height 17
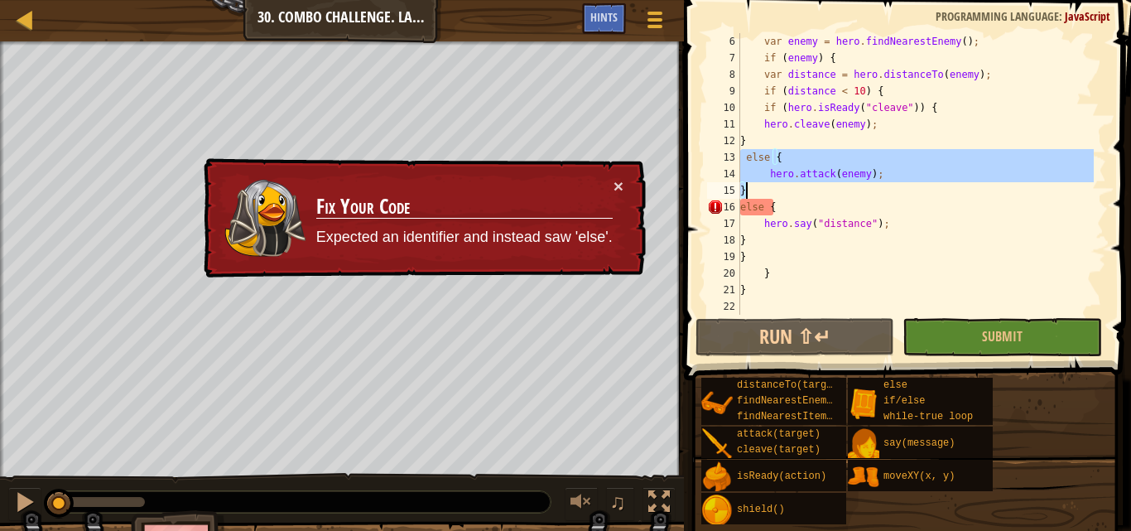
drag, startPoint x: 741, startPoint y: 155, endPoint x: 800, endPoint y: 193, distance: 70.0
click at [800, 193] on div "var enemy = hero . findNearestEnemy ( ) ; if ( enemy ) { var distance = hero . …" at bounding box center [915, 190] width 357 height 315
click at [799, 192] on div "var enemy = hero . findNearestEnemy ( ) ; if ( enemy ) { var distance = hero . …" at bounding box center [915, 173] width 357 height 281
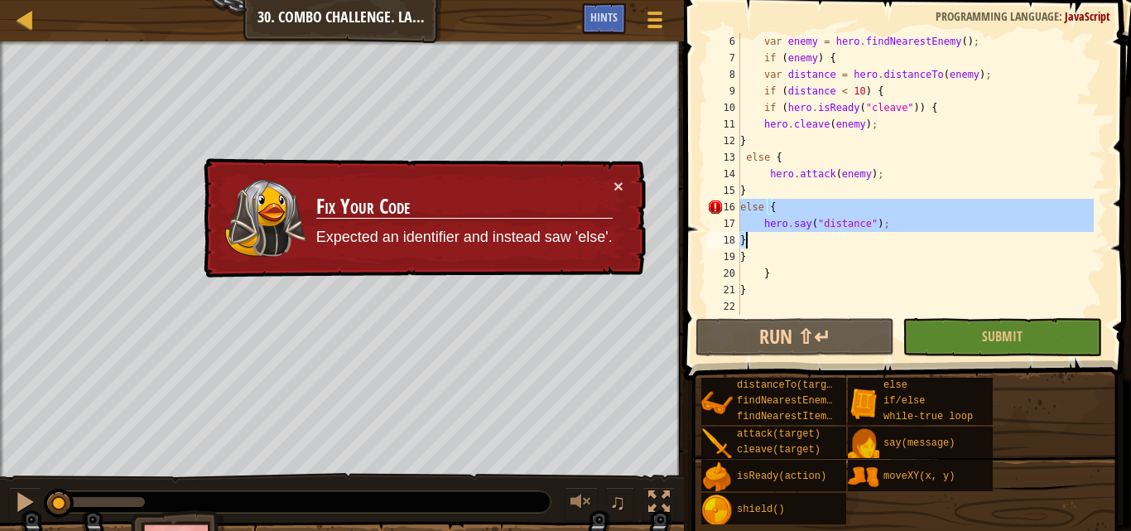
drag, startPoint x: 742, startPoint y: 206, endPoint x: 794, endPoint y: 241, distance: 62.7
click at [794, 241] on div "var enemy = hero . findNearestEnemy ( ) ; if ( enemy ) { var distance = hero . …" at bounding box center [915, 190] width 357 height 315
type textarea "hero.say("distance"); }"
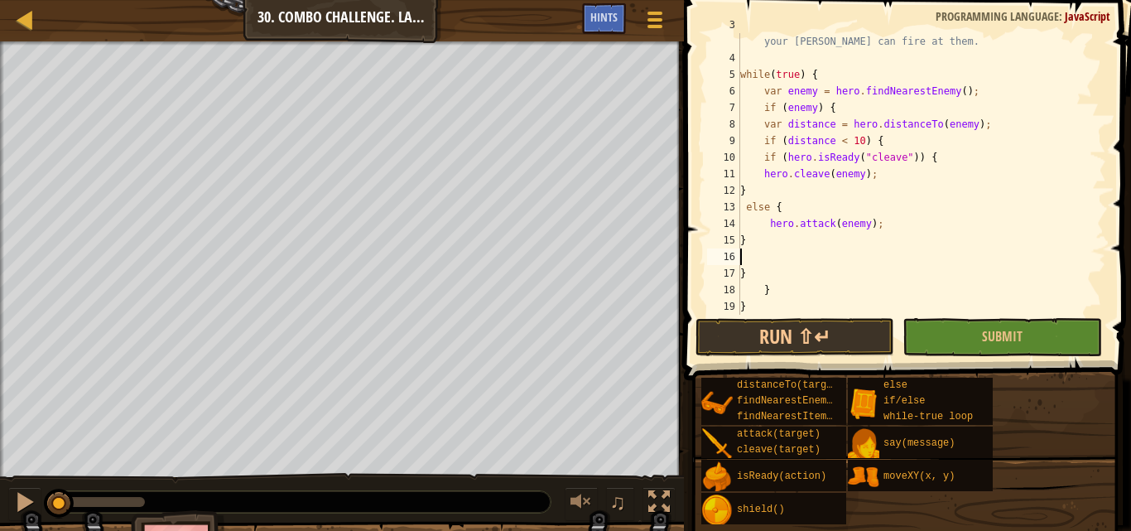
scroll to position [66, 0]
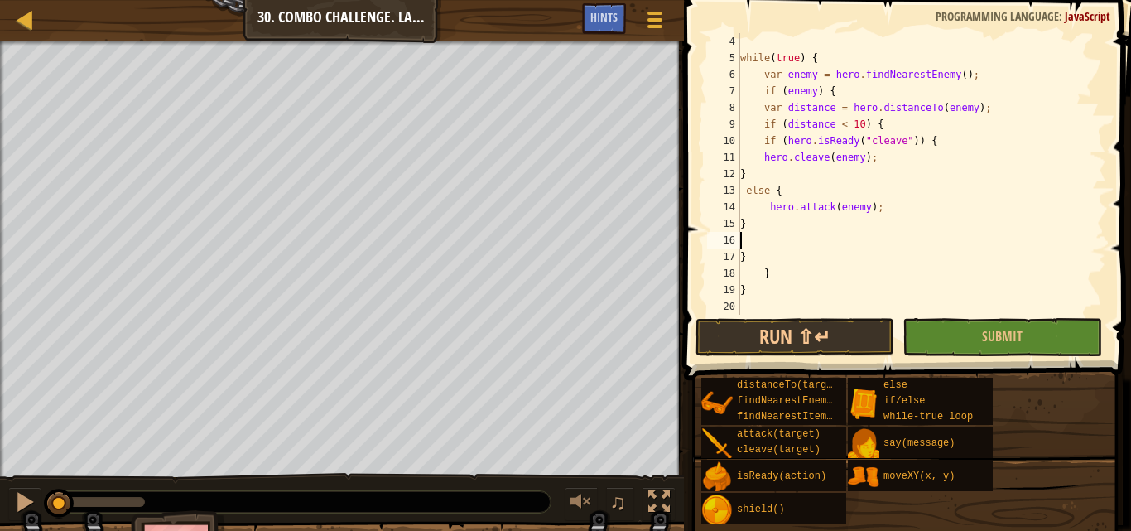
paste textarea "}"
type textarea "}"
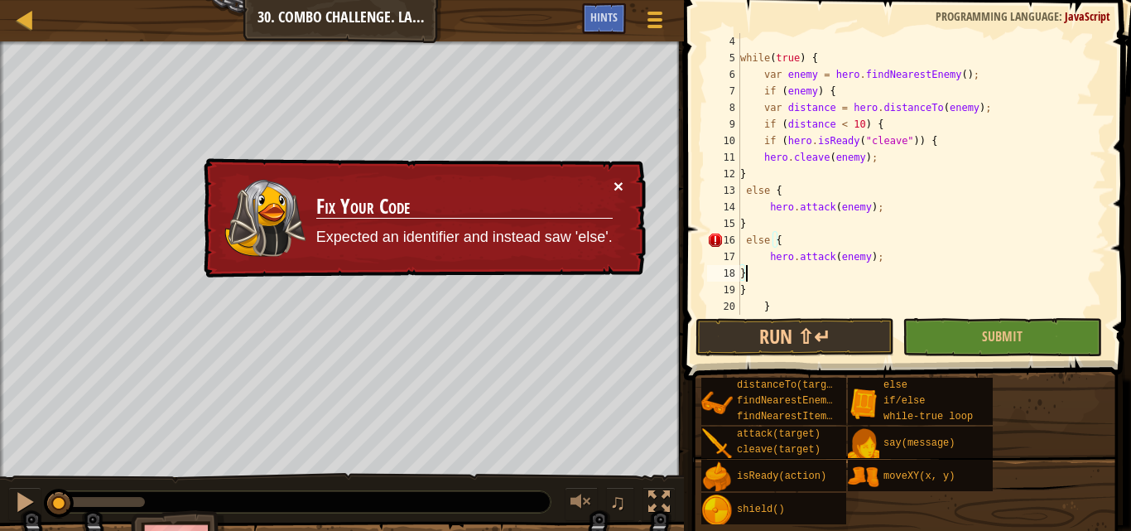
click at [618, 184] on button "×" at bounding box center [618, 185] width 10 height 17
click at [618, 183] on button "×" at bounding box center [618, 185] width 10 height 17
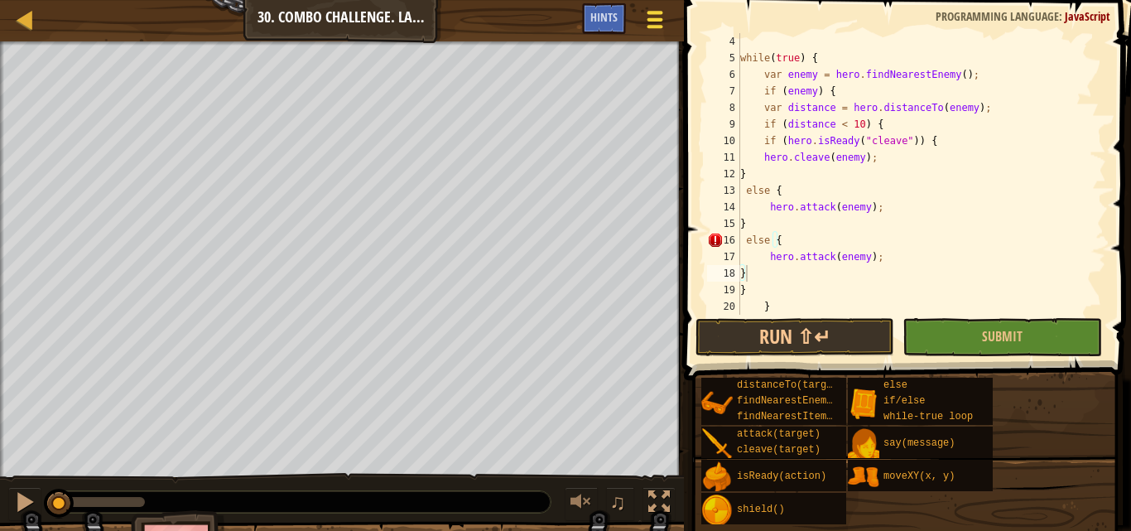
click at [651, 21] on span at bounding box center [655, 19] width 16 height 3
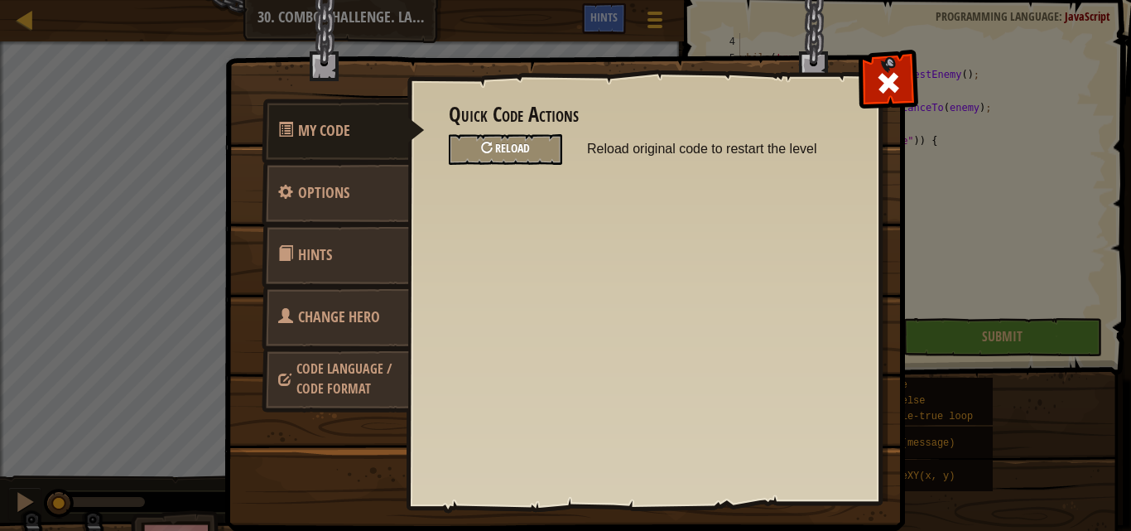
click at [520, 138] on div "Reload" at bounding box center [505, 149] width 113 height 31
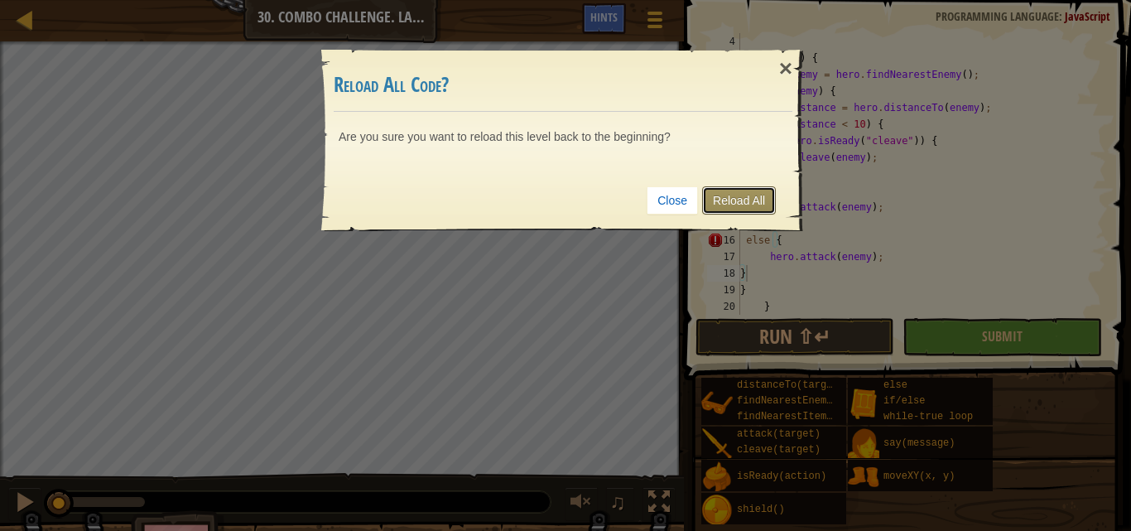
click at [719, 200] on link "Reload All" at bounding box center [739, 200] width 74 height 28
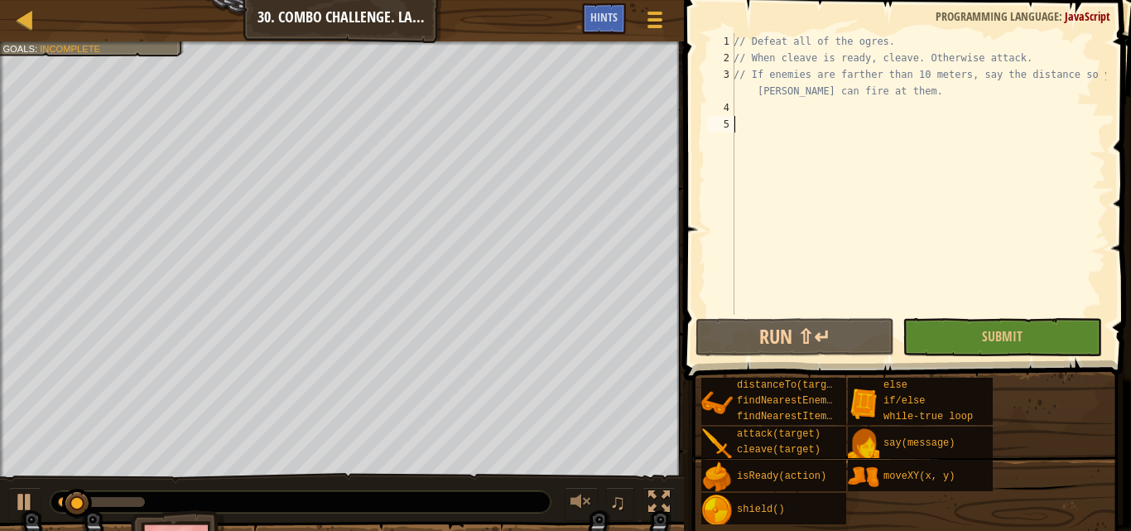
click at [740, 125] on div "// Defeat all of the ogres. // When cleave is ready, cleave. Otherwise attack. …" at bounding box center [918, 190] width 376 height 315
drag, startPoint x: 32, startPoint y: 511, endPoint x: 74, endPoint y: 525, distance: 43.7
click at [41, 514] on button at bounding box center [24, 504] width 33 height 34
drag, startPoint x: 107, startPoint y: 505, endPoint x: 0, endPoint y: 479, distance: 109.8
click at [0, 479] on div "♫" at bounding box center [342, 498] width 684 height 50
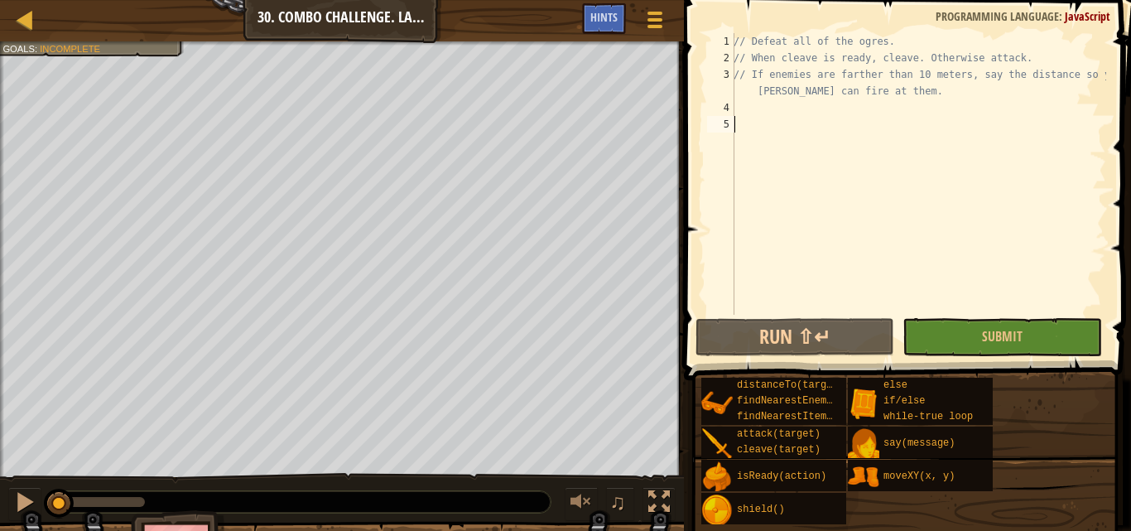
click at [1, 470] on div at bounding box center [2, 271] width 4 height 460
click at [753, 113] on div "// Defeat all of the ogres. // When cleave is ready, cleave. Otherwise attack. …" at bounding box center [918, 190] width 376 height 315
click at [757, 106] on div "// Defeat all of the ogres. // When cleave is ready, cleave. Otherwise attack. …" at bounding box center [918, 190] width 376 height 315
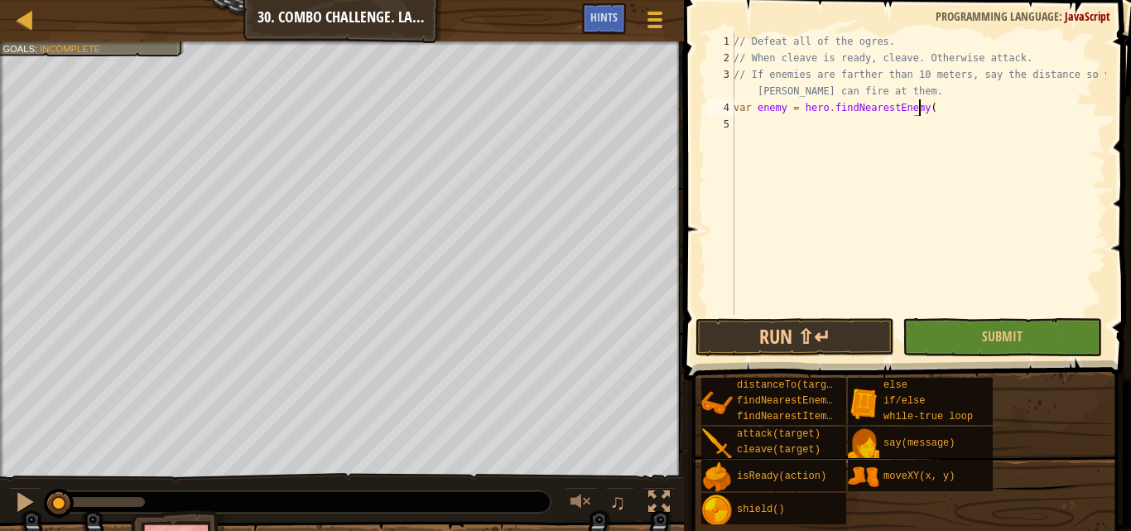
scroll to position [7, 15]
type textarea "var enemy = hero.findNearestEnemy();"
type textarea "if (enemy) {"
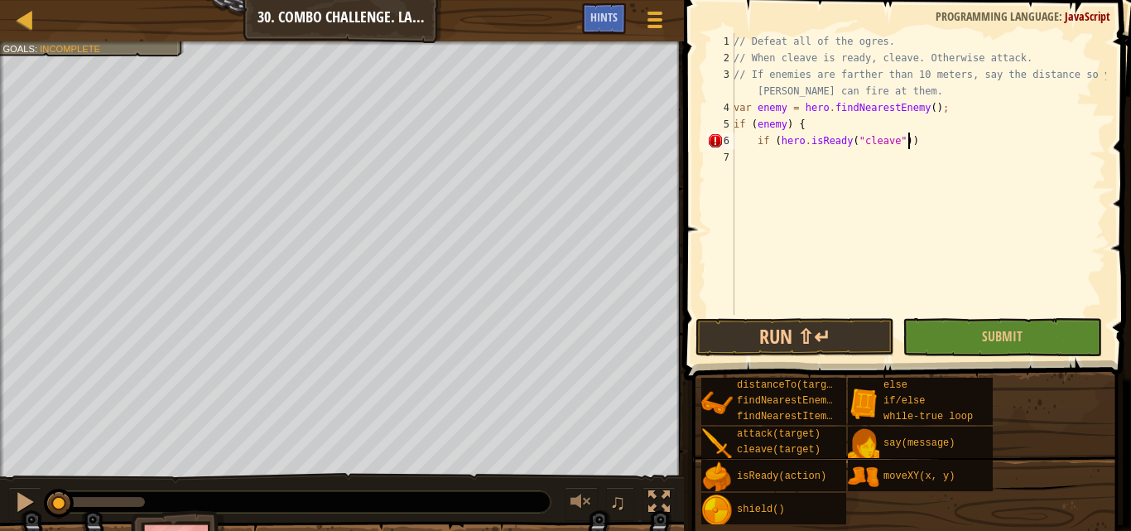
type textarea "if (hero.isReady("cleave")) {"
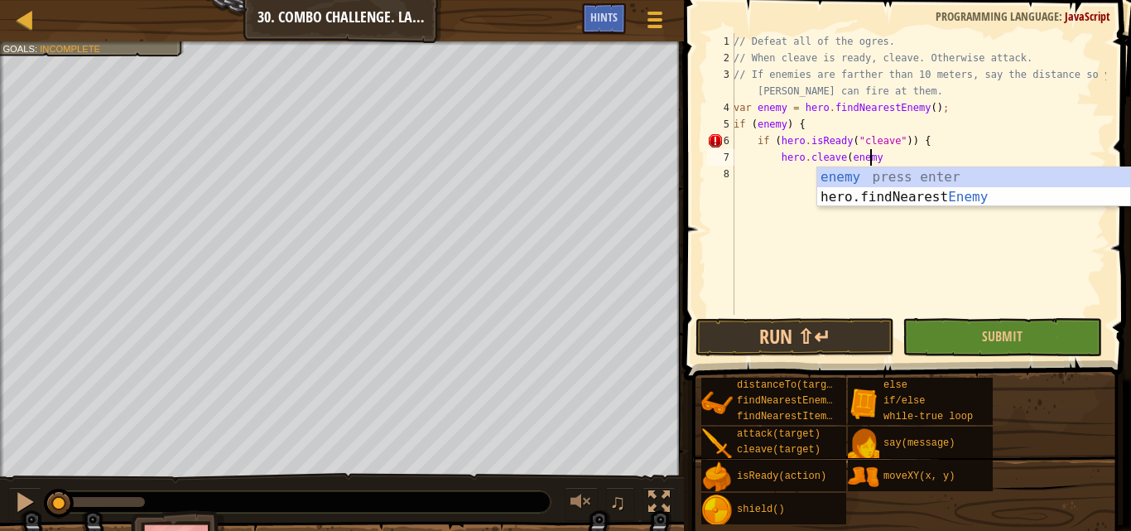
scroll to position [7, 11]
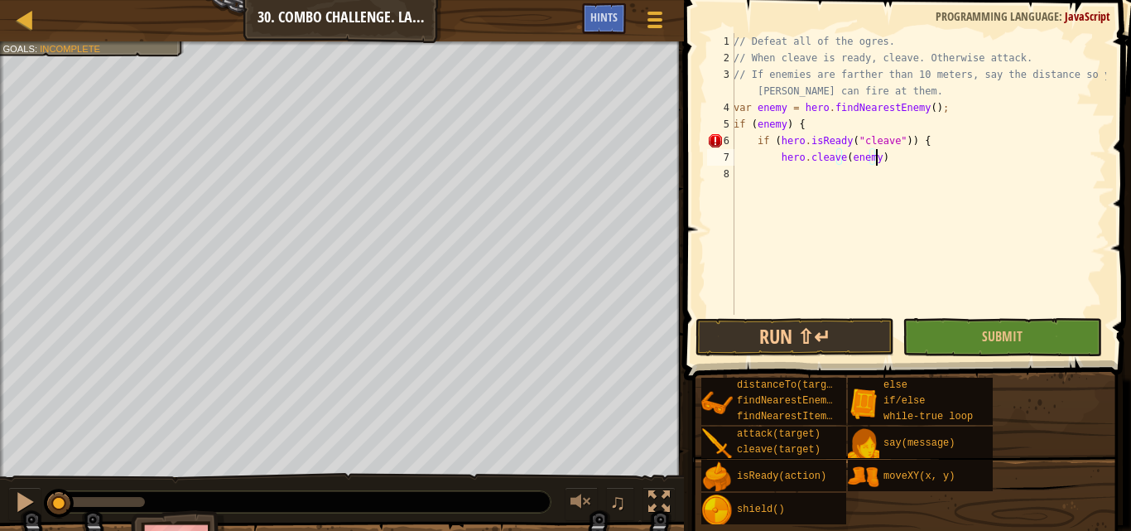
type textarea "hero.cleave(enemy);"
click at [884, 91] on div "// Defeat all of the ogres. // When cleave is ready, cleave. Otherwise attack. …" at bounding box center [918, 190] width 376 height 315
type textarea "// If enemies are farther than 10 meters, say the distance so your [PERSON_NAME…"
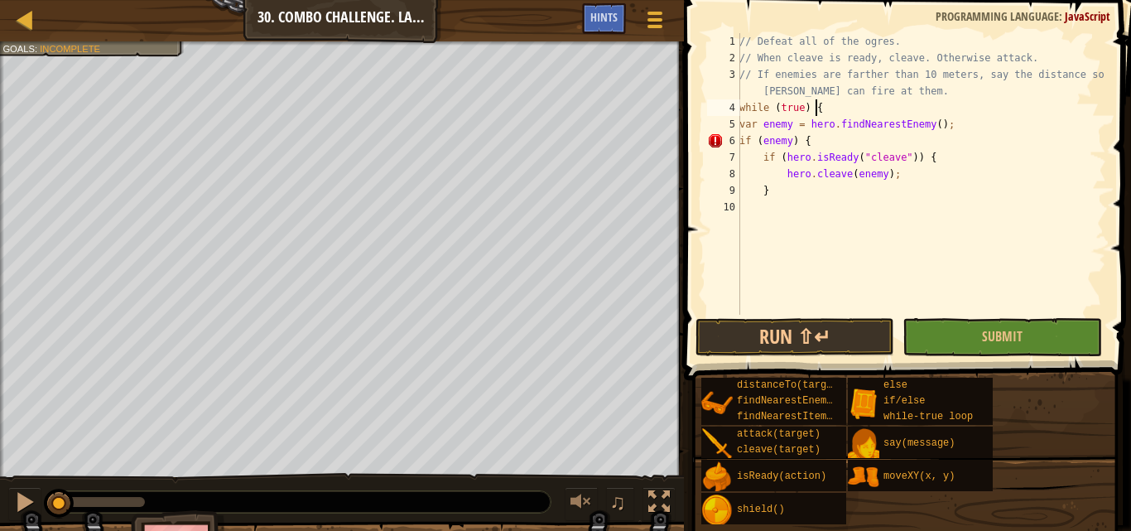
scroll to position [7, 5]
type textarea "}"
click at [743, 228] on div "// Defeat all of the ogres. // When cleave is ready, cleave. Otherwise attack. …" at bounding box center [921, 190] width 370 height 315
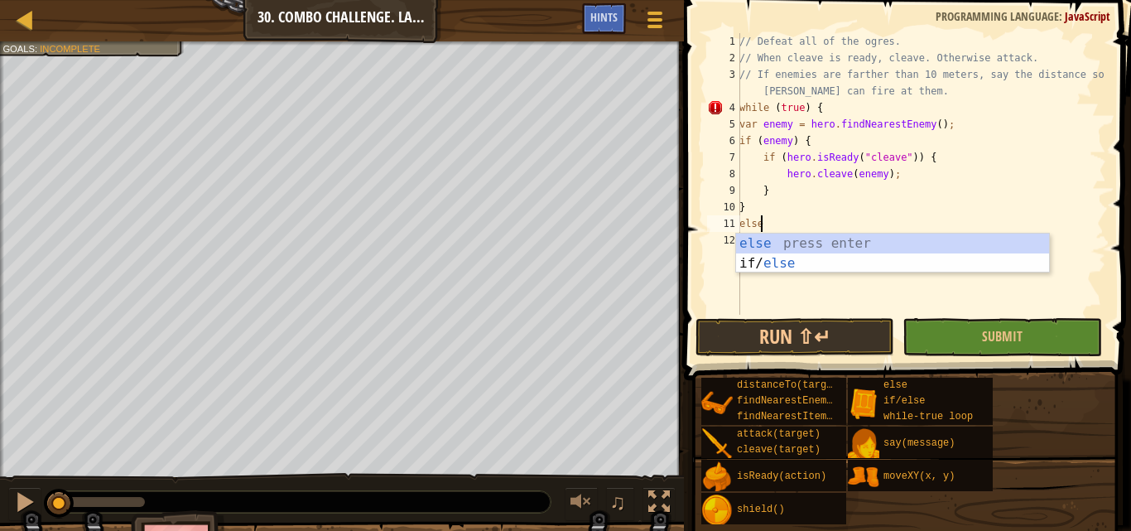
scroll to position [7, 1]
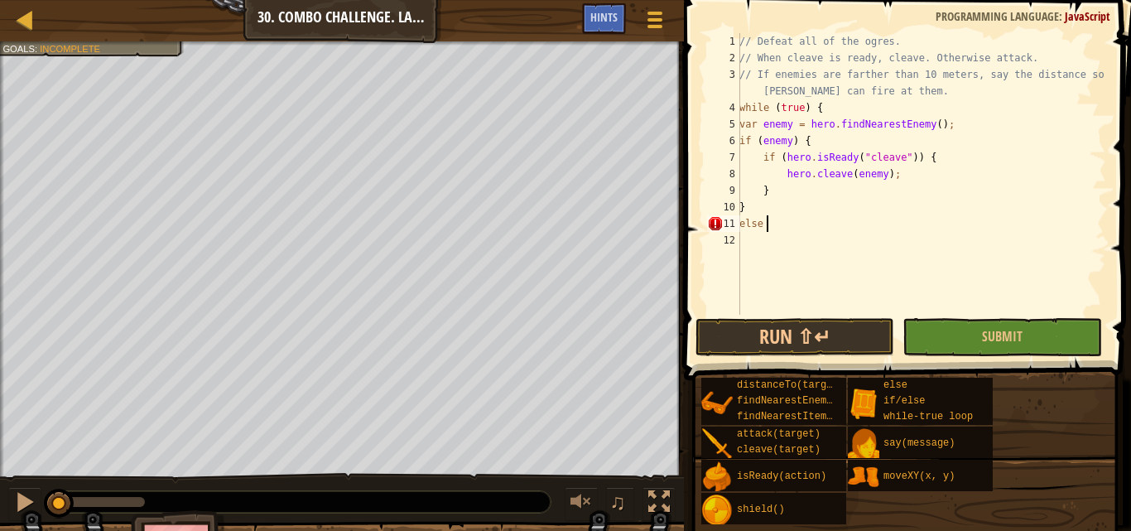
type textarea "else {"
type textarea "hero.attack(enemy);"
type textarea "}"
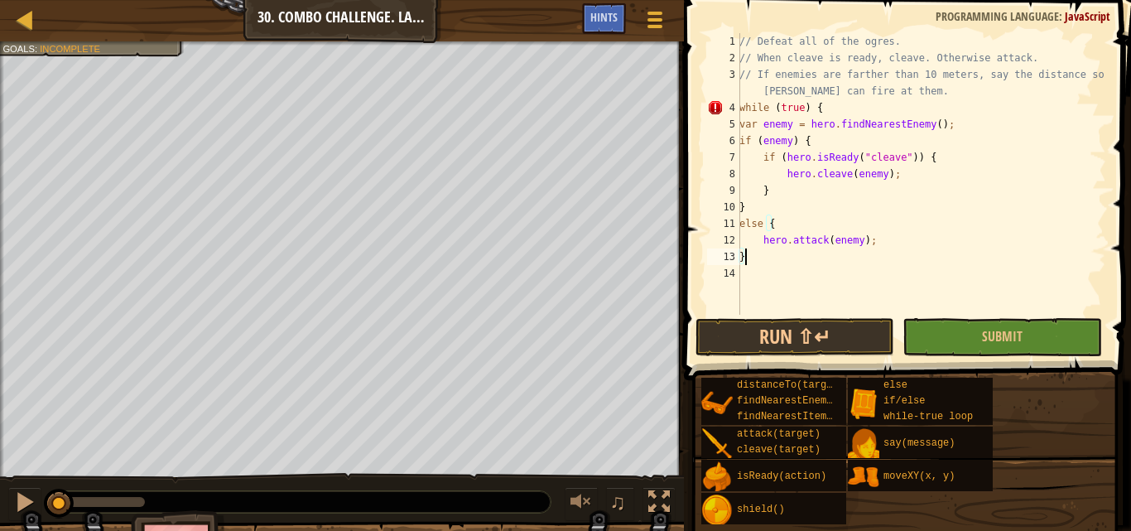
scroll to position [7, 0]
type textarea "}"
click at [749, 257] on div "// Defeat all of the ogres. // When cleave is ready, cleave. Otherwise attack. …" at bounding box center [921, 190] width 370 height 315
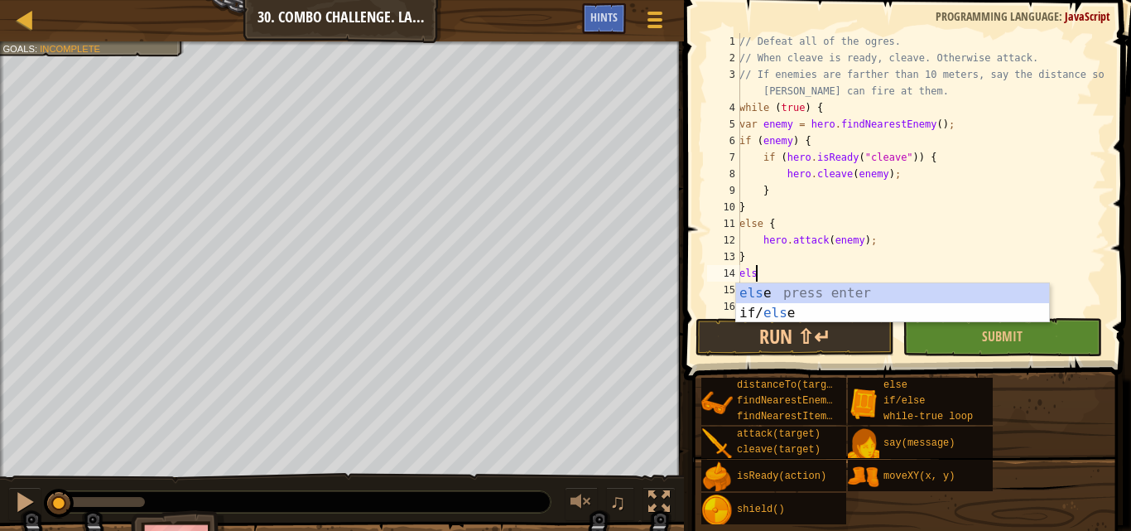
scroll to position [7, 1]
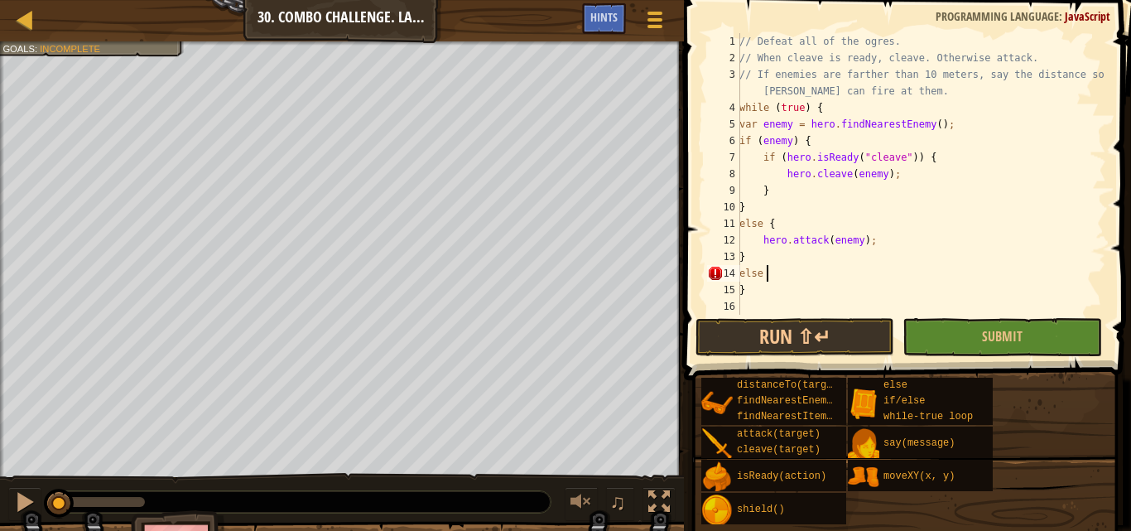
type textarea "else {"
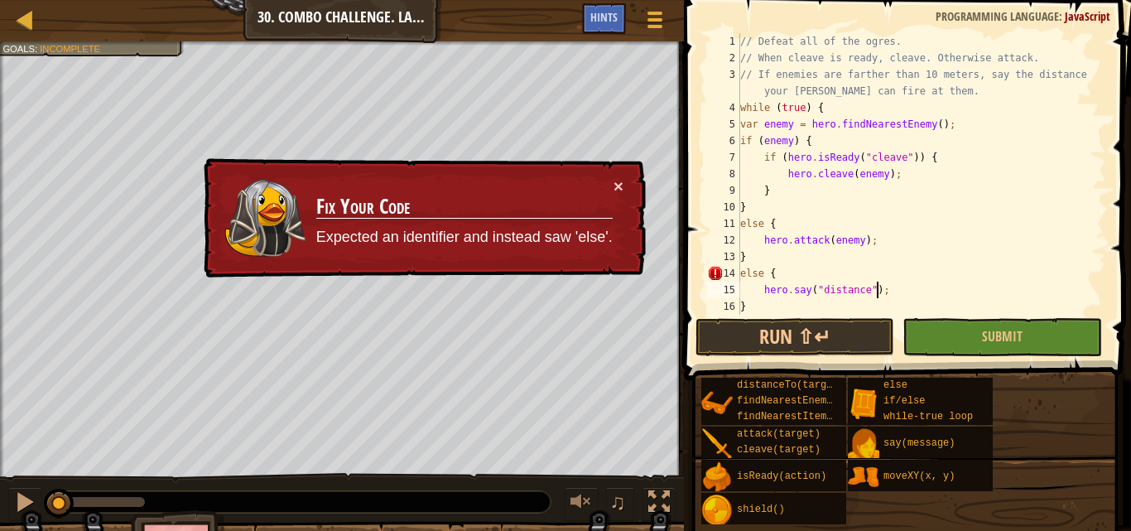
scroll to position [17, 0]
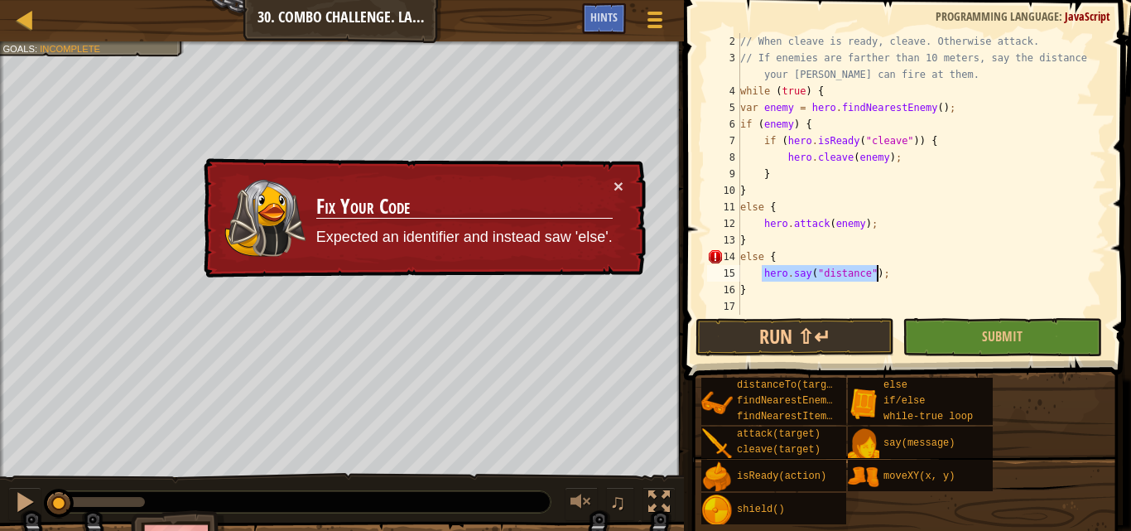
drag, startPoint x: 761, startPoint y: 272, endPoint x: 880, endPoint y: 276, distance: 119.3
click at [880, 276] on div "// When cleave is ready, cleave. Otherwise attack. // If enemies are farther th…" at bounding box center [915, 190] width 357 height 315
click at [886, 257] on div "// When cleave is ready, cleave. Otherwise attack. // If enemies are farther th…" at bounding box center [915, 190] width 357 height 315
click at [763, 206] on div "// When cleave is ready, cleave. Otherwise attack. // If enemies are farther th…" at bounding box center [915, 190] width 357 height 315
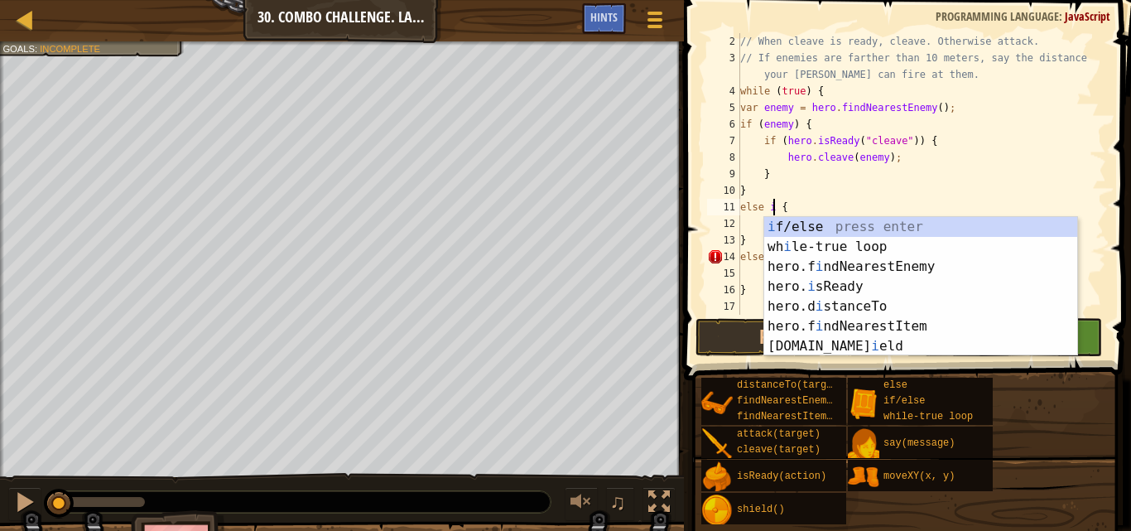
scroll to position [7, 2]
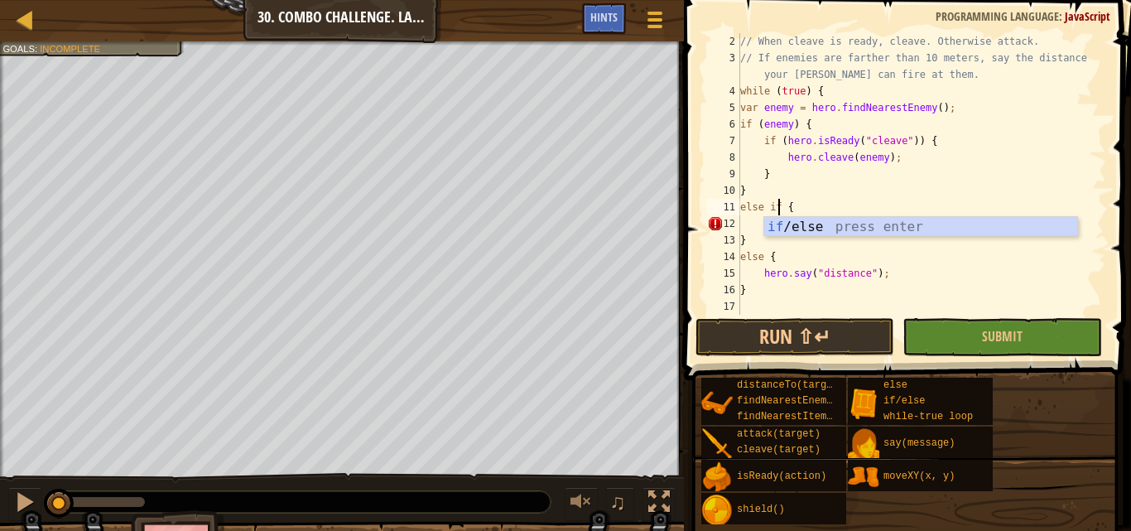
click at [820, 196] on div "// When cleave is ready, cleave. Otherwise attack. // If enemies are farther th…" at bounding box center [915, 190] width 357 height 315
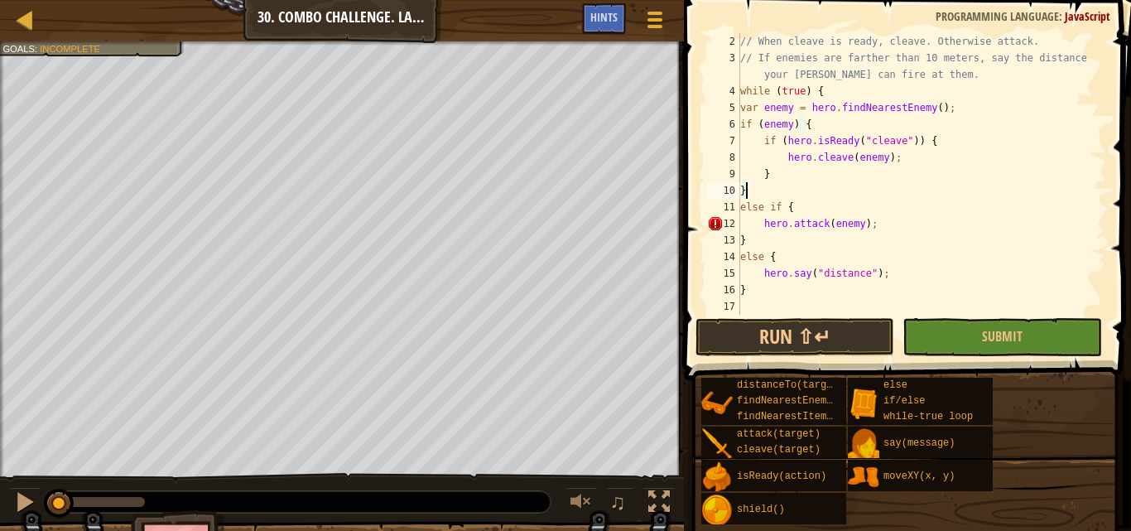
scroll to position [7, 0]
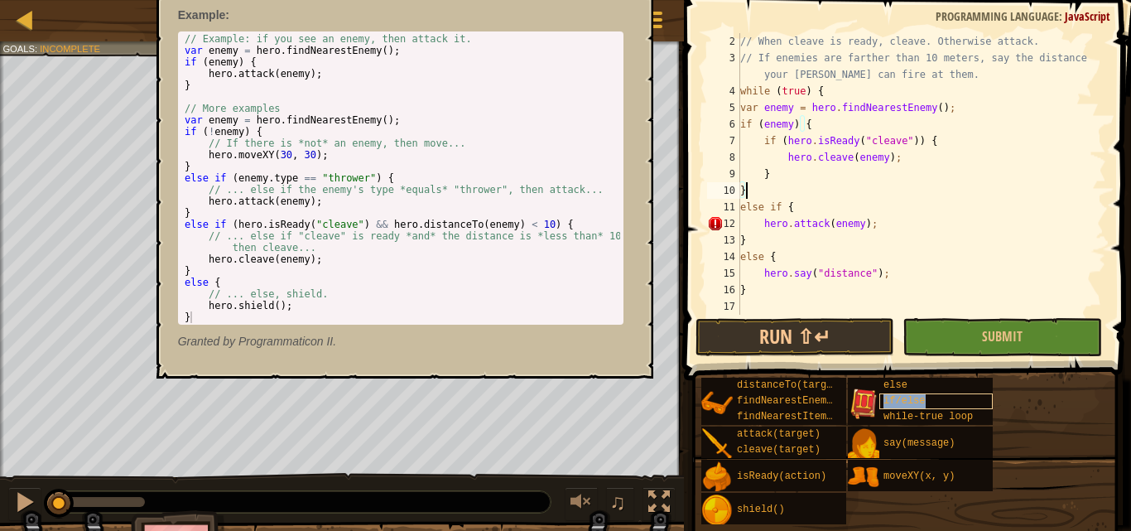
click at [909, 394] on div "if/else" at bounding box center [935, 401] width 113 height 16
click at [934, 258] on div "// When cleave is ready, cleave. Otherwise attack. // If enemies are farther th…" at bounding box center [915, 190] width 357 height 315
click at [895, 402] on span "if/else" at bounding box center [903, 401] width 41 height 12
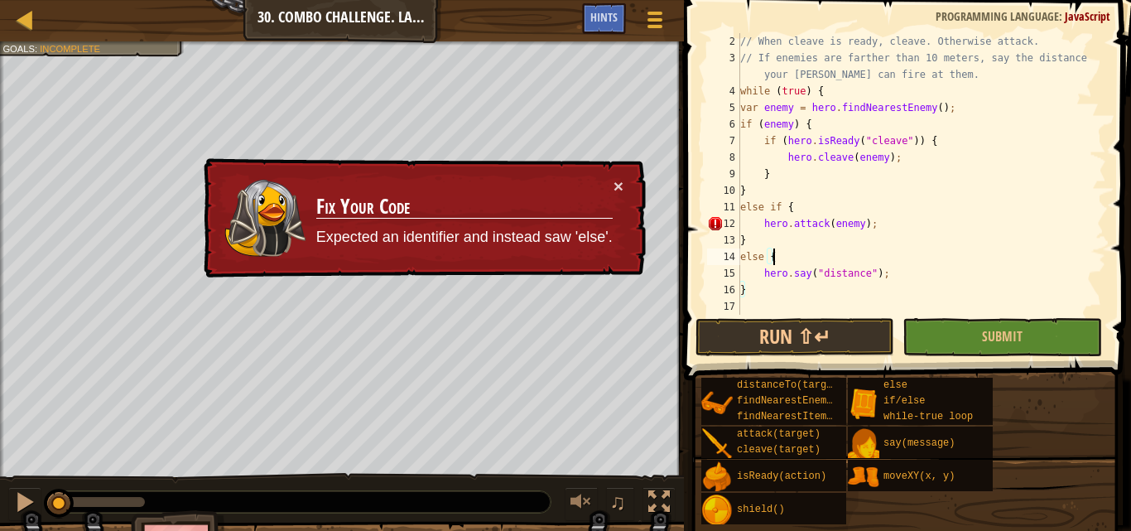
click at [780, 202] on div "// When cleave is ready, cleave. Otherwise attack. // If enemies are farther th…" at bounding box center [915, 190] width 357 height 315
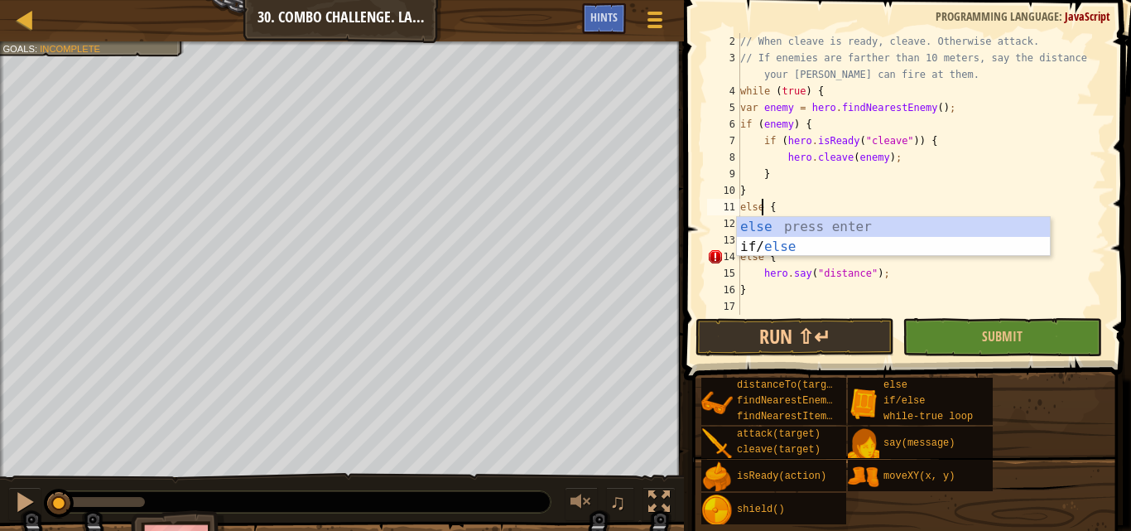
click at [901, 283] on div "// When cleave is ready, cleave. Otherwise attack. // If enemies are farther th…" at bounding box center [915, 190] width 357 height 315
type textarea "}"
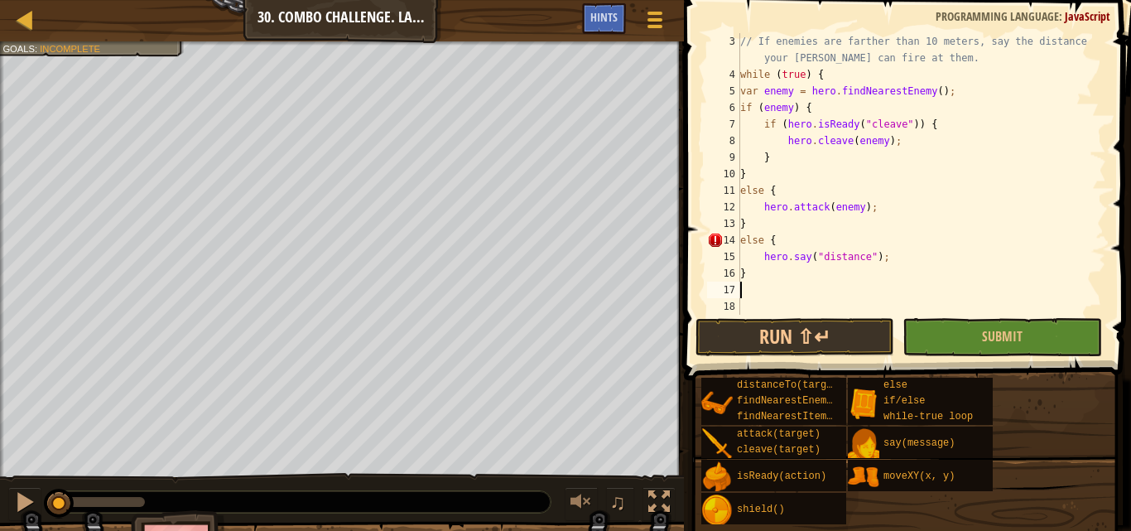
scroll to position [33, 0]
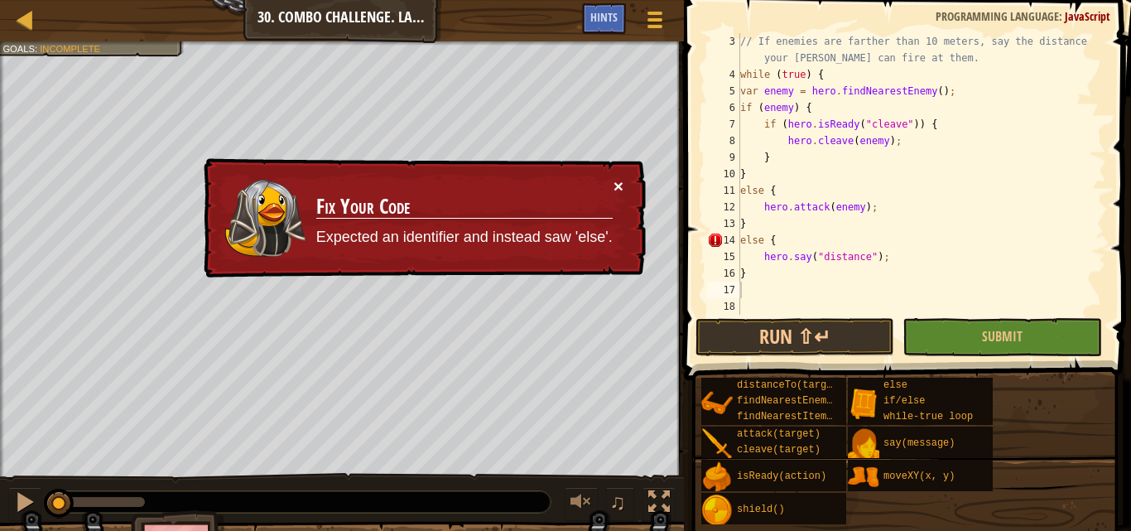
drag, startPoint x: 617, startPoint y: 180, endPoint x: 844, endPoint y: 211, distance: 228.9
click at [616, 180] on button "×" at bounding box center [618, 185] width 10 height 17
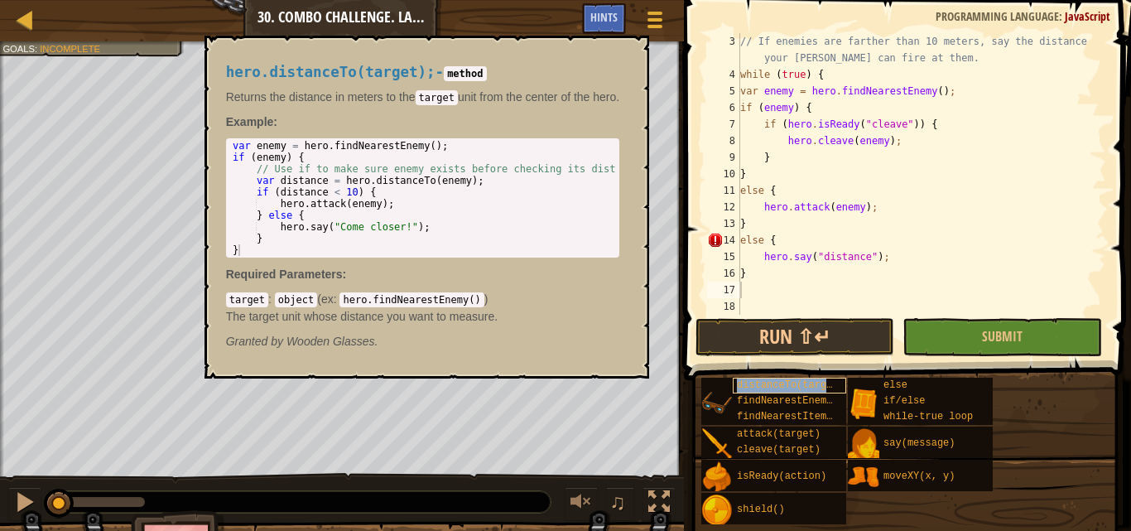
click at [815, 387] on span "distanceTo(target)" at bounding box center [791, 385] width 108 height 12
click at [796, 380] on span "distanceTo(target)" at bounding box center [791, 385] width 108 height 12
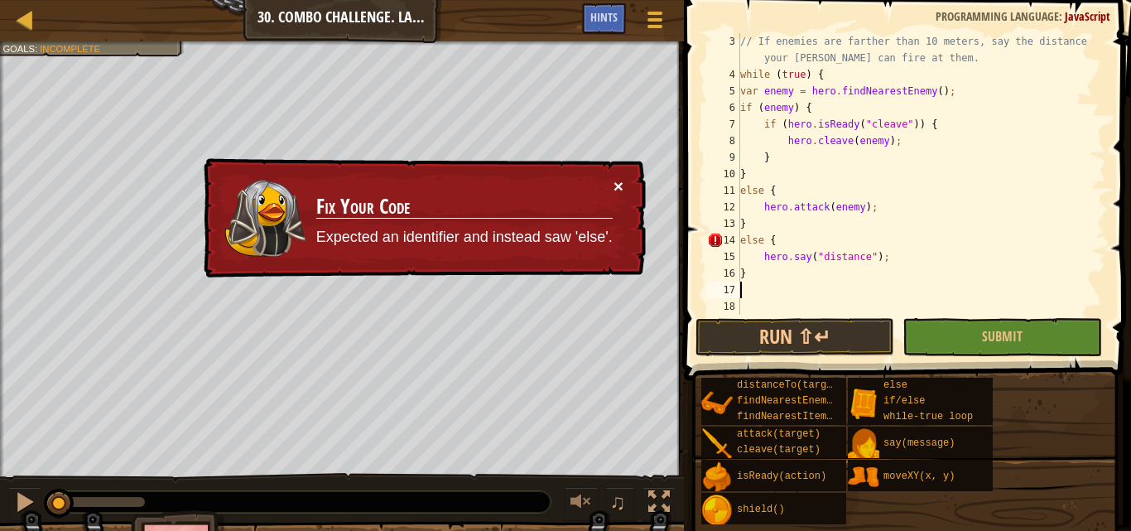
drag, startPoint x: 613, startPoint y: 181, endPoint x: 626, endPoint y: 212, distance: 33.0
click at [622, 200] on div "× Fix Your Code Expected an identifier and instead saw 'else'." at bounding box center [422, 218] width 445 height 120
click at [616, 180] on button "×" at bounding box center [618, 185] width 10 height 17
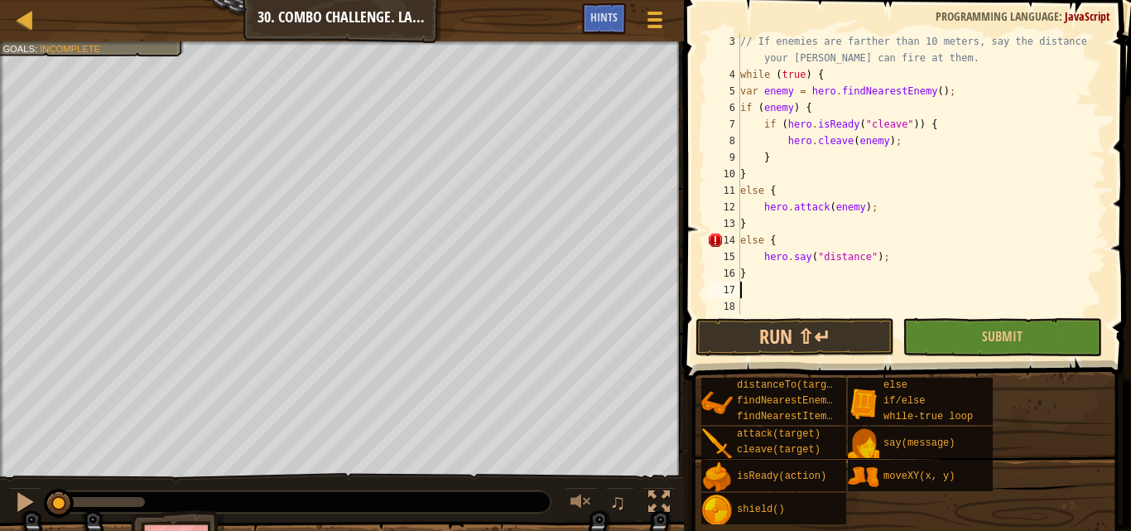
click at [748, 295] on div "// If enemies are farther than 10 meters, say the distance so your [PERSON_NAME…" at bounding box center [915, 198] width 357 height 331
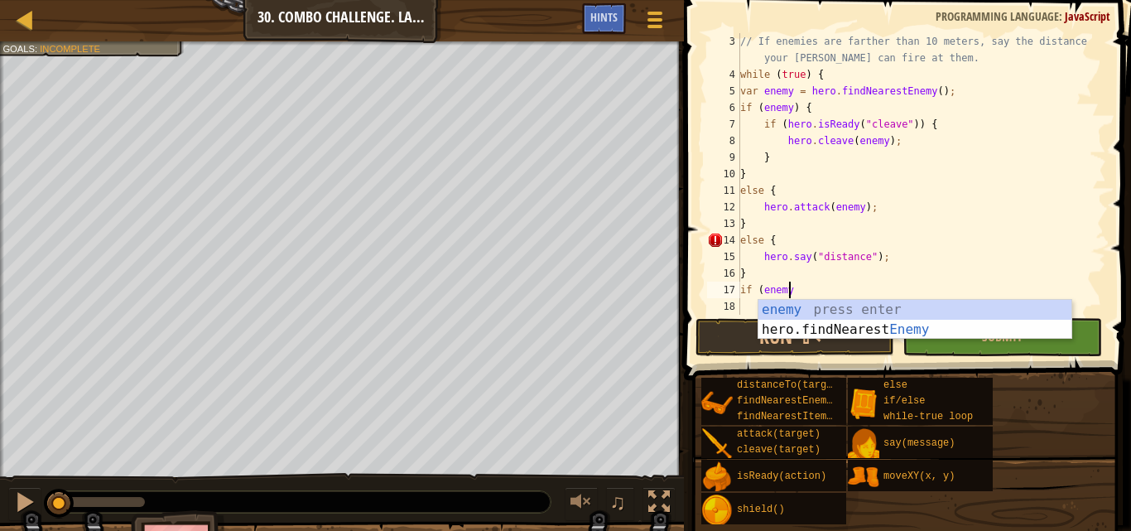
type textarea "if (enemy)"
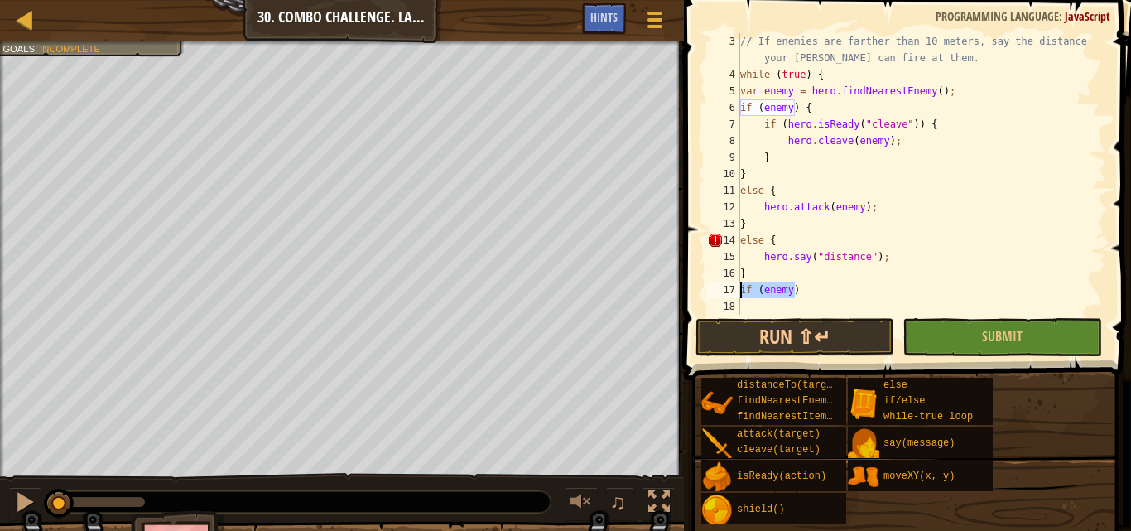
drag, startPoint x: 793, startPoint y: 288, endPoint x: 730, endPoint y: 281, distance: 63.3
click at [733, 281] on div "if (enemy) 3 4 5 6 7 8 9 10 11 12 13 14 15 16 17 18 // If enemies are farther t…" at bounding box center [905, 173] width 402 height 281
click at [811, 108] on div "// If enemies are farther than 10 meters, say the distance so your [PERSON_NAME…" at bounding box center [915, 198] width 357 height 331
type textarea "if (enemy) {"
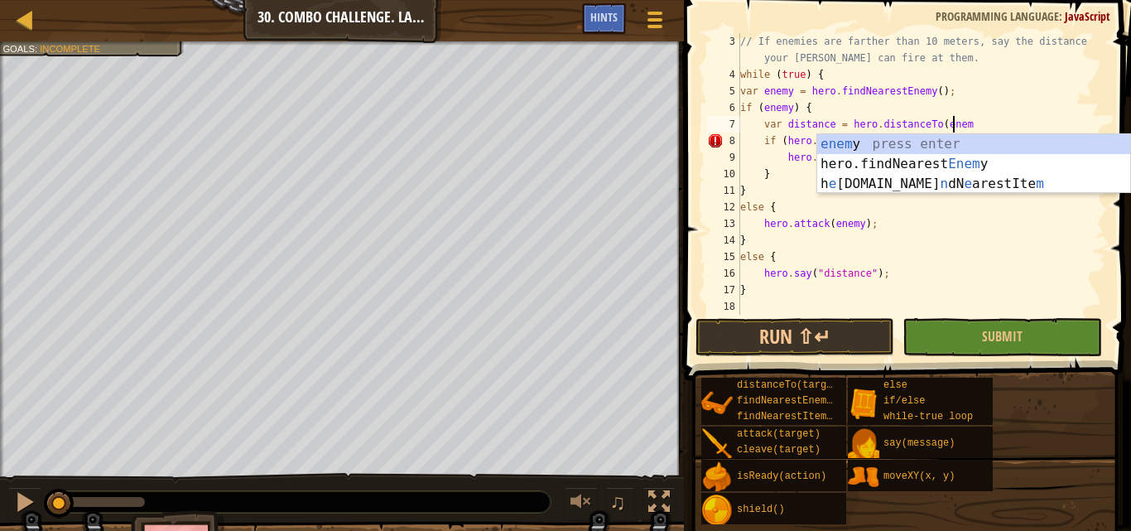
scroll to position [7, 17]
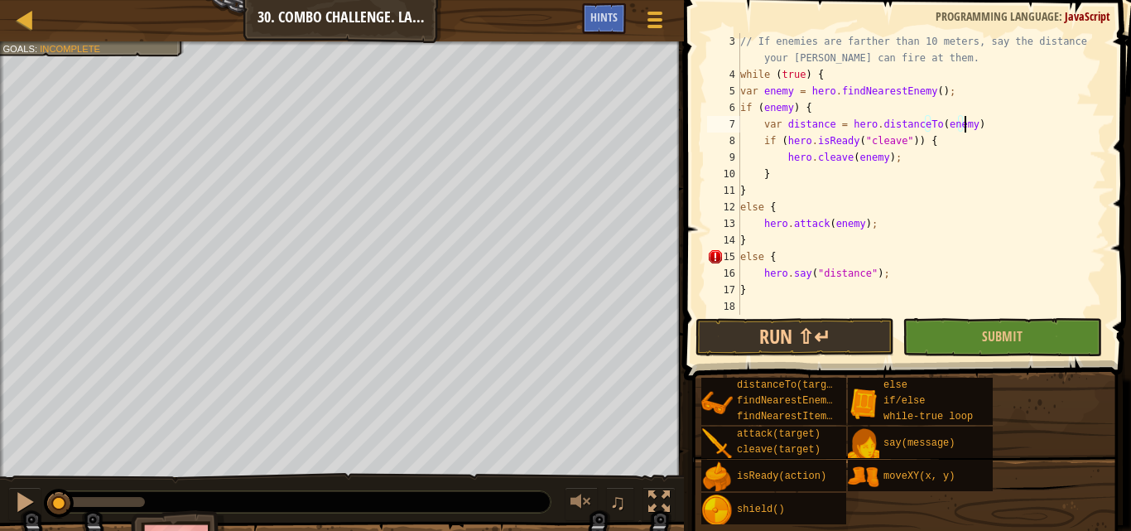
type textarea "var distance = hero.distanceTo(enemy);"
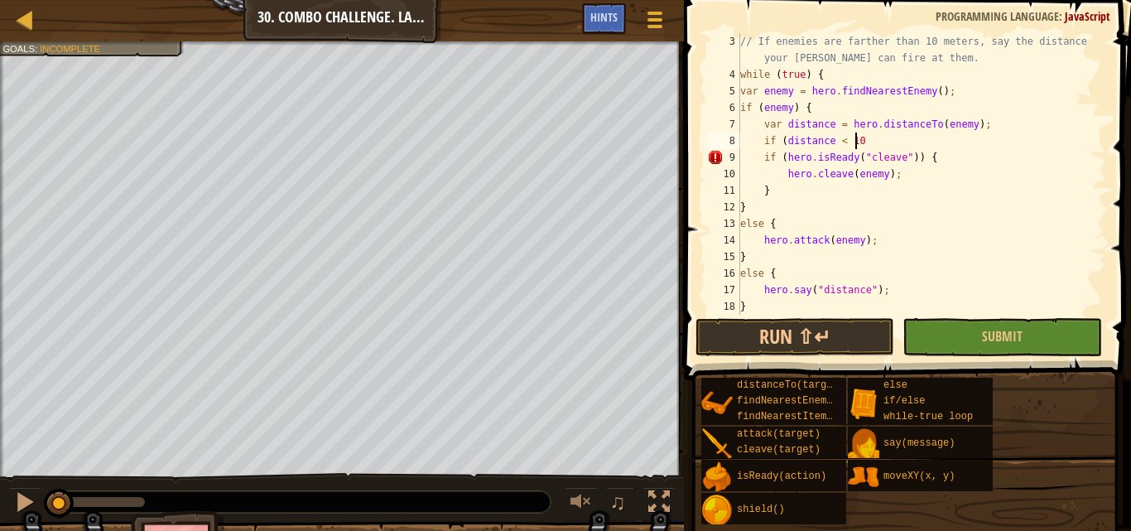
scroll to position [7, 9]
type textarea "if (distance < 10) {"
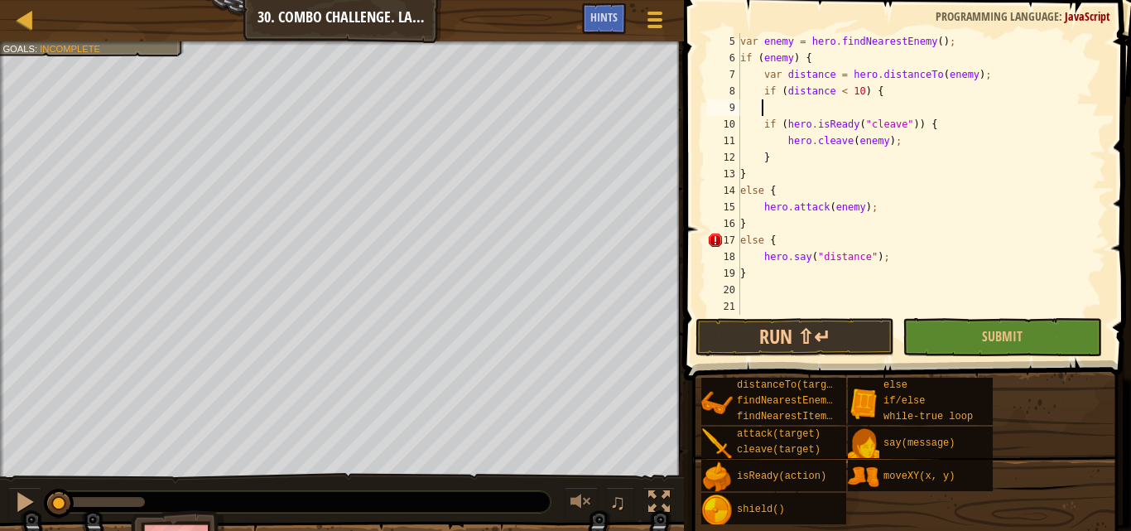
scroll to position [7, 0]
type textarea "if (distance < 10) {"
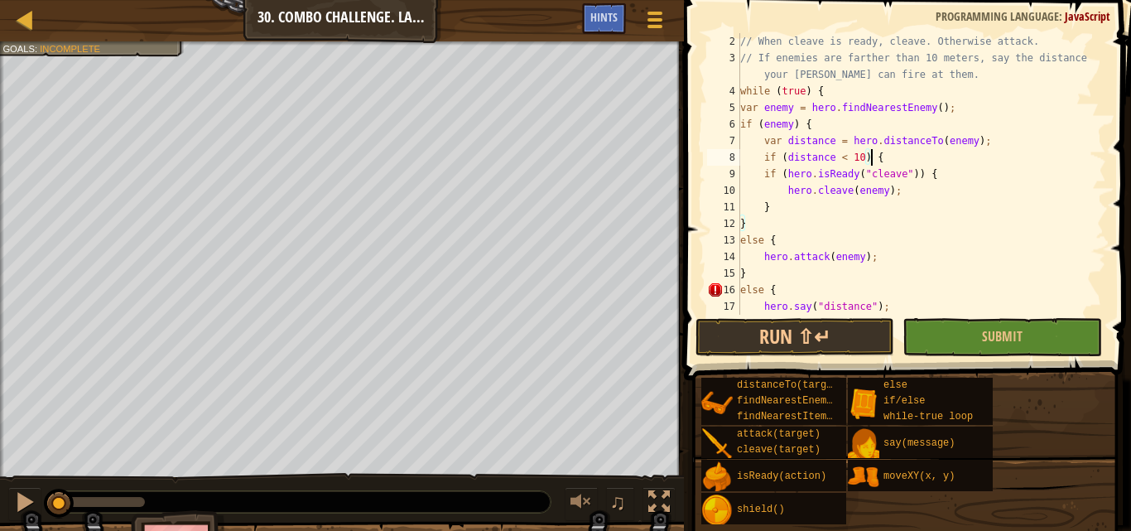
scroll to position [66, 0]
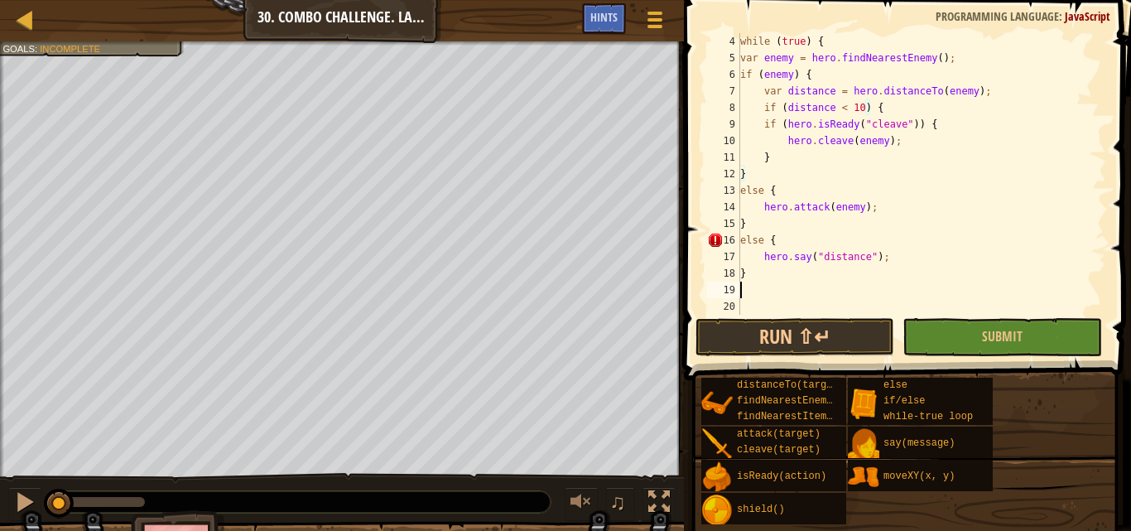
click at [758, 291] on div "while ( true ) { var enemy = hero . findNearestEnemy ( ) ; if ( enemy ) { var d…" at bounding box center [915, 190] width 357 height 315
type textarea "}"
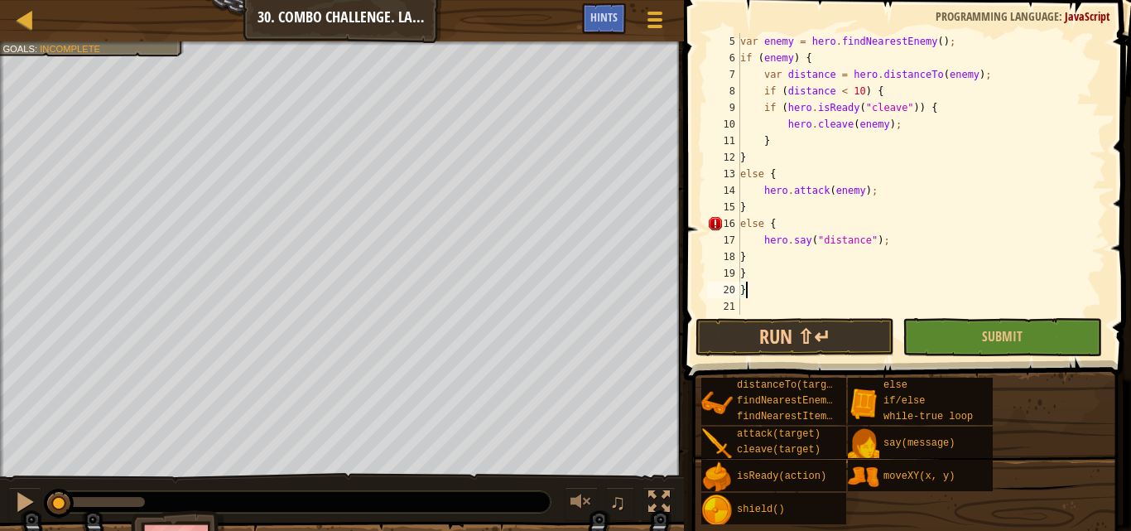
scroll to position [83, 0]
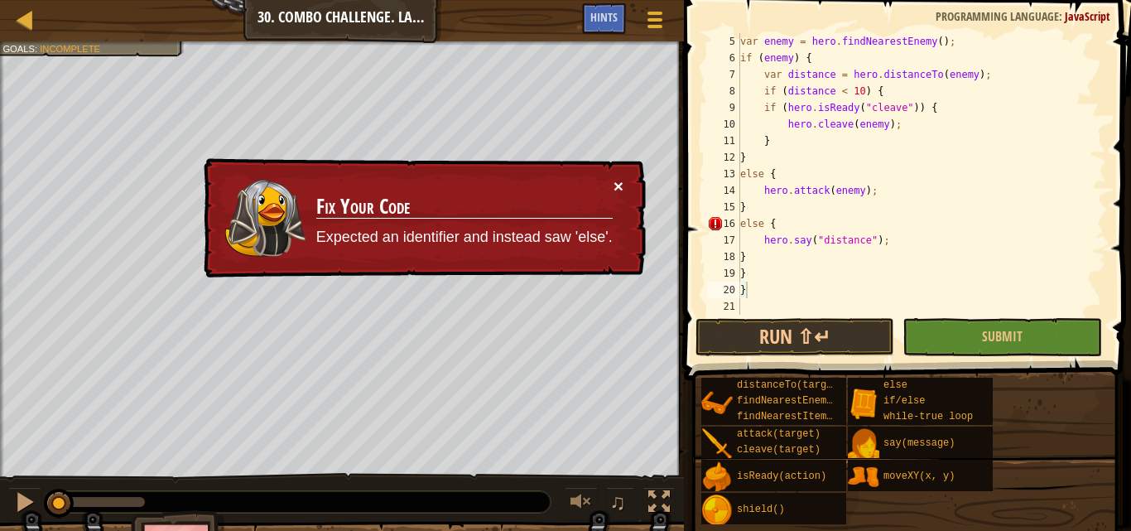
click at [616, 187] on button "×" at bounding box center [618, 185] width 10 height 17
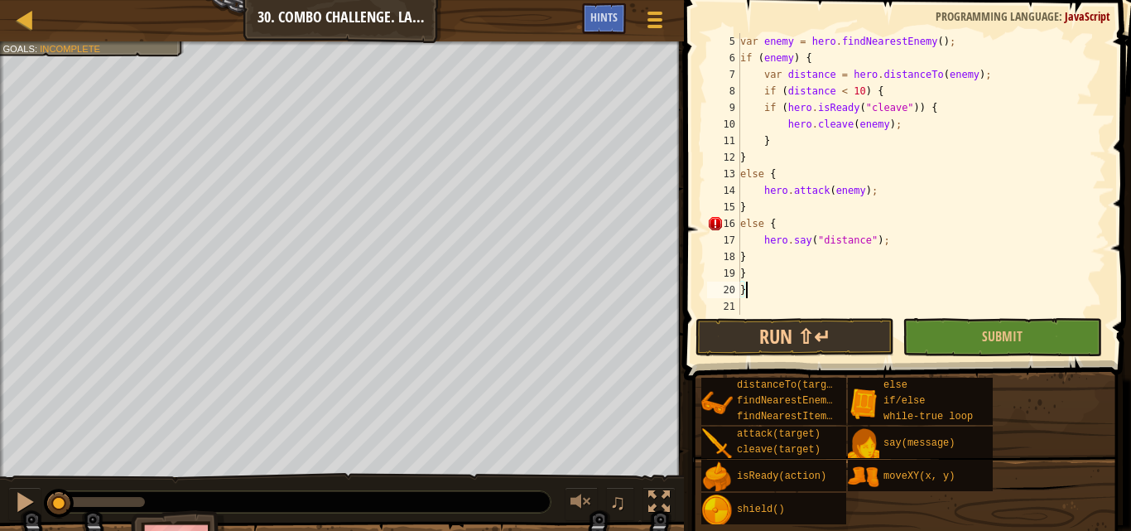
click at [740, 249] on div "var enemy = hero . findNearestEnemy ( ) ; if ( enemy ) { var distance = hero . …" at bounding box center [915, 190] width 357 height 315
click at [740, 272] on div "var enemy = hero . findNearestEnemy ( ) ; if ( enemy ) { var distance = hero . …" at bounding box center [915, 190] width 357 height 315
click at [770, 297] on div "var enemy = hero . findNearestEnemy ( ) ; if ( enemy ) { var distance = hero . …" at bounding box center [915, 190] width 357 height 315
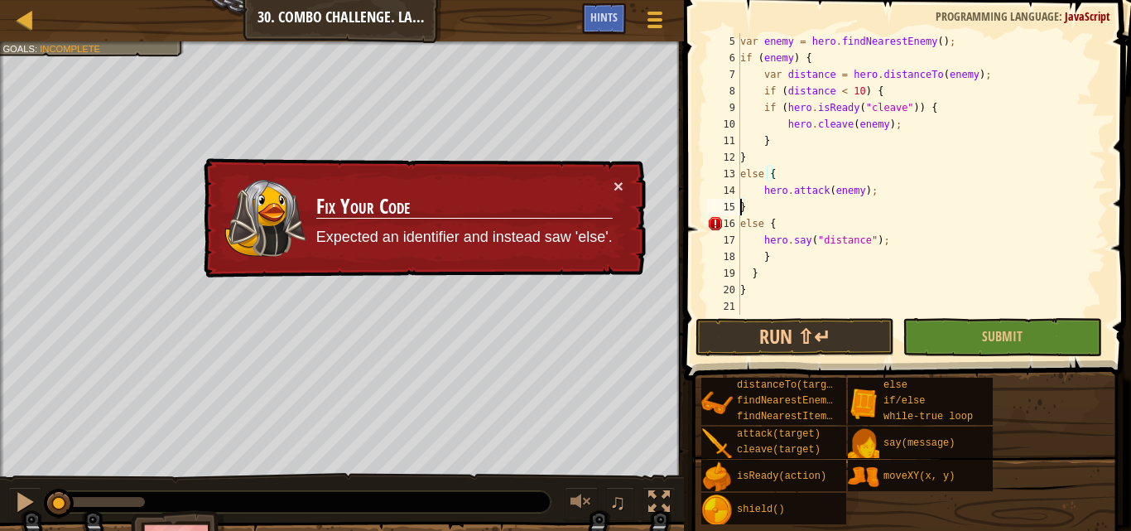
click at [741, 207] on div "var enemy = hero . findNearestEnemy ( ) ; if ( enemy ) { var distance = hero . …" at bounding box center [915, 190] width 357 height 315
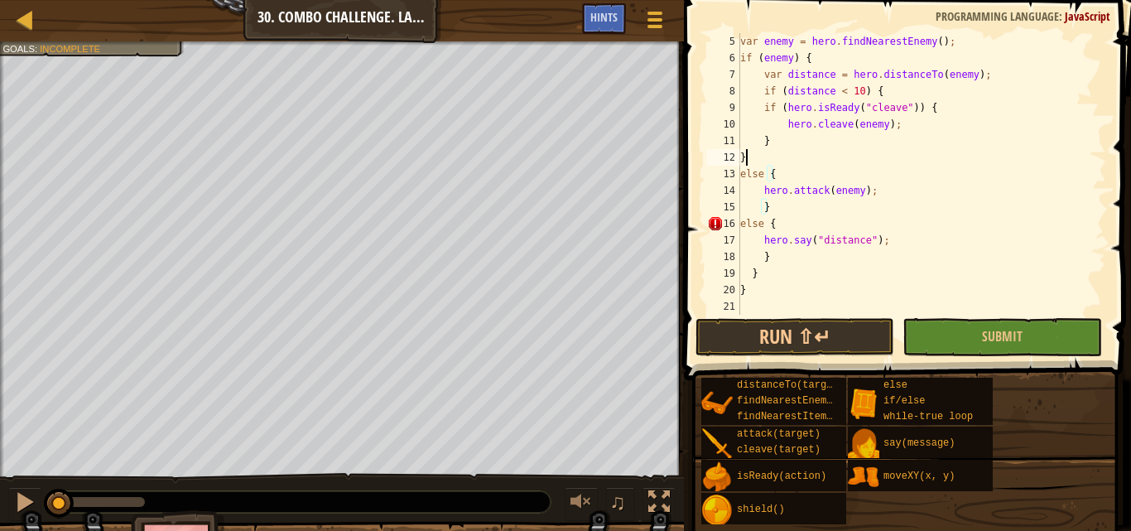
click at [756, 160] on div "var enemy = hero . findNearestEnemy ( ) ; if ( enemy ) { var distance = hero . …" at bounding box center [915, 190] width 357 height 315
type textarea "}"
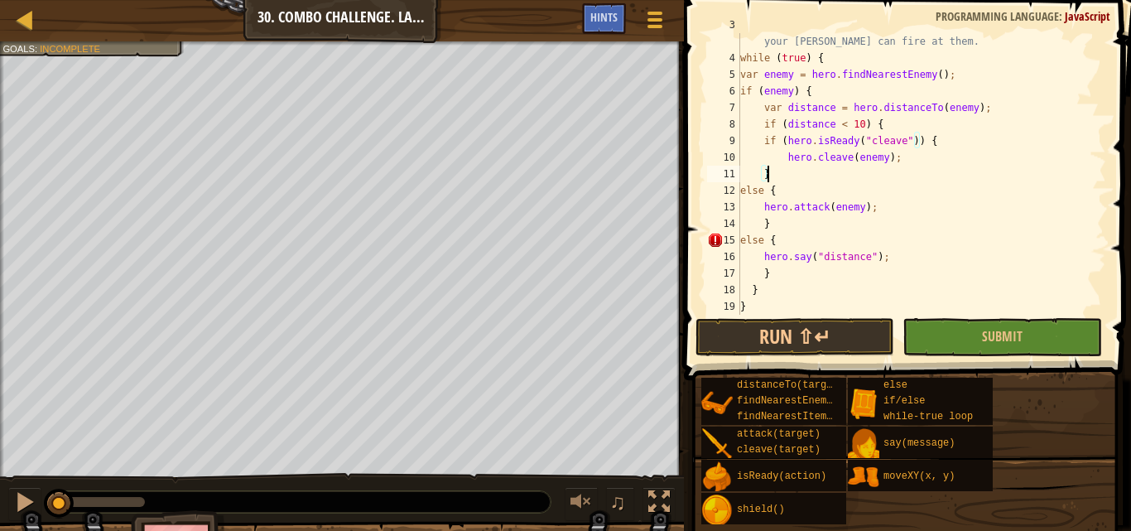
scroll to position [66, 0]
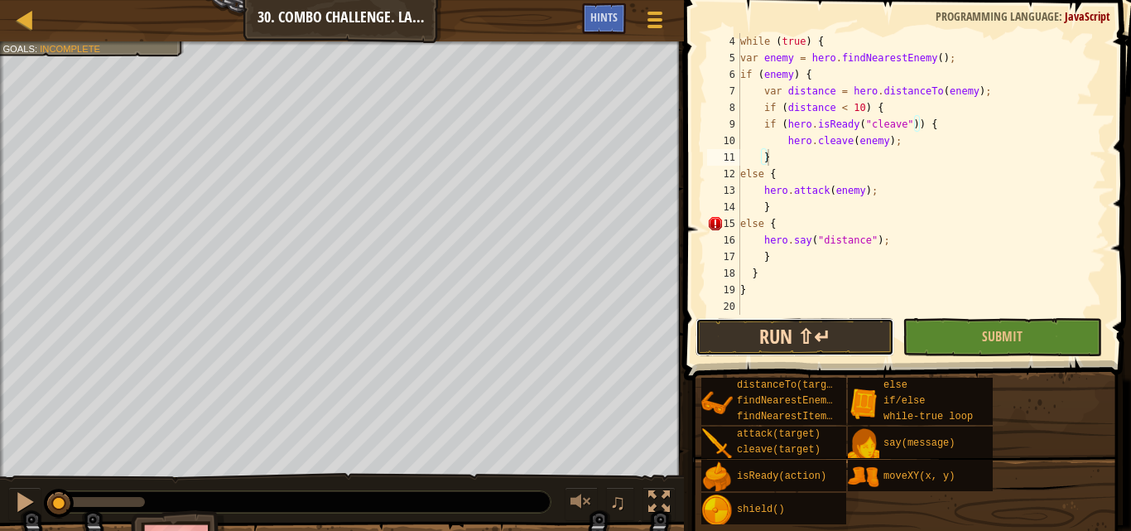
click at [758, 331] on button "Run ⇧↵" at bounding box center [794, 337] width 199 height 38
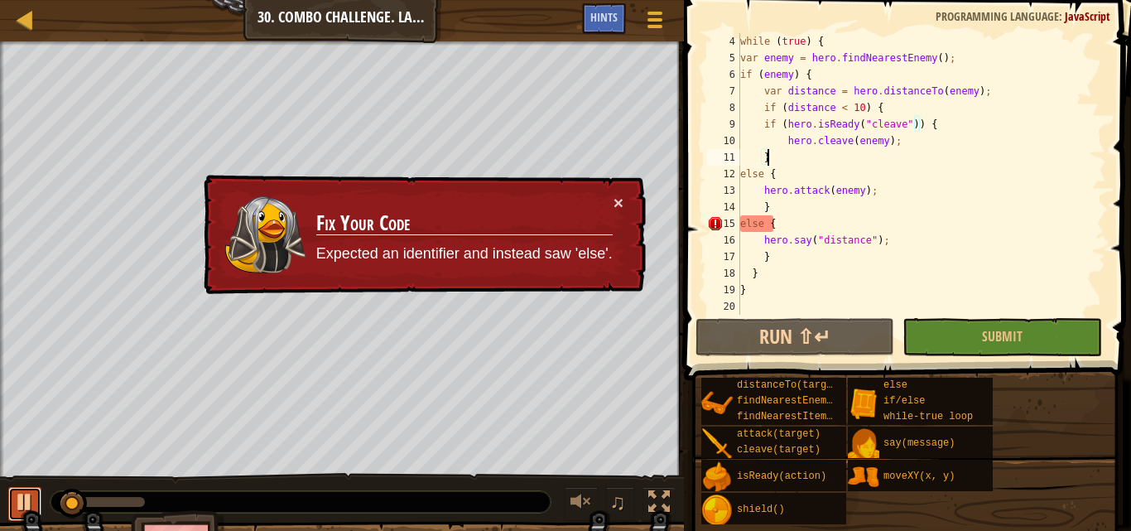
click at [25, 498] on div at bounding box center [25, 502] width 22 height 22
drag, startPoint x: 65, startPoint y: 504, endPoint x: 48, endPoint y: 494, distance: 20.0
click at [50, 494] on div at bounding box center [65, 503] width 30 height 30
click at [621, 203] on button "×" at bounding box center [618, 202] width 10 height 17
click at [621, 204] on button "×" at bounding box center [618, 202] width 10 height 17
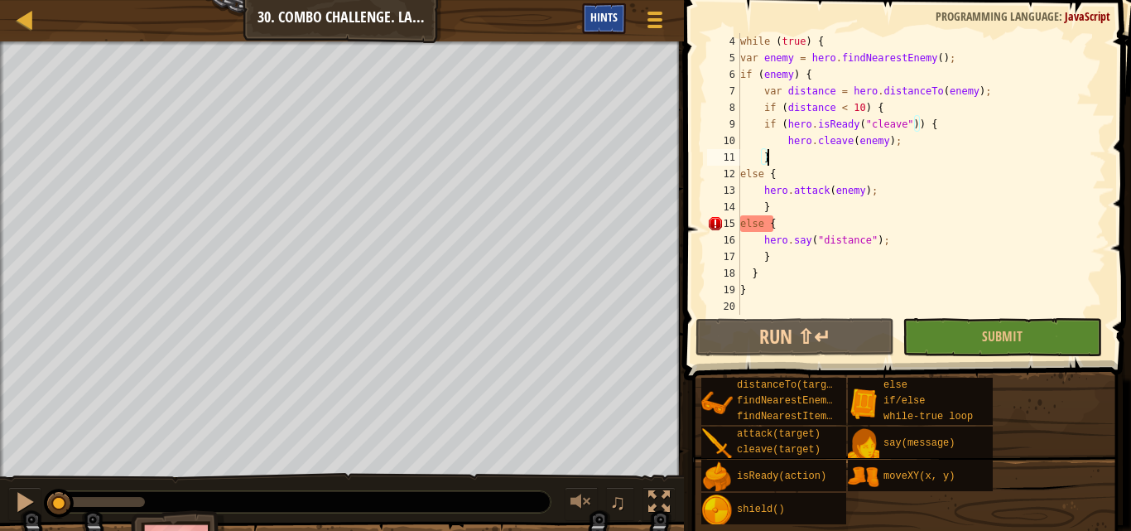
click at [589, 13] on div "Hints" at bounding box center [604, 18] width 44 height 31
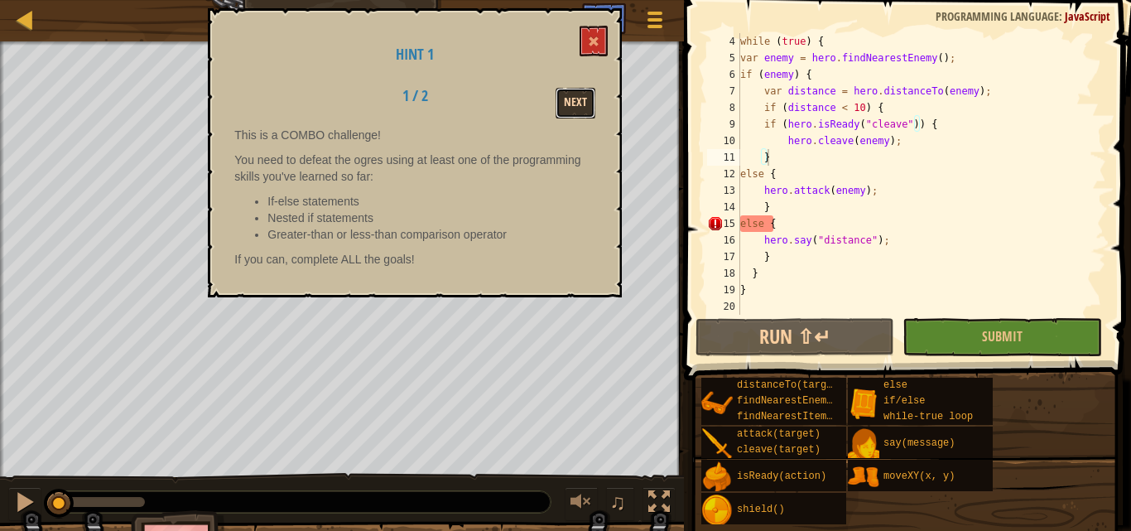
click at [578, 100] on button "Next" at bounding box center [575, 103] width 40 height 31
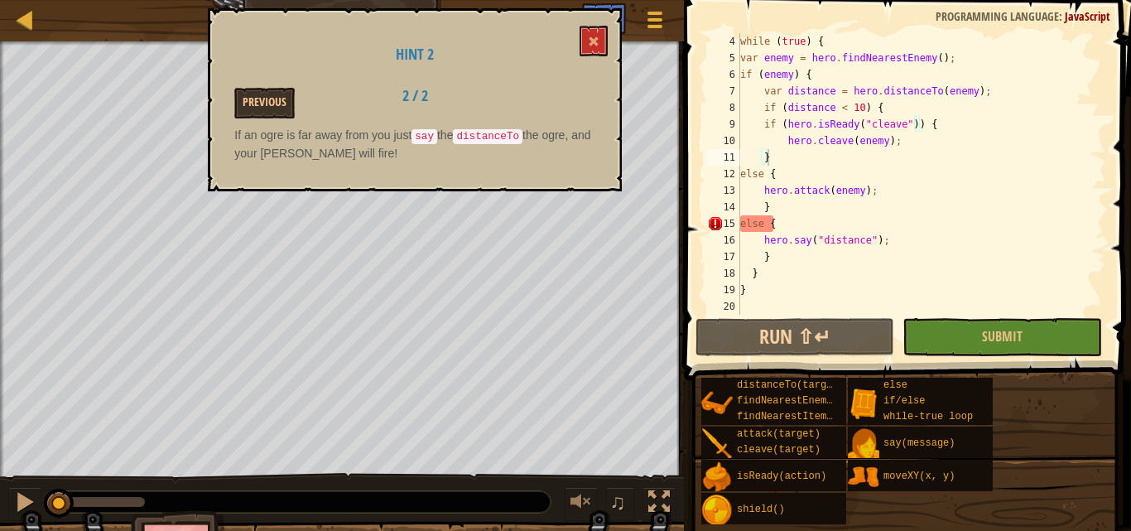
click at [579, 36] on div "Hint 2 Previous 2 / 2 If an ogre is far away from you just say the distanceTo t…" at bounding box center [415, 99] width 414 height 183
click at [859, 239] on div "while ( true ) { var enemy = hero . findNearestEnemy ( ) ; if ( enemy ) { var d…" at bounding box center [915, 190] width 357 height 315
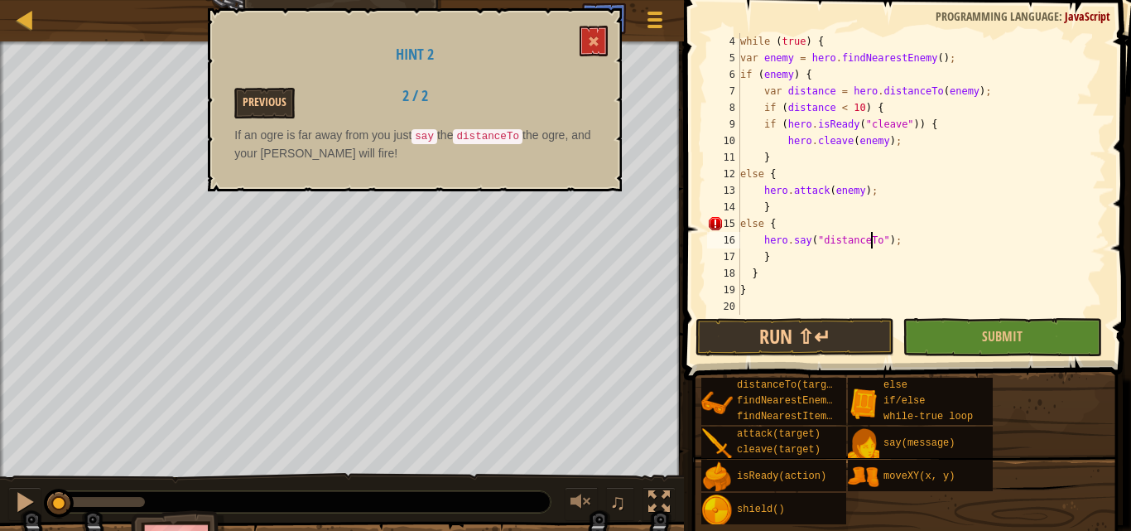
scroll to position [7, 11]
click at [601, 44] on button at bounding box center [593, 41] width 28 height 31
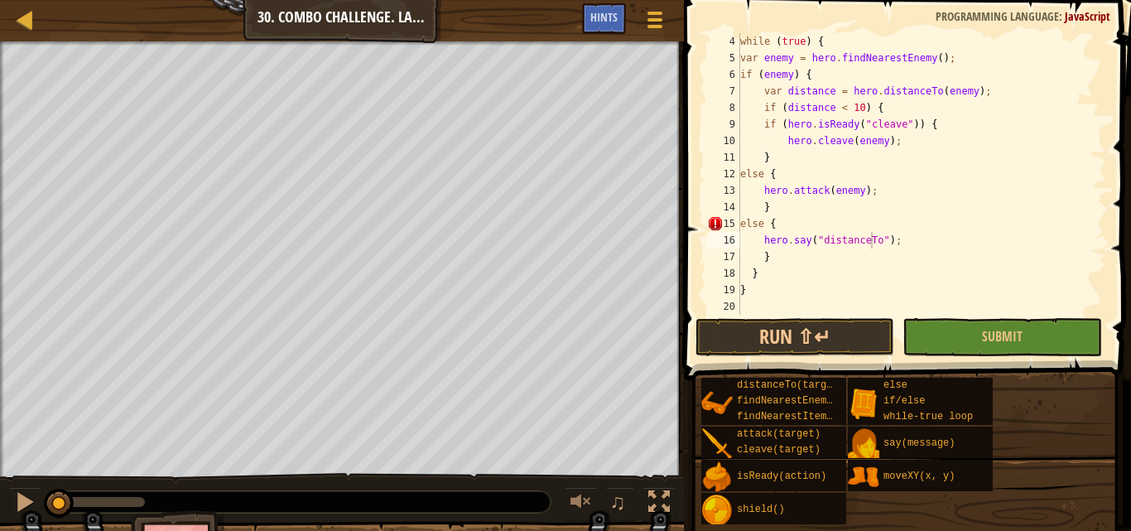
click at [871, 241] on div "while ( true ) { var enemy = hero . findNearestEnemy ( ) ; if ( enemy ) { var d…" at bounding box center [915, 190] width 357 height 315
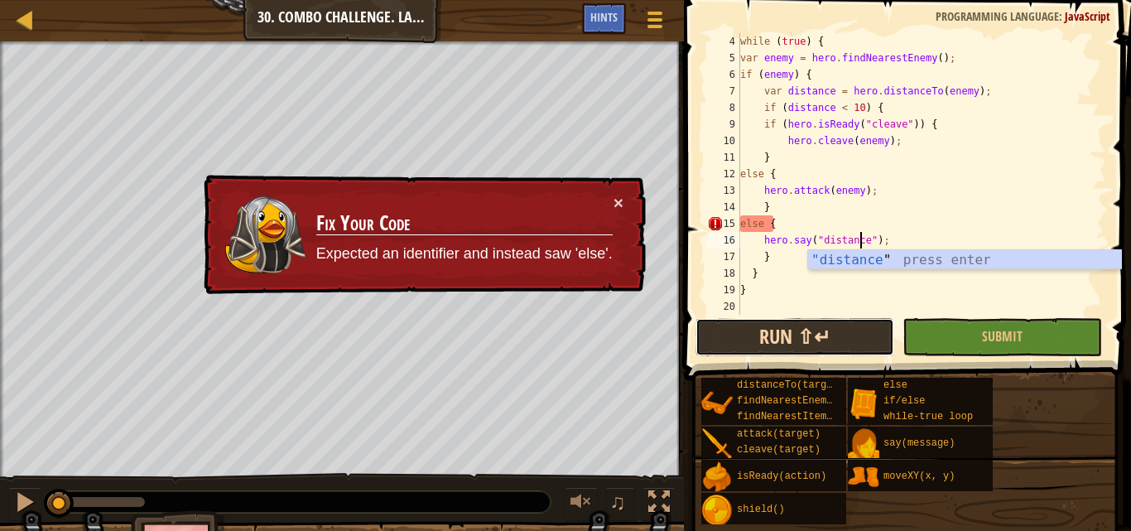
click at [811, 333] on button "Run ⇧↵" at bounding box center [794, 337] width 199 height 38
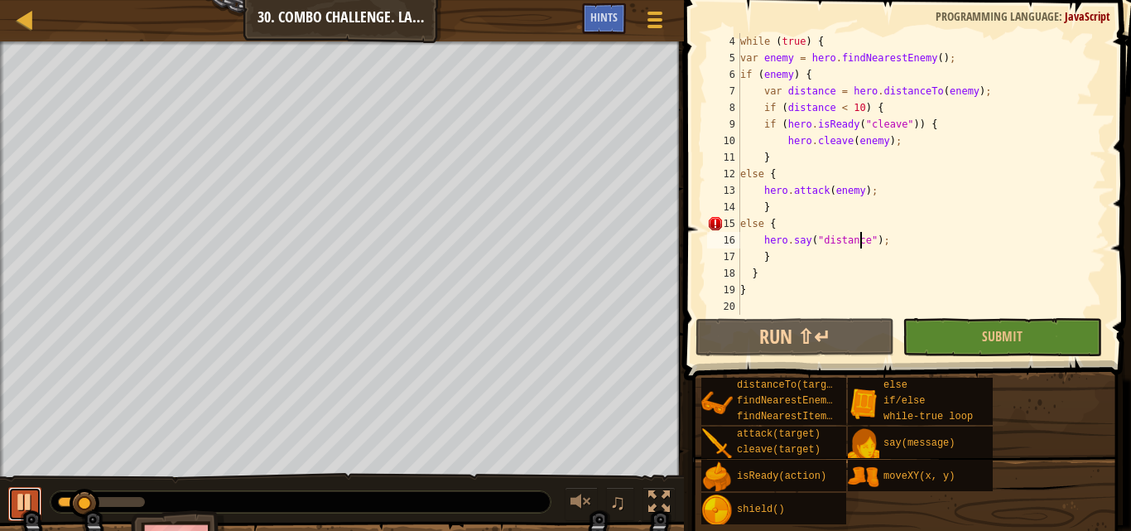
click at [12, 493] on button at bounding box center [24, 504] width 33 height 34
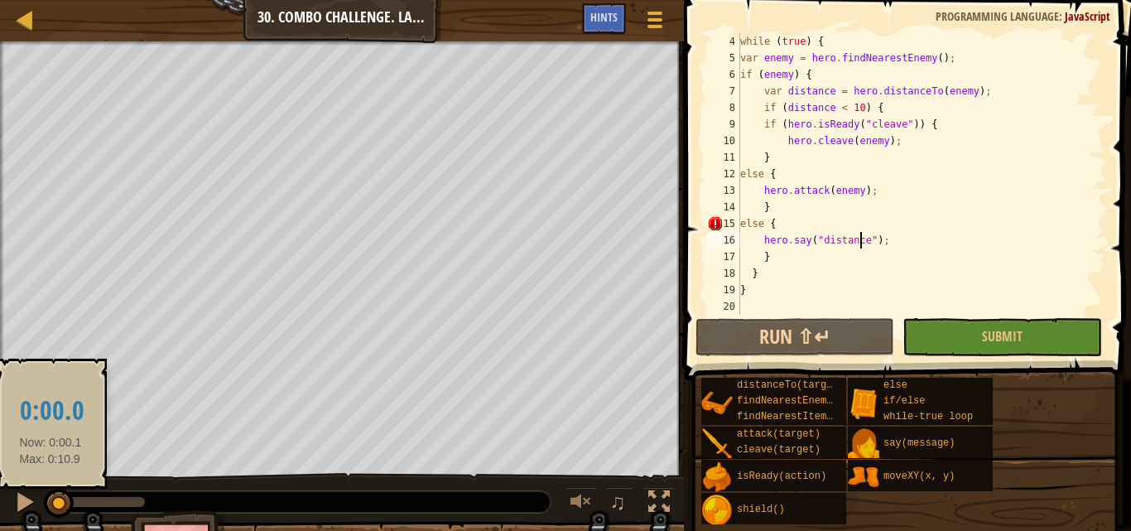
drag, startPoint x: 84, startPoint y: 497, endPoint x: 50, endPoint y: 492, distance: 34.3
click at [50, 492] on div at bounding box center [59, 503] width 30 height 30
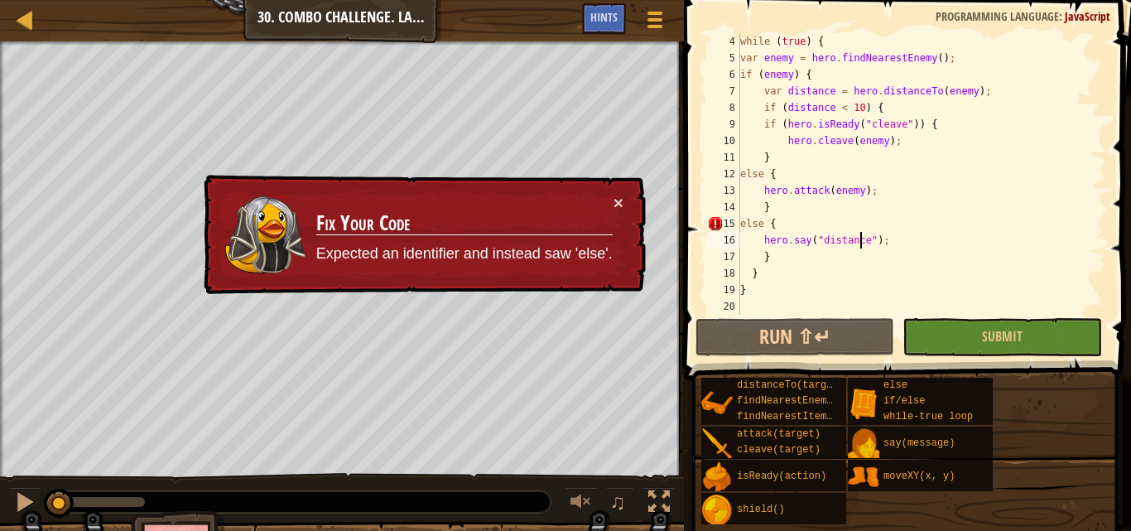
click at [740, 223] on div "while ( true ) { var enemy = hero . findNearestEnemy ( ) ; if ( enemy ) { var d…" at bounding box center [915, 190] width 357 height 315
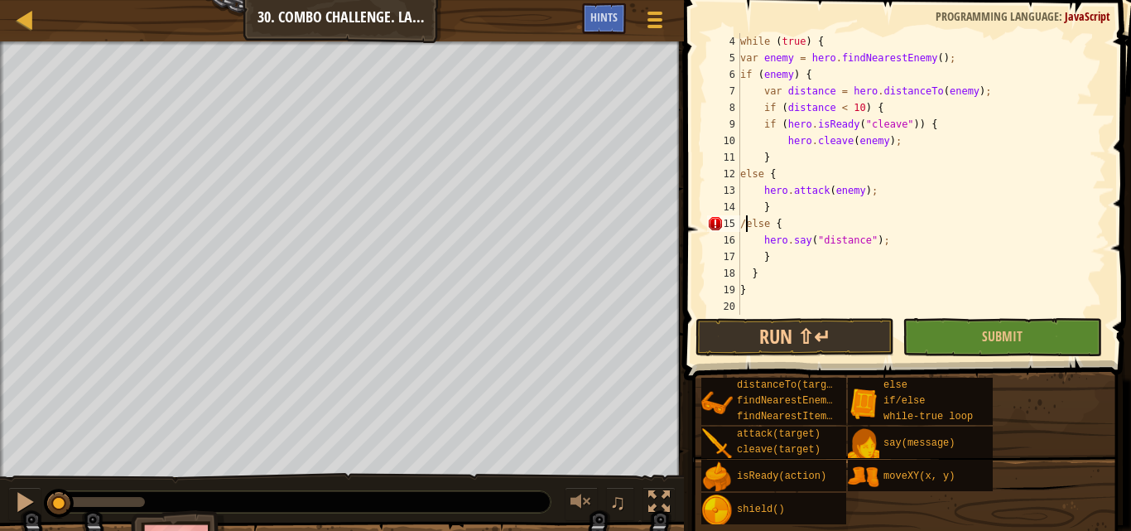
scroll to position [7, 1]
click at [757, 238] on div "while ( true ) { var enemy = hero . findNearestEnemy ( ) ; if ( enemy ) { var d…" at bounding box center [915, 190] width 357 height 315
click at [795, 328] on button "Run ⇧↵" at bounding box center [794, 337] width 199 height 38
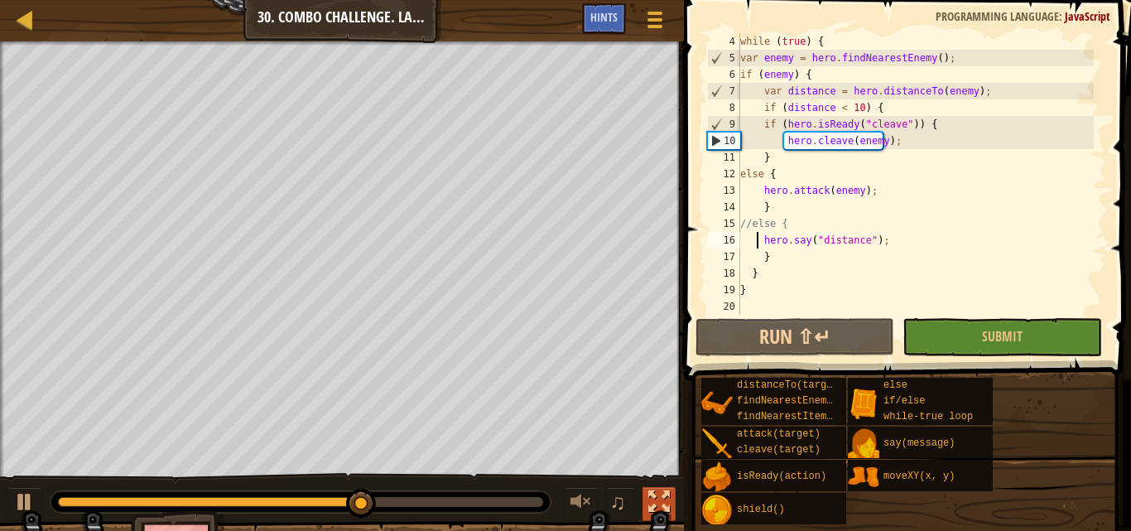
click at [662, 499] on div at bounding box center [659, 502] width 22 height 22
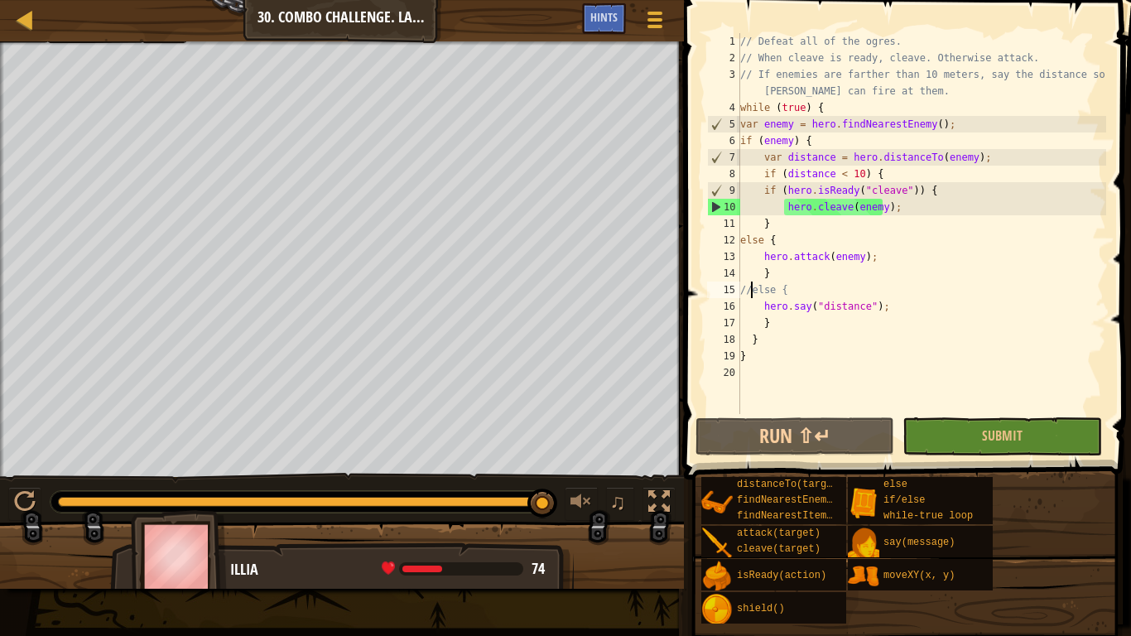
click at [750, 287] on div "// Defeat all of the ogres. // When cleave is ready, cleave. Otherwise attack. …" at bounding box center [921, 240] width 369 height 414
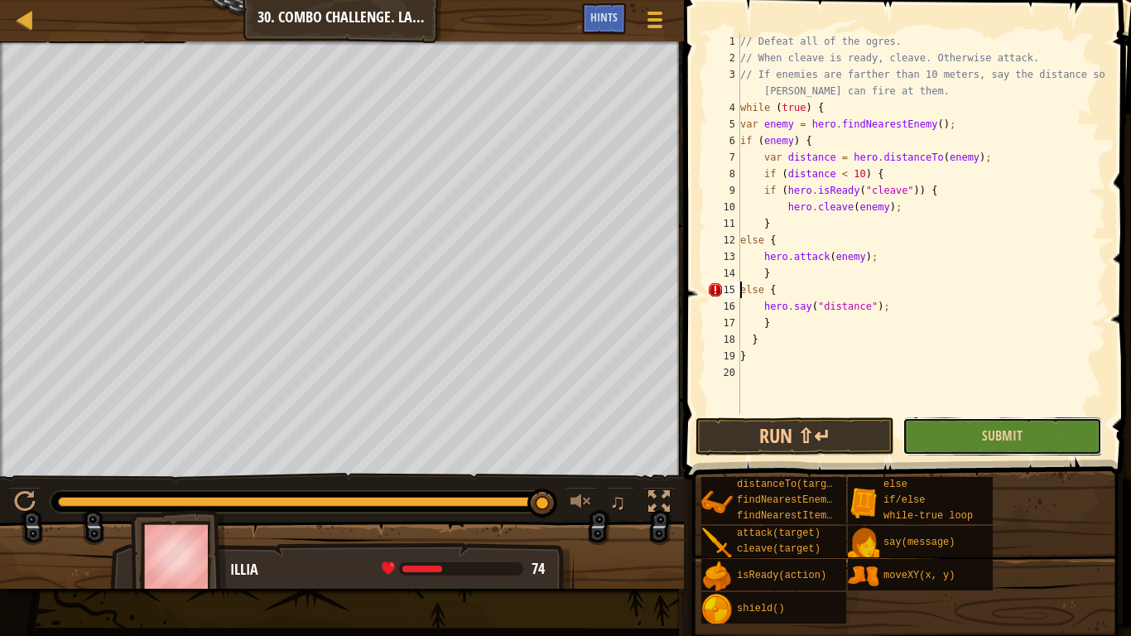
click at [926, 428] on button "Submit" at bounding box center [1001, 436] width 199 height 38
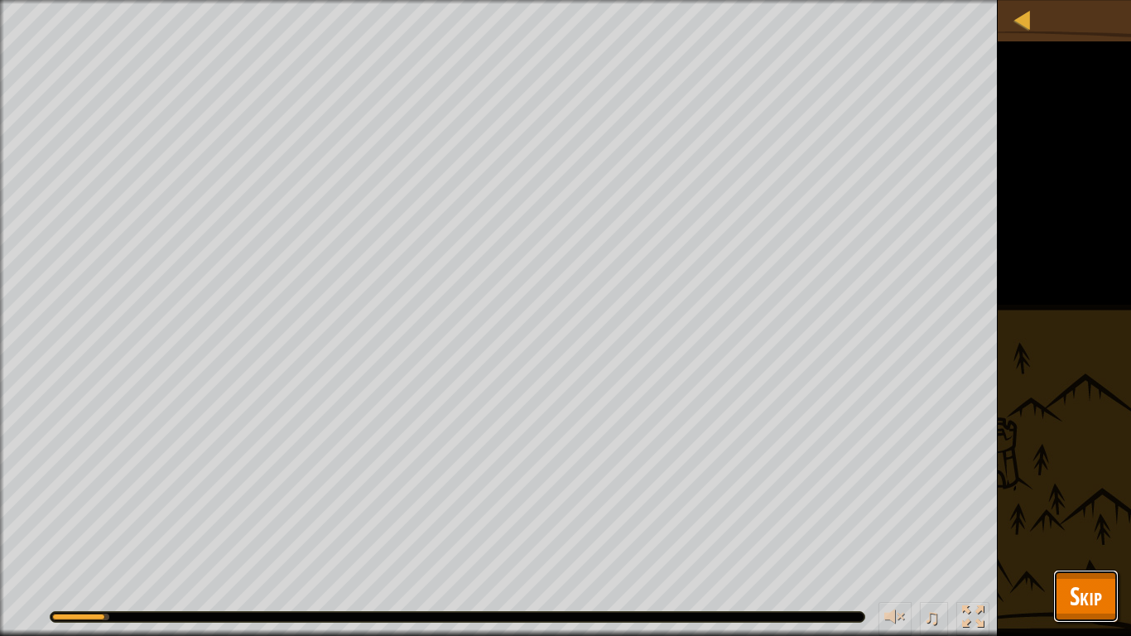
click at [1086, 530] on span "Skip" at bounding box center [1086, 596] width 32 height 34
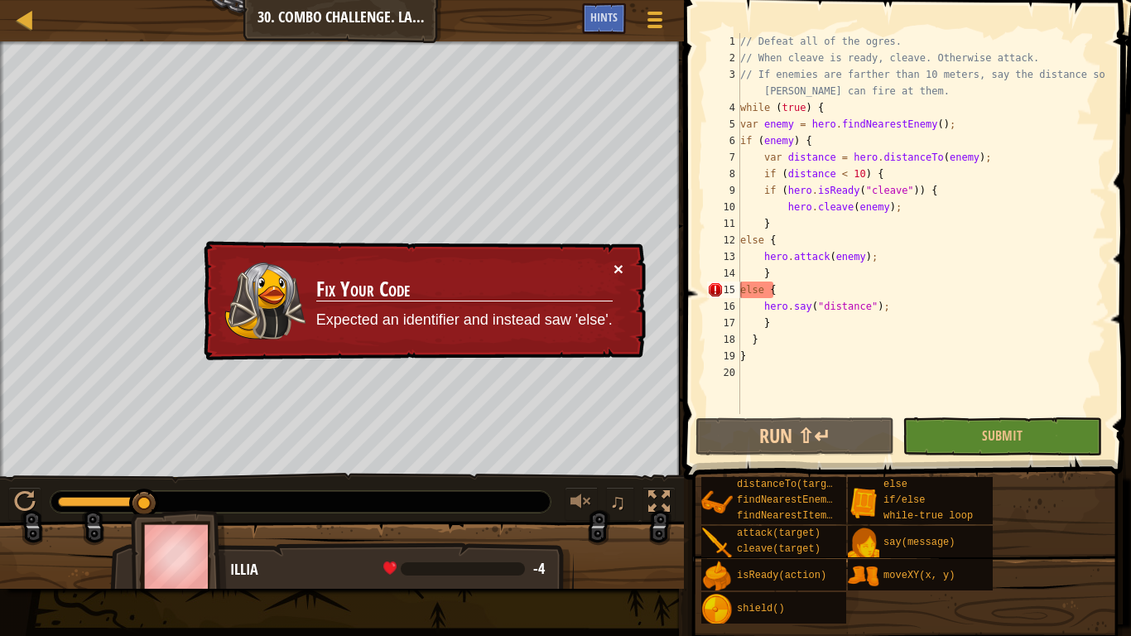
click at [613, 269] on button "×" at bounding box center [618, 268] width 10 height 17
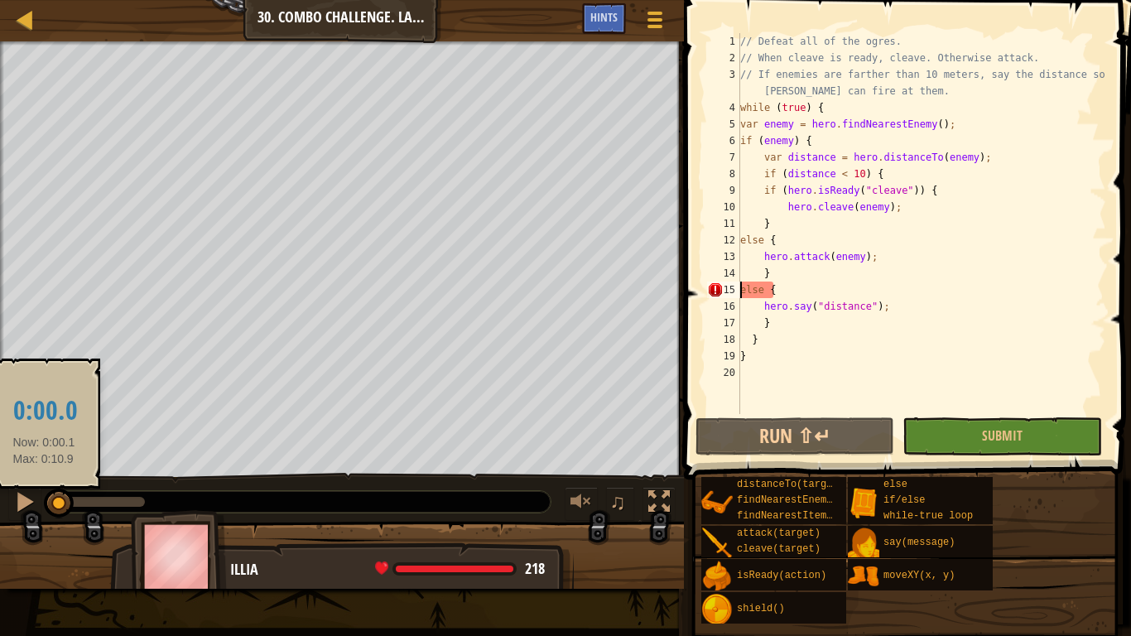
drag, startPoint x: 137, startPoint y: 498, endPoint x: 46, endPoint y: 501, distance: 90.3
click at [46, 501] on div at bounding box center [59, 503] width 30 height 30
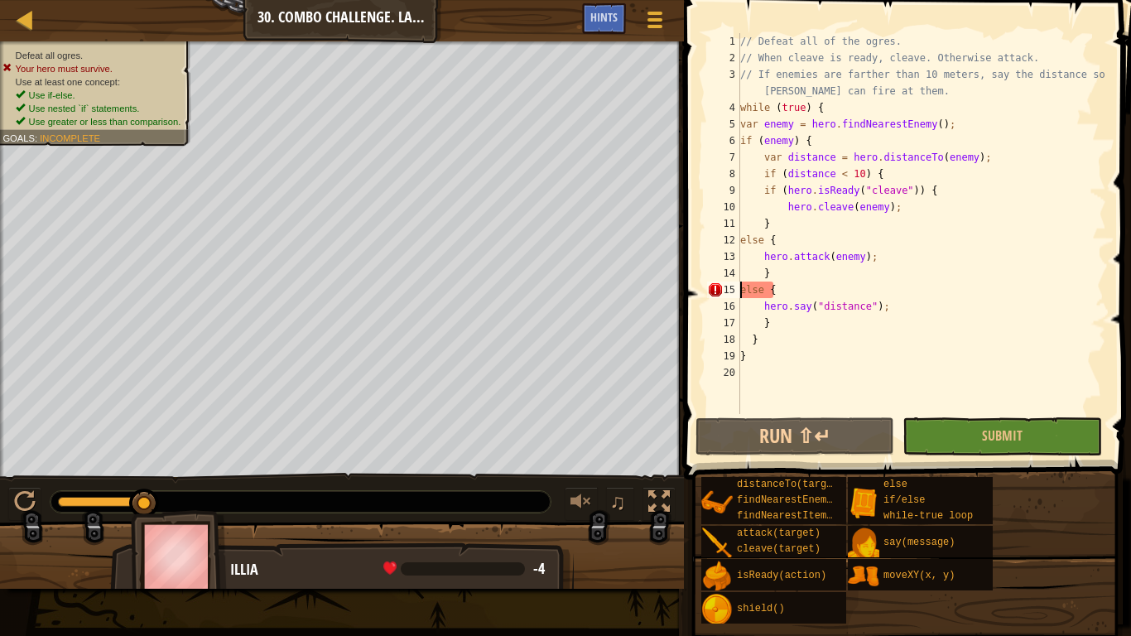
drag, startPoint x: 54, startPoint y: 501, endPoint x: 180, endPoint y: 483, distance: 127.8
click at [180, 483] on div "♫" at bounding box center [342, 498] width 684 height 50
click at [190, 472] on div "Defeat all ogres. Your hero must survive. Use at least one concept: Use if-else…" at bounding box center [565, 314] width 1131 height 547
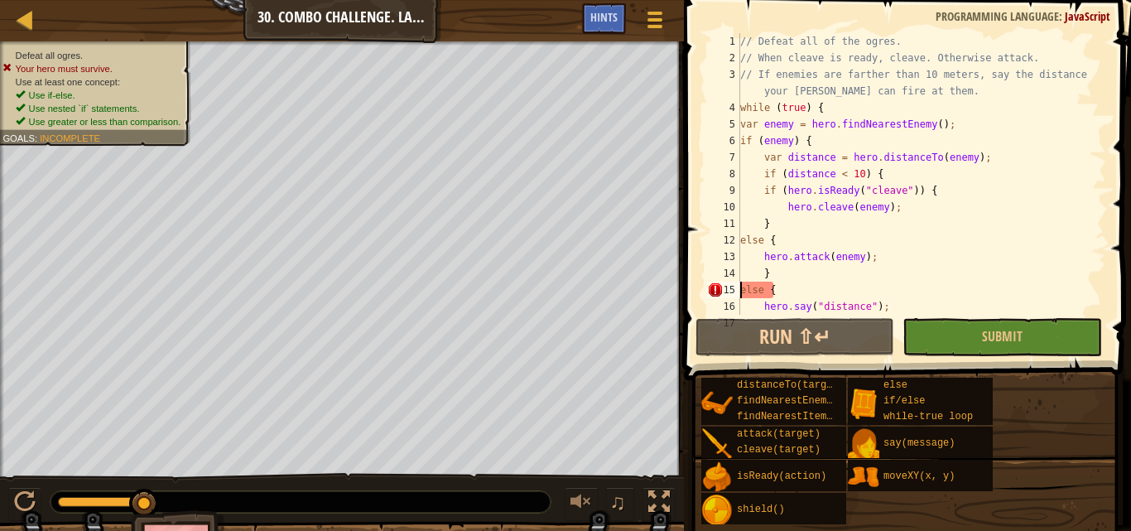
scroll to position [66, 0]
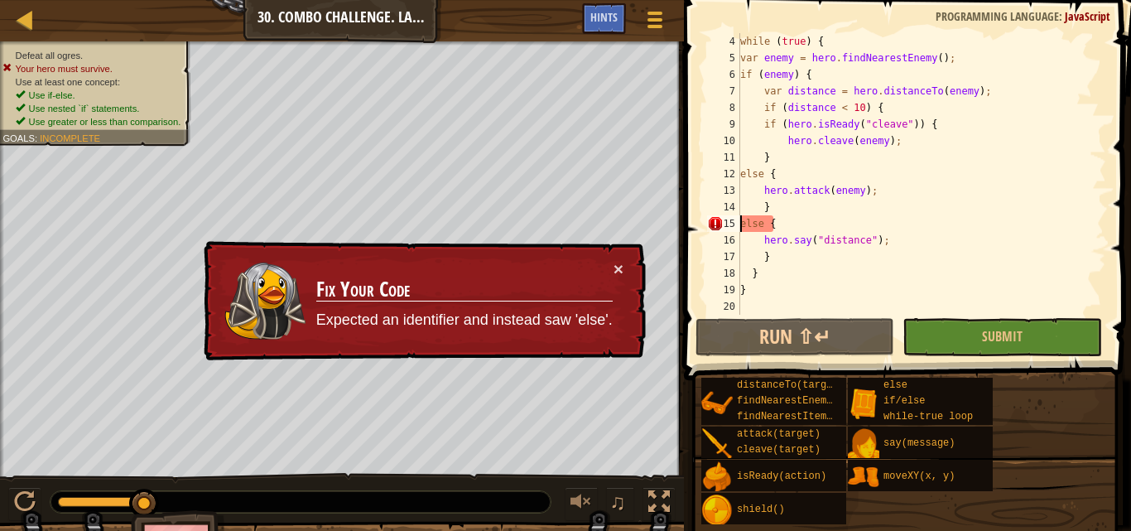
click at [766, 222] on div "while ( true ) { var enemy = hero . findNearestEnemy ( ) ; if ( enemy ) { var d…" at bounding box center [915, 190] width 357 height 315
type textarea "else{"
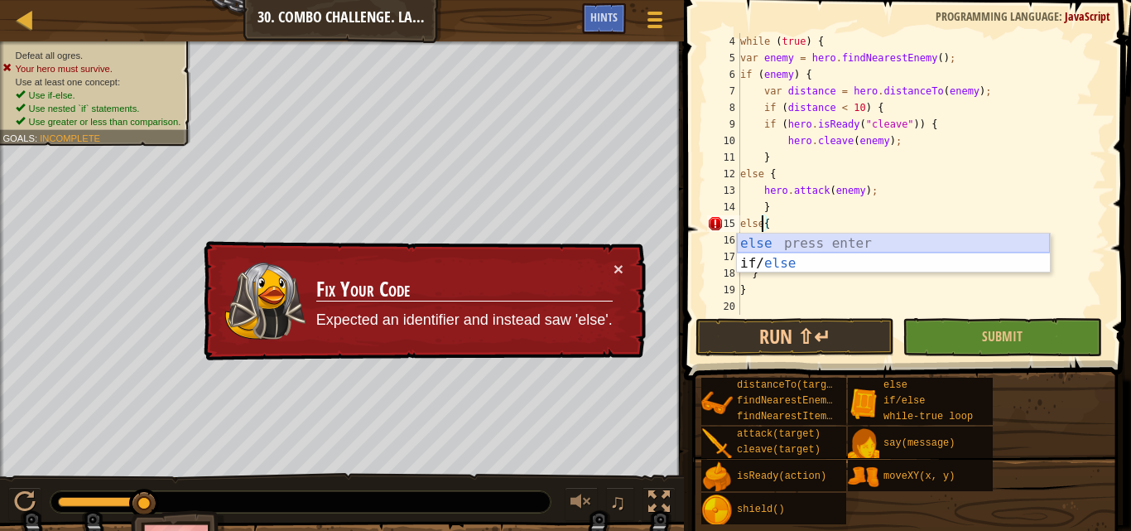
click at [788, 246] on div "else press enter if/ else press enter" at bounding box center [893, 272] width 313 height 79
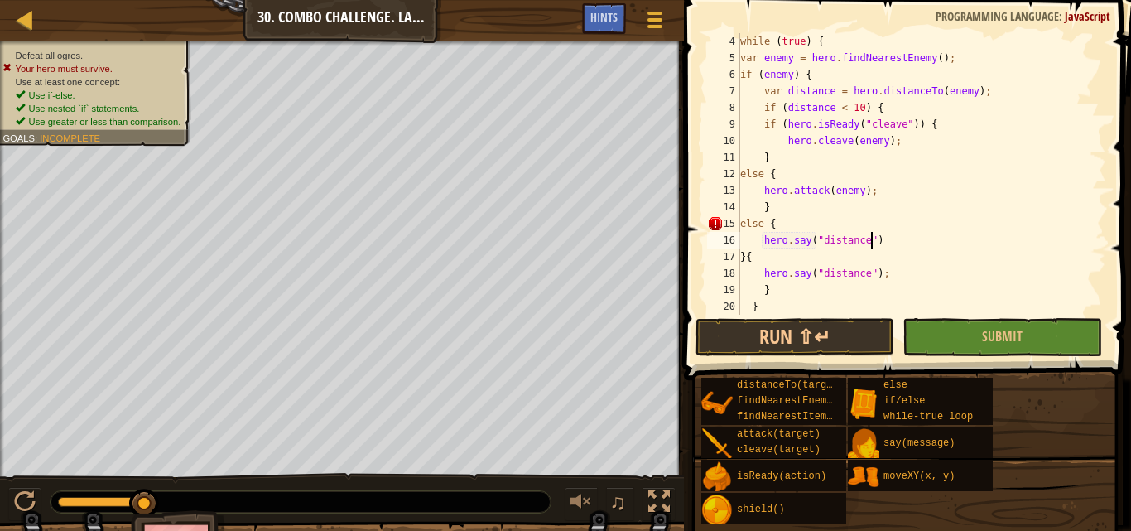
scroll to position [7, 10]
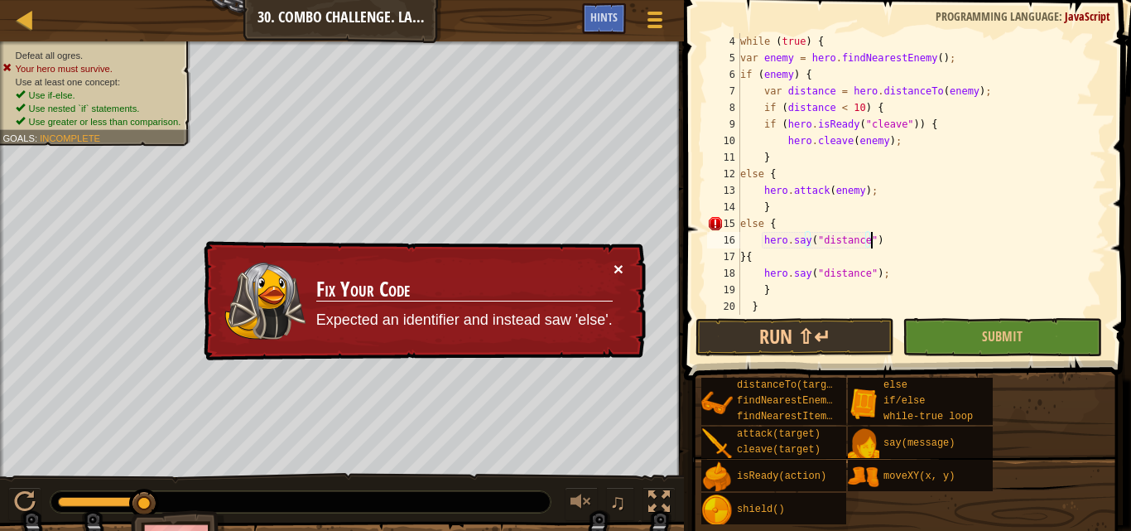
click at [616, 268] on button "×" at bounding box center [618, 268] width 10 height 17
click at [613, 265] on button "×" at bounding box center [618, 268] width 10 height 17
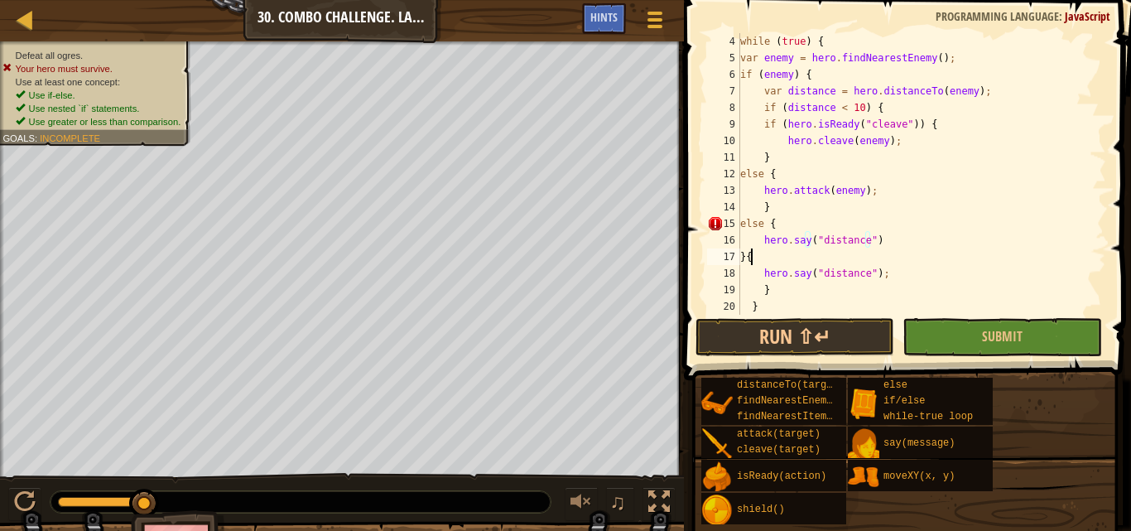
click at [751, 257] on div "while ( true ) { var enemy = hero . findNearestEnemy ( ) ; if ( enemy ) { var d…" at bounding box center [915, 190] width 357 height 315
drag, startPoint x: 759, startPoint y: 274, endPoint x: 880, endPoint y: 273, distance: 120.9
click at [880, 273] on div "while ( true ) { var enemy = hero . findNearestEnemy ( ) ; if ( enemy ) { var d…" at bounding box center [915, 190] width 357 height 315
type textarea "hero.say("distance");"
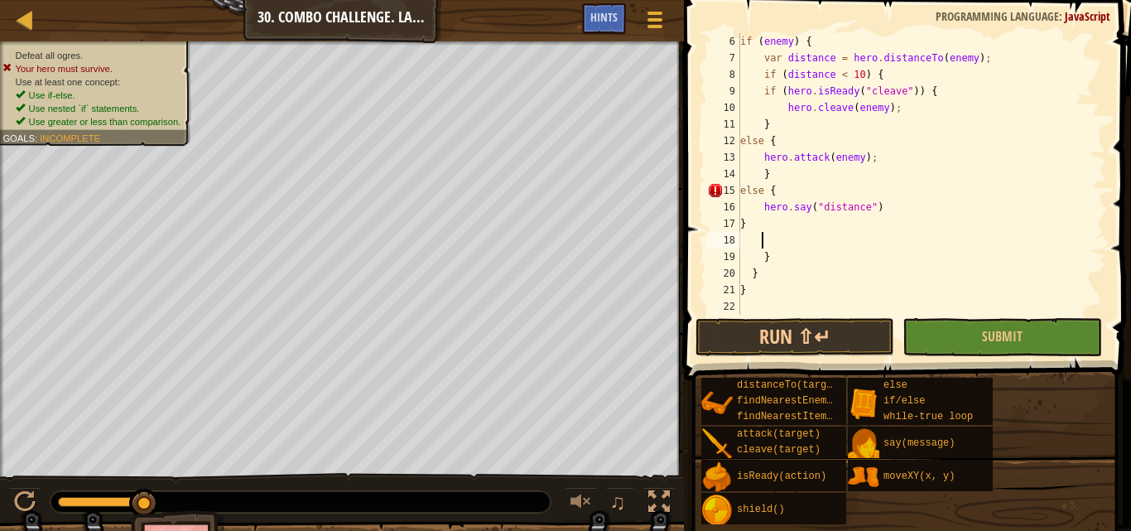
scroll to position [99, 0]
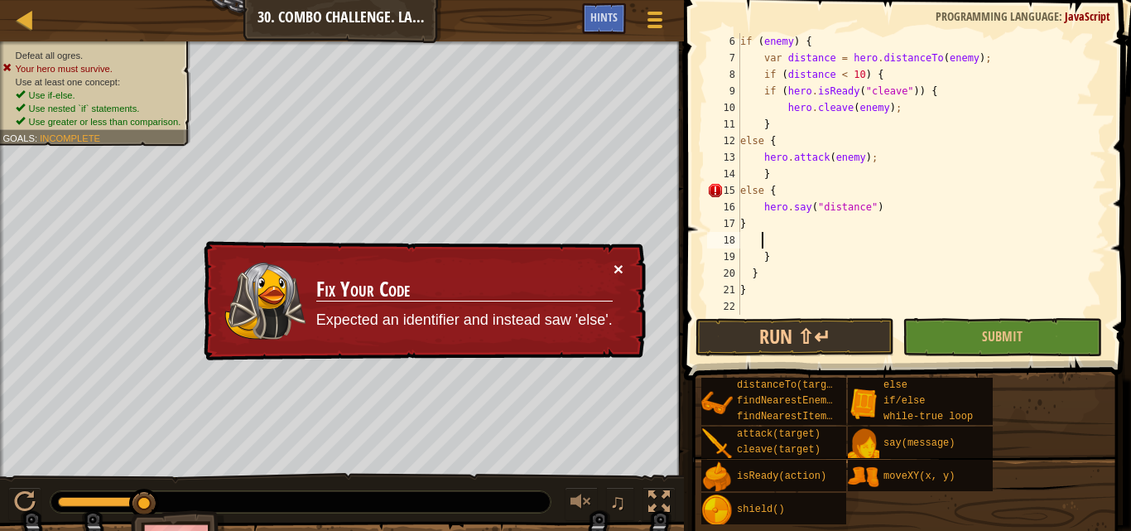
click at [619, 267] on button "×" at bounding box center [618, 268] width 10 height 17
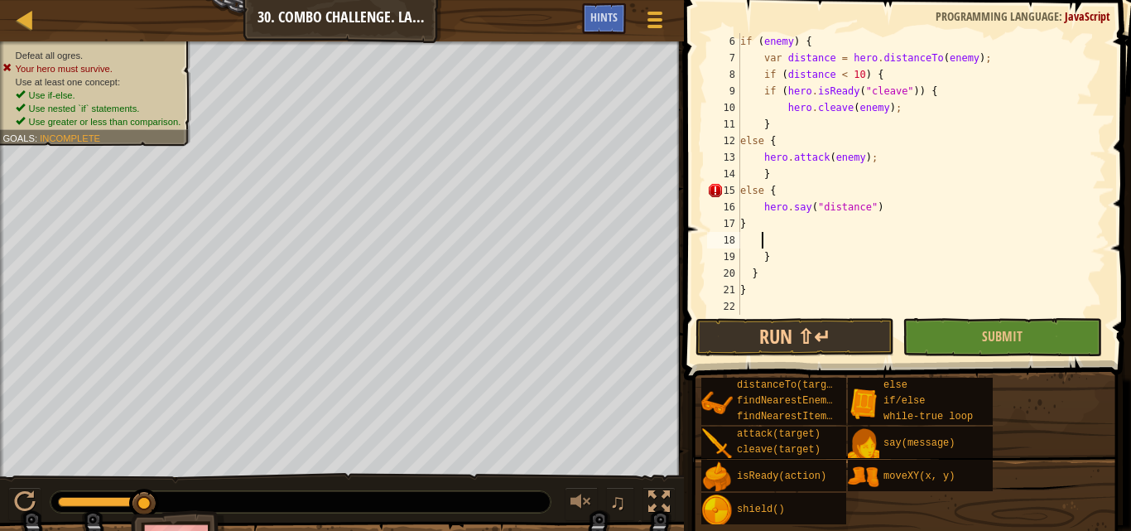
drag, startPoint x: 842, startPoint y: 202, endPoint x: 852, endPoint y: 212, distance: 14.0
click at [848, 210] on div "if ( enemy ) { var distance = hero . distanceTo ( enemy ) ; if ( distance < 10 …" at bounding box center [915, 190] width 357 height 315
click at [872, 207] on div "if ( enemy ) { var distance = hero . distanceTo ( enemy ) ; if ( distance < 10 …" at bounding box center [915, 190] width 357 height 315
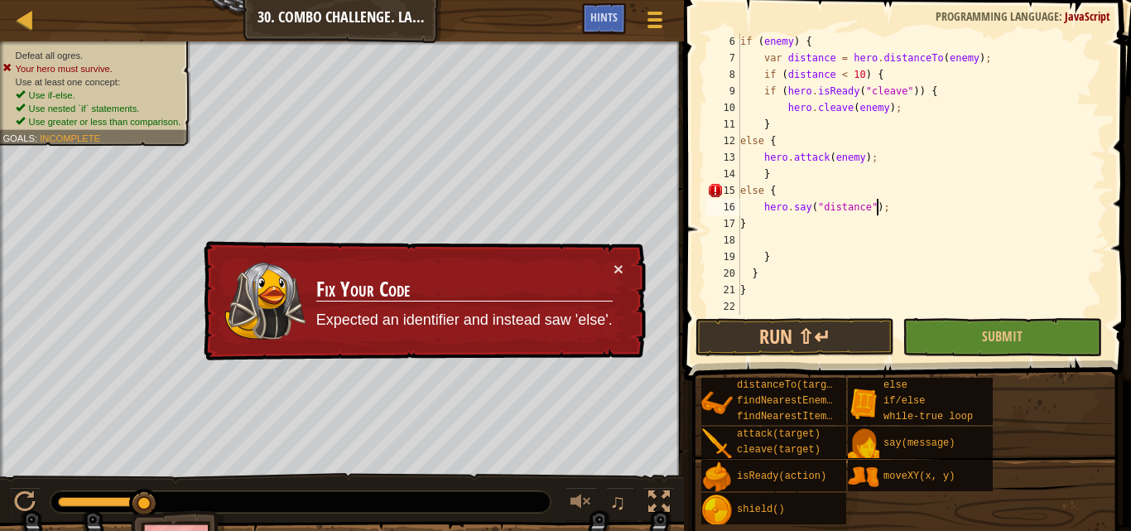
click at [742, 222] on div "if ( enemy ) { var distance = hero . distanceTo ( enemy ) ; if ( distance < 10 …" at bounding box center [915, 190] width 357 height 315
click at [762, 258] on div "if ( enemy ) { var distance = hero . distanceTo ( enemy ) ; if ( distance < 10 …" at bounding box center [915, 190] width 357 height 315
click at [752, 274] on div "if ( enemy ) { var distance = hero . distanceTo ( enemy ) ; if ( distance < 10 …" at bounding box center [915, 190] width 357 height 315
click at [742, 289] on div "if ( enemy ) { var distance = hero . distanceTo ( enemy ) ; if ( distance < 10 …" at bounding box center [915, 190] width 357 height 315
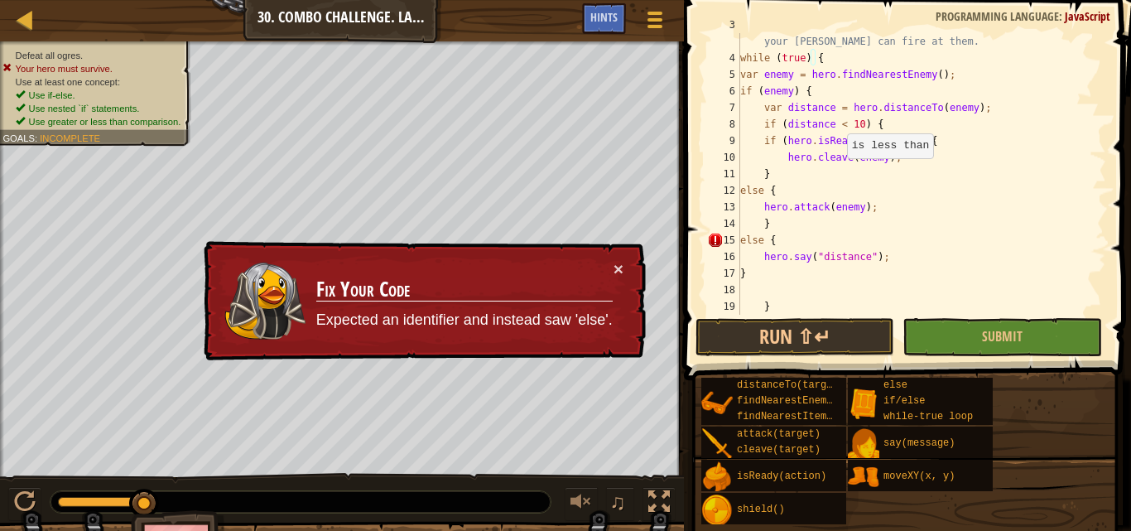
scroll to position [99, 0]
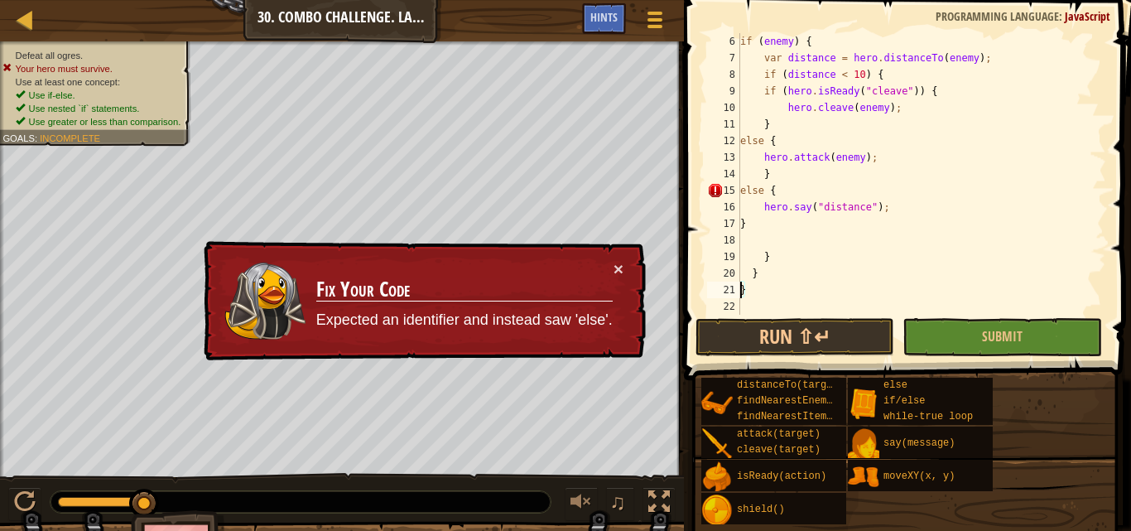
click at [881, 205] on div "if ( enemy ) { var distance = hero . distanceTo ( enemy ) ; if ( distance < 10 …" at bounding box center [915, 190] width 357 height 315
click at [741, 222] on div "if ( enemy ) { var distance = hero . distanceTo ( enemy ) ; if ( distance < 10 …" at bounding box center [915, 190] width 357 height 315
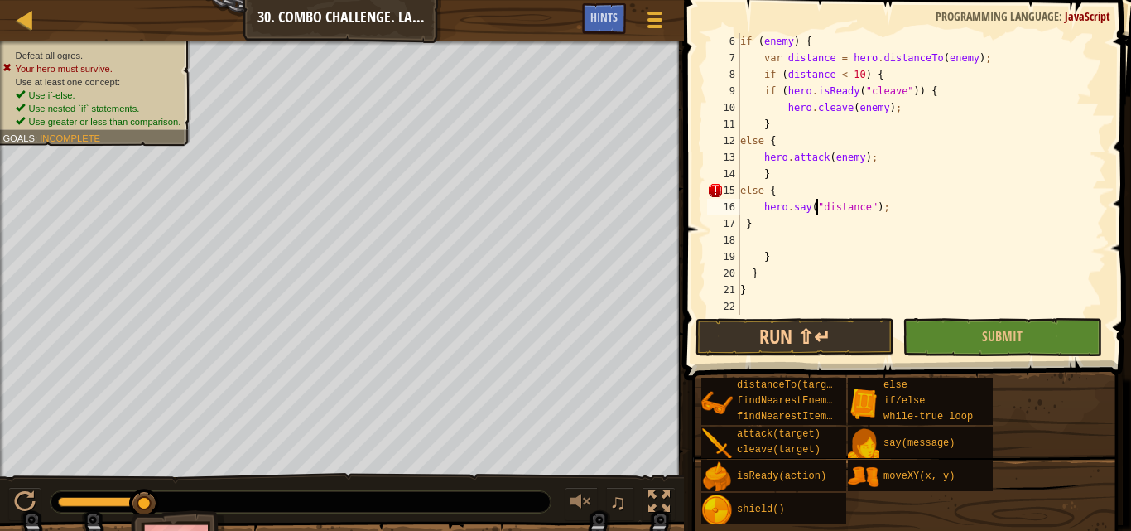
click at [816, 206] on div "if ( enemy ) { var distance = hero . distanceTo ( enemy ) ; if ( distance < 10 …" at bounding box center [915, 190] width 357 height 315
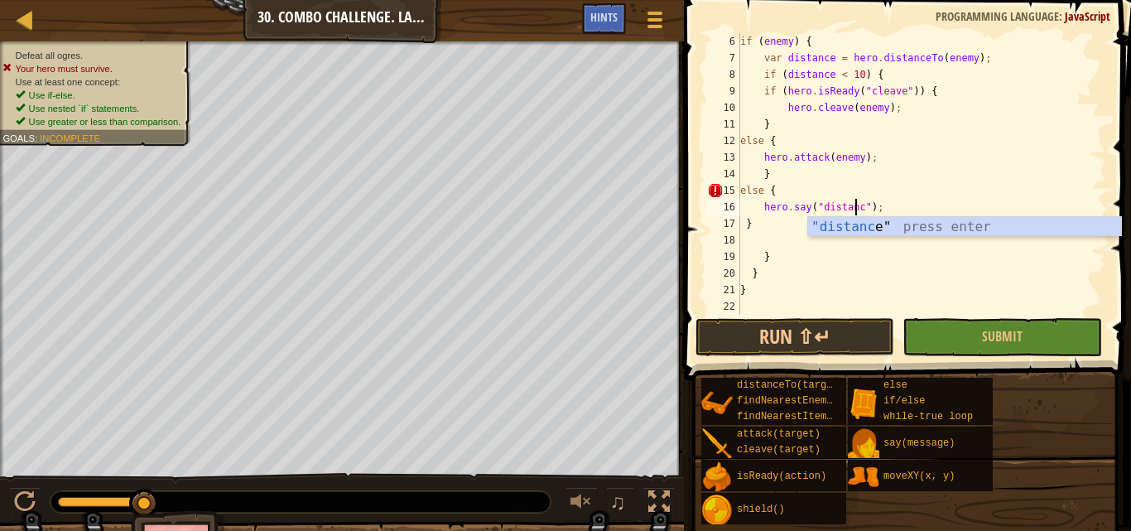
scroll to position [7, 10]
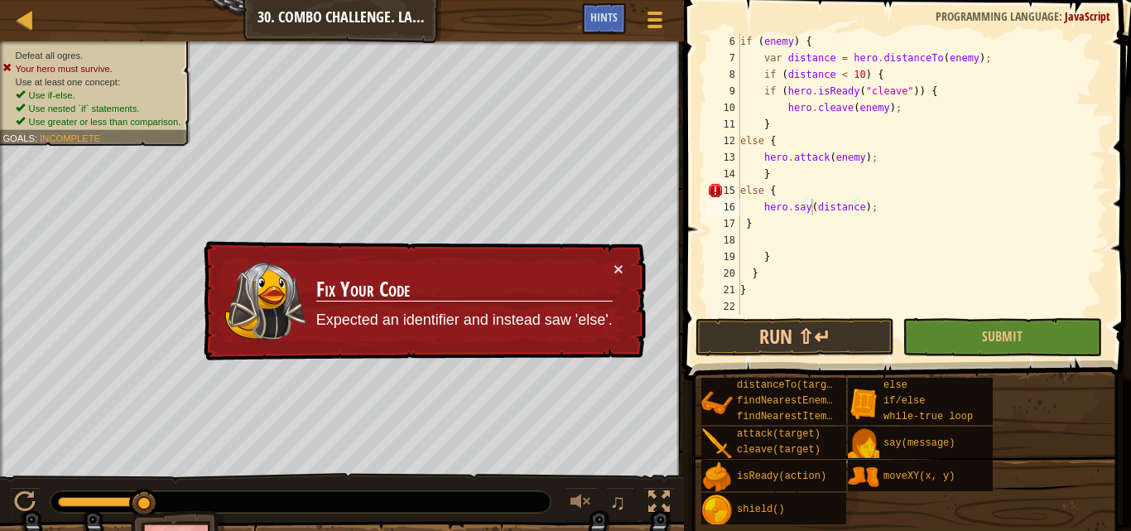
click at [623, 264] on div "× Fix Your Code Expected an identifier and instead saw 'else'." at bounding box center [422, 301] width 445 height 120
click at [618, 265] on button "×" at bounding box center [618, 268] width 10 height 17
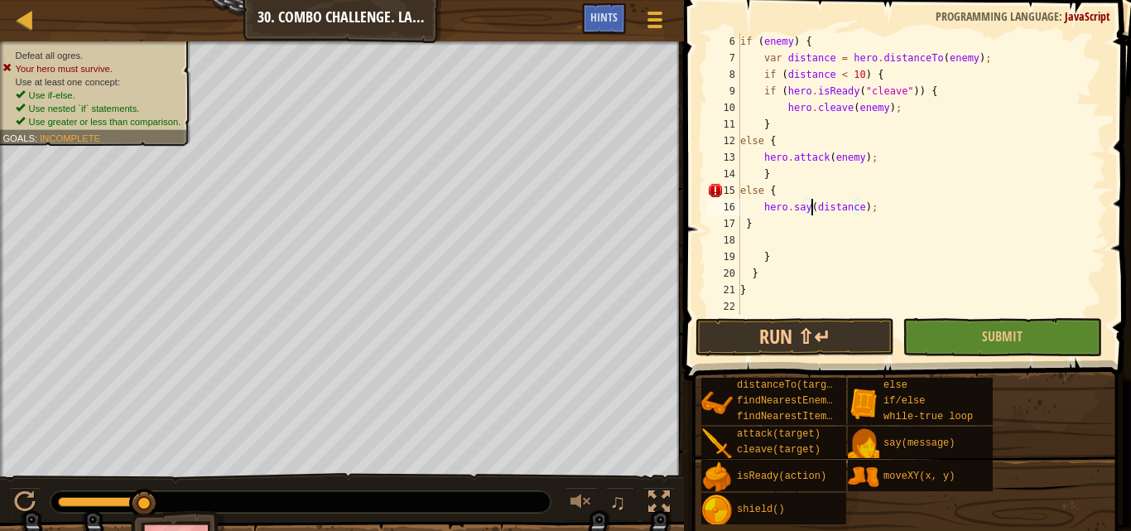
scroll to position [99, 0]
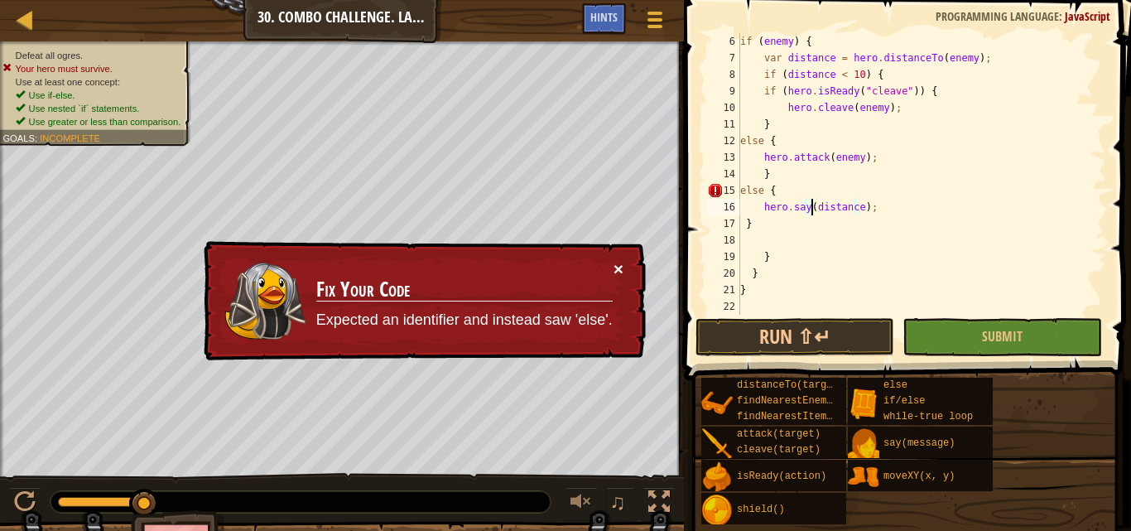
click at [622, 273] on button "×" at bounding box center [618, 268] width 10 height 17
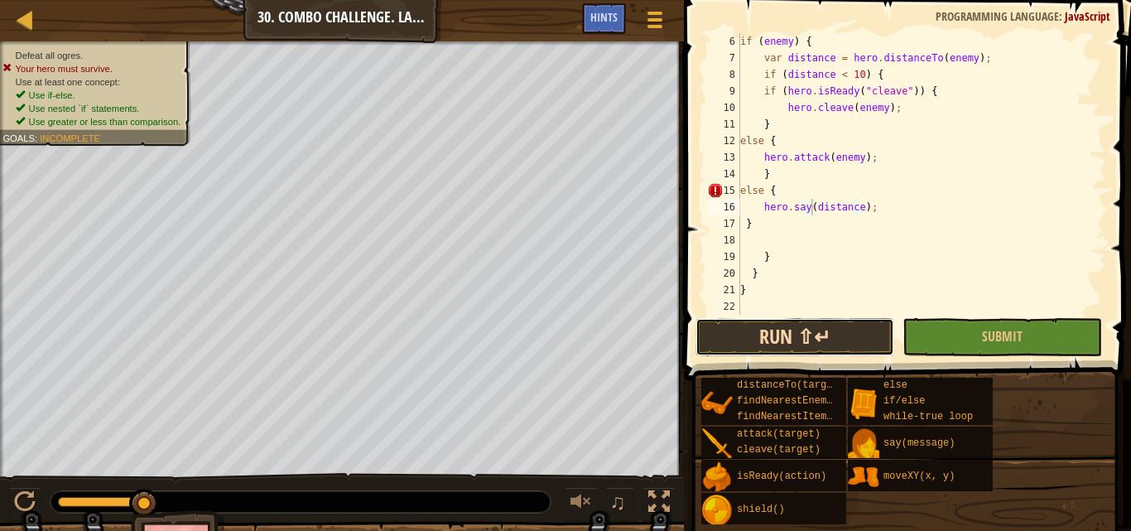
click at [765, 342] on button "Run ⇧↵" at bounding box center [794, 337] width 199 height 38
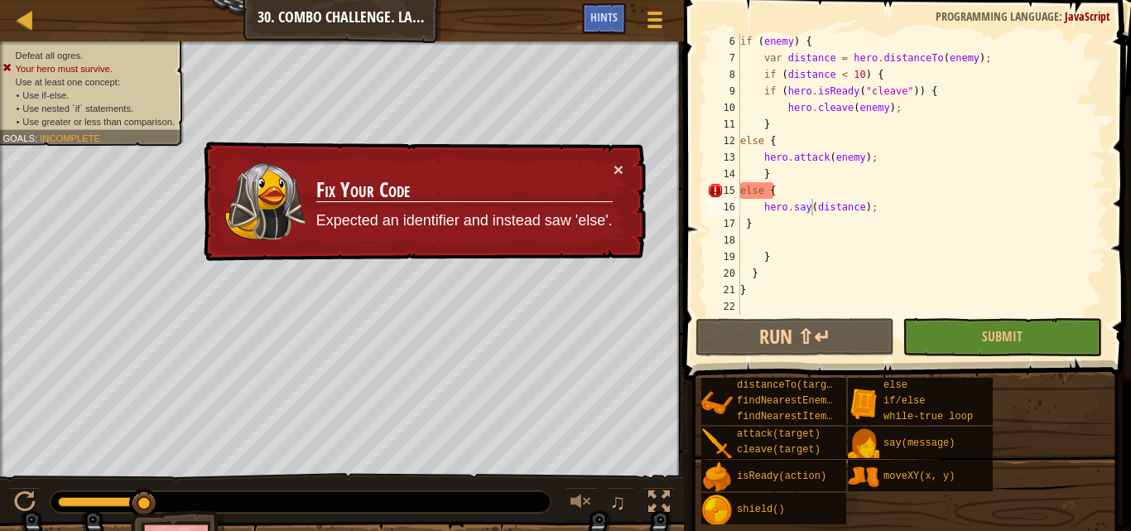
click at [607, 165] on td "Fix Your Code Expected an identifier and instead saw 'else'." at bounding box center [464, 202] width 298 height 82
click at [614, 166] on button "×" at bounding box center [618, 169] width 10 height 17
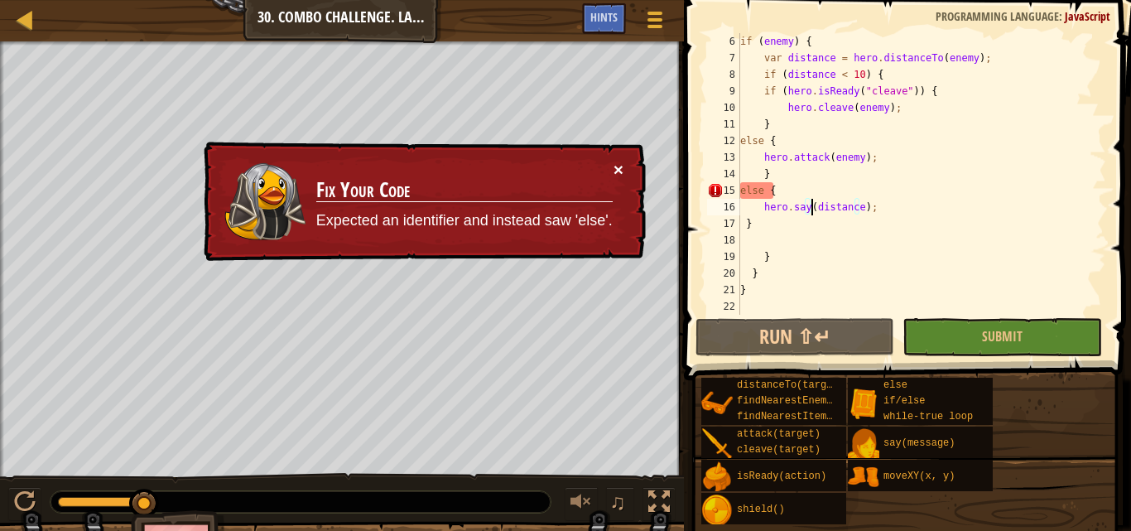
click at [618, 166] on button "×" at bounding box center [618, 169] width 10 height 17
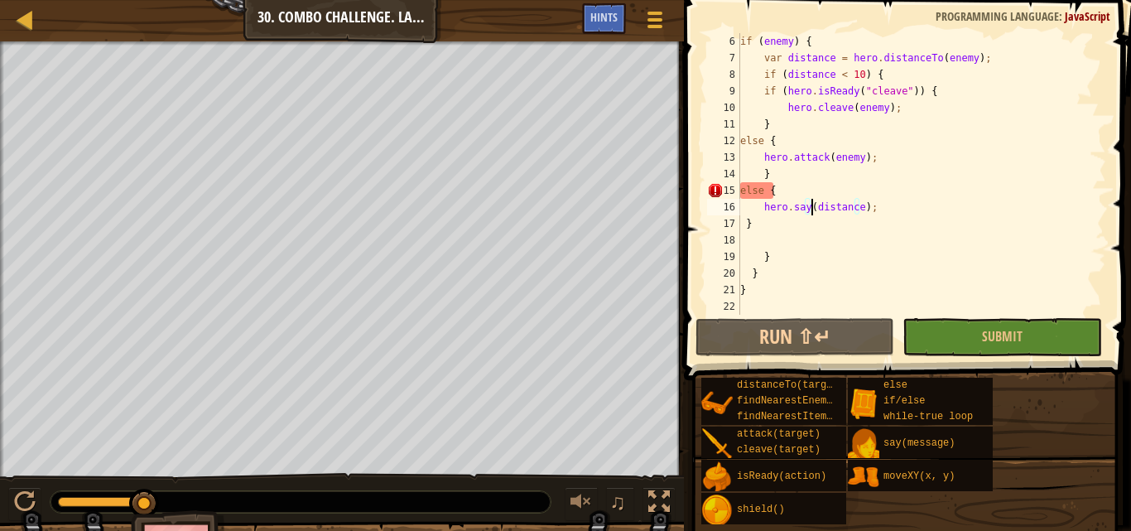
click at [748, 288] on div "if ( enemy ) { var distance = hero . distanceTo ( enemy ) ; if ( distance < 10 …" at bounding box center [915, 190] width 357 height 315
type textarea "}"
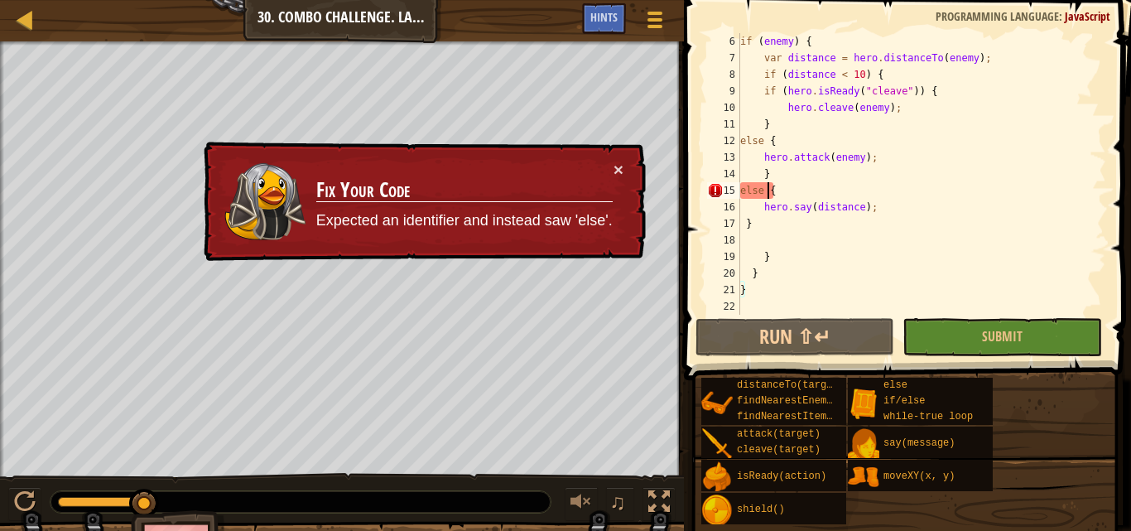
click at [767, 188] on div "if ( enemy ) { var distance = hero . distanceTo ( enemy ) ; if ( distance < 10 …" at bounding box center [915, 190] width 357 height 315
type textarea "else {"
drag, startPoint x: 741, startPoint y: 306, endPoint x: 743, endPoint y: 296, distance: 10.9
click at [742, 304] on div "if ( enemy ) { var distance = hero . distanceTo ( enemy ) ; if ( distance < 10 …" at bounding box center [915, 190] width 357 height 315
type textarea "}"
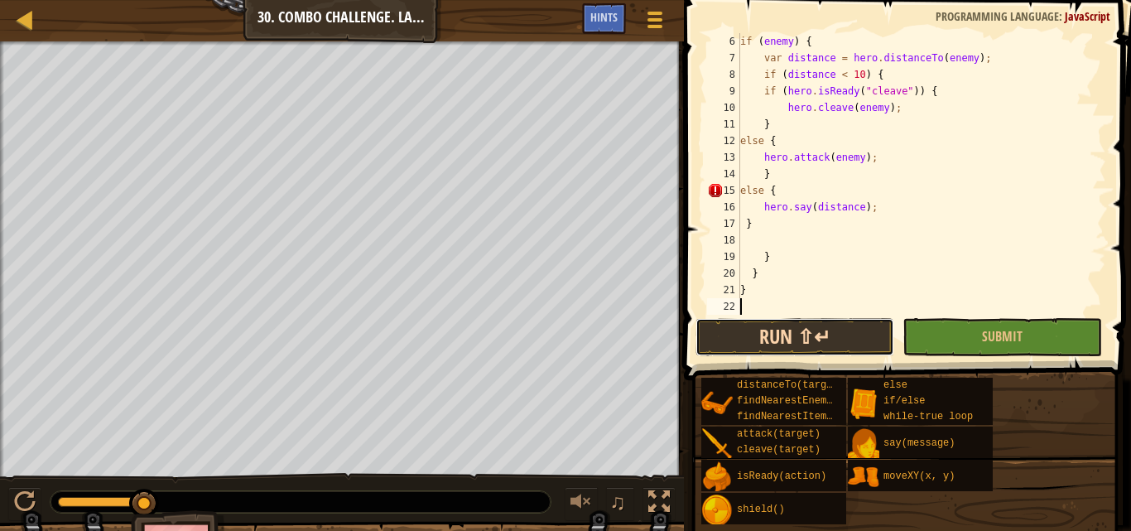
click at [825, 347] on button "Run ⇧↵" at bounding box center [794, 337] width 199 height 38
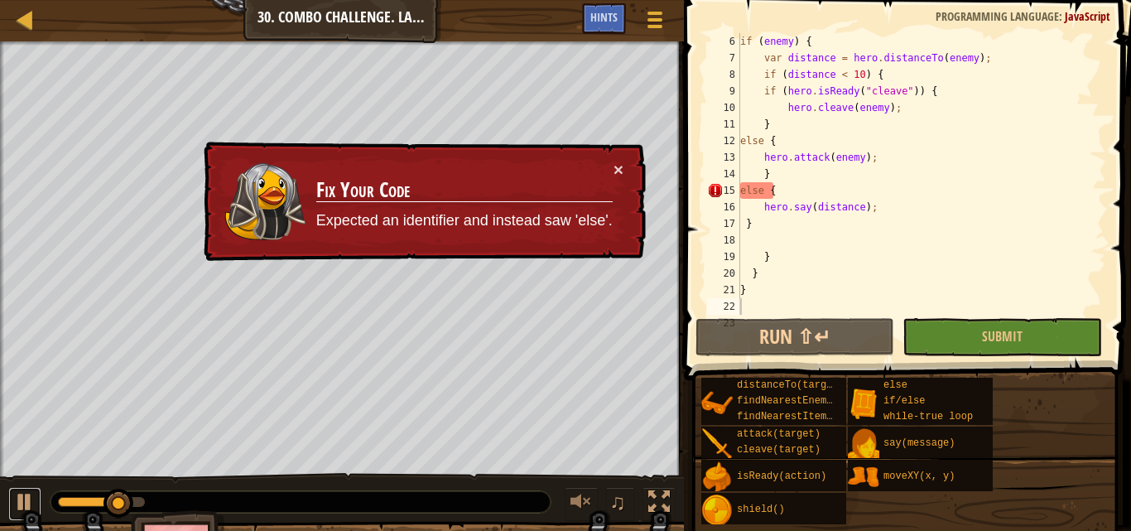
drag, startPoint x: 20, startPoint y: 507, endPoint x: 60, endPoint y: 494, distance: 42.7
click at [26, 500] on div at bounding box center [25, 502] width 22 height 22
drag, startPoint x: 120, startPoint y: 498, endPoint x: 0, endPoint y: 422, distance: 141.7
click at [0, 422] on div "Defeat all ogres. Your hero must survive. Use at least one concept: • Use if-el…" at bounding box center [565, 314] width 1131 height 547
click at [616, 171] on button "×" at bounding box center [618, 169] width 10 height 17
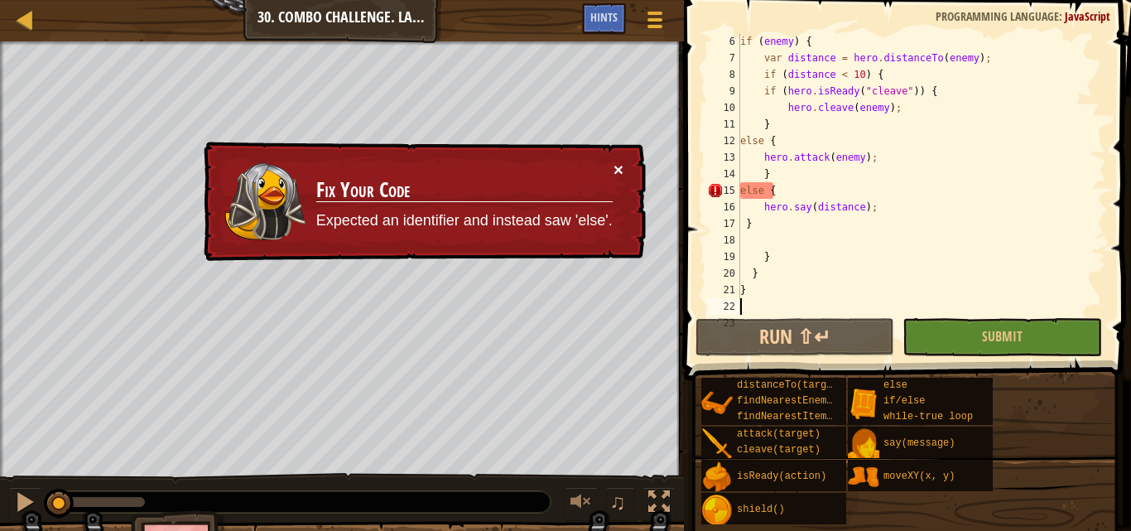
click at [615, 171] on button "×" at bounding box center [618, 169] width 10 height 17
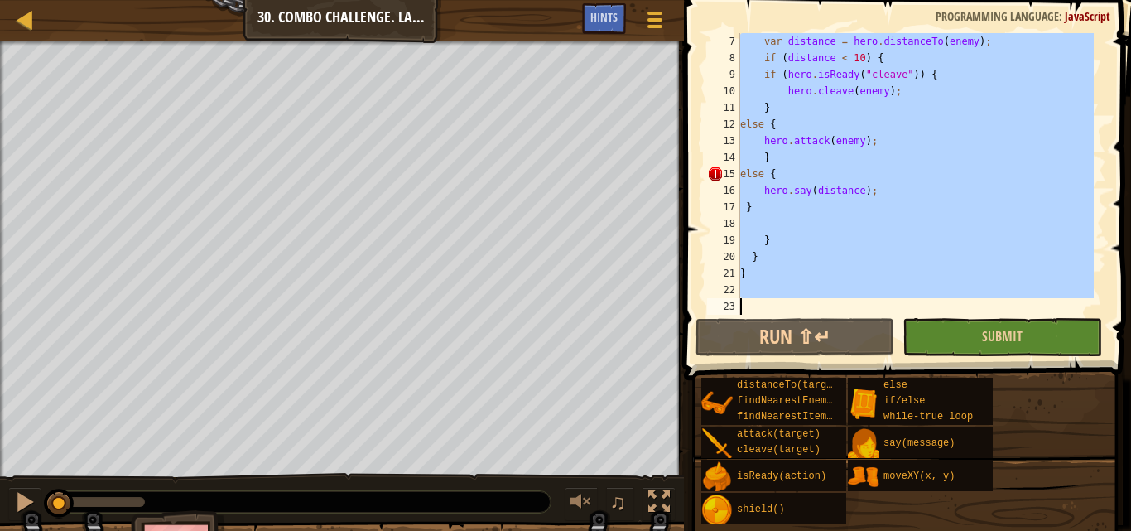
scroll to position [116, 0]
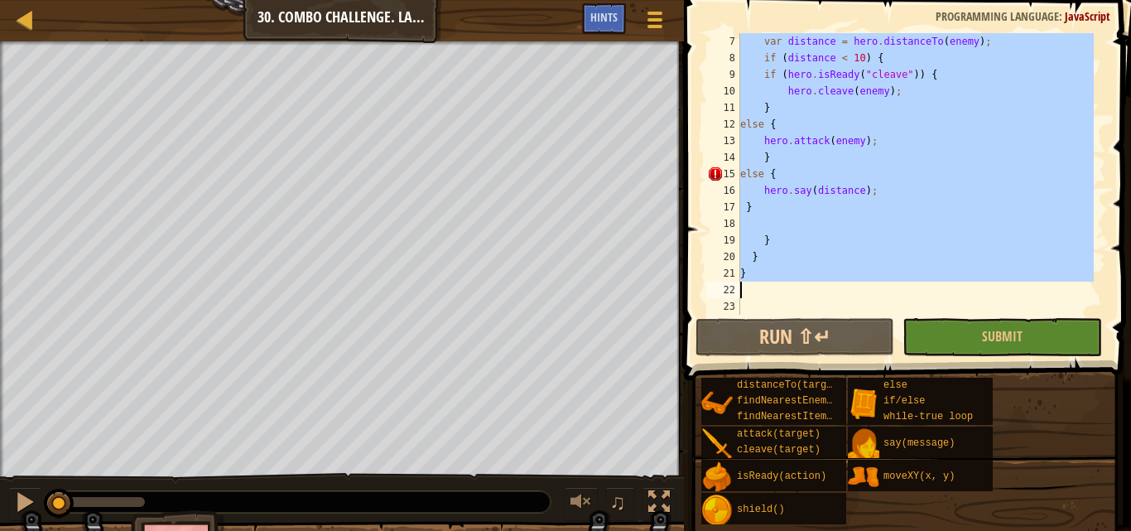
drag, startPoint x: 740, startPoint y: 106, endPoint x: 887, endPoint y: 289, distance: 234.9
click at [887, 289] on div "var distance = hero . distanceTo ( enemy ) ; if ( distance < 10 ) { if ( hero .…" at bounding box center [915, 190] width 357 height 315
type textarea "}"
click at [669, 31] on button "Game Menu" at bounding box center [654, 22] width 44 height 41
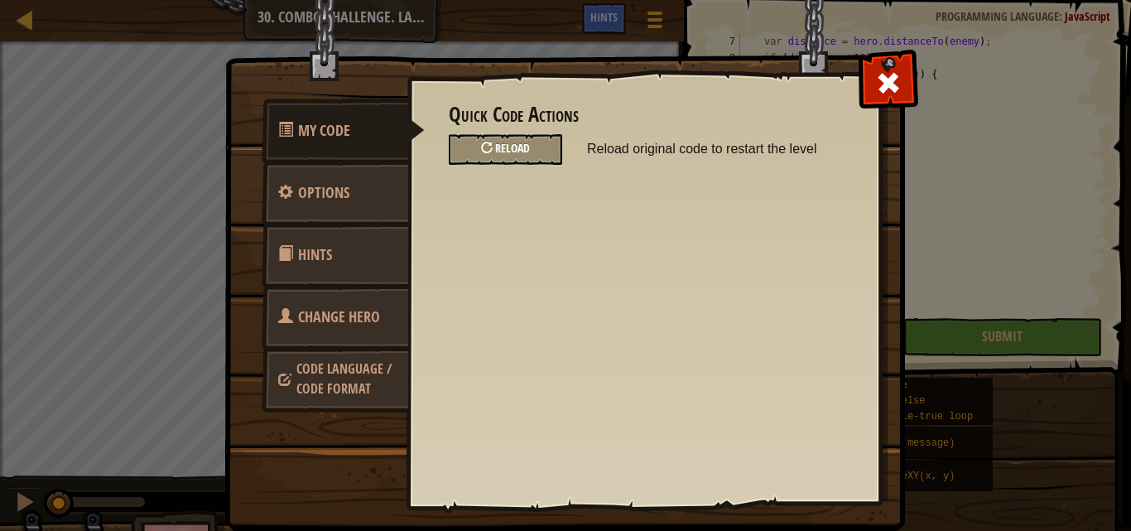
click at [541, 151] on div "Reload" at bounding box center [505, 149] width 113 height 31
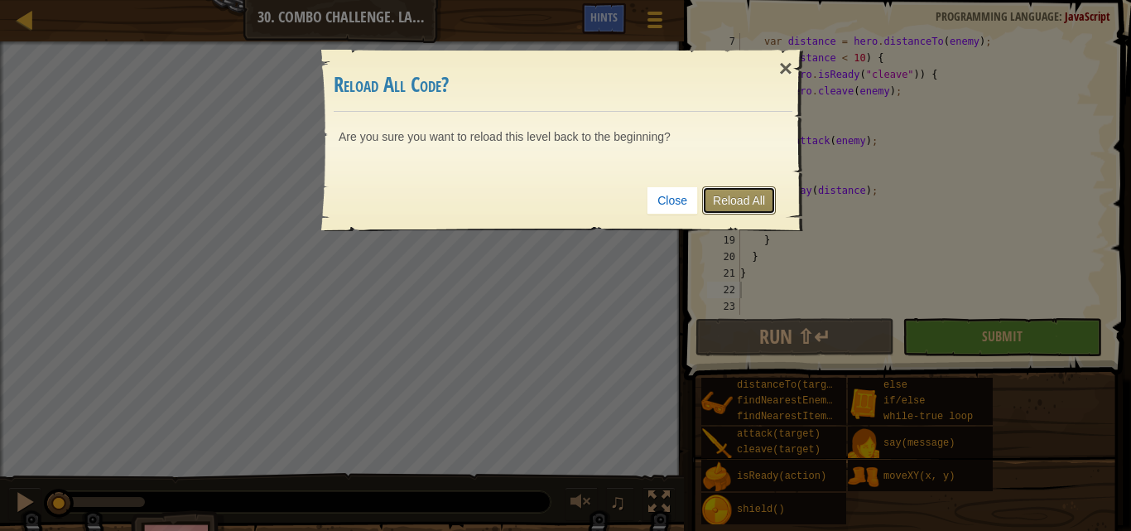
click at [748, 200] on link "Reload All" at bounding box center [739, 200] width 74 height 28
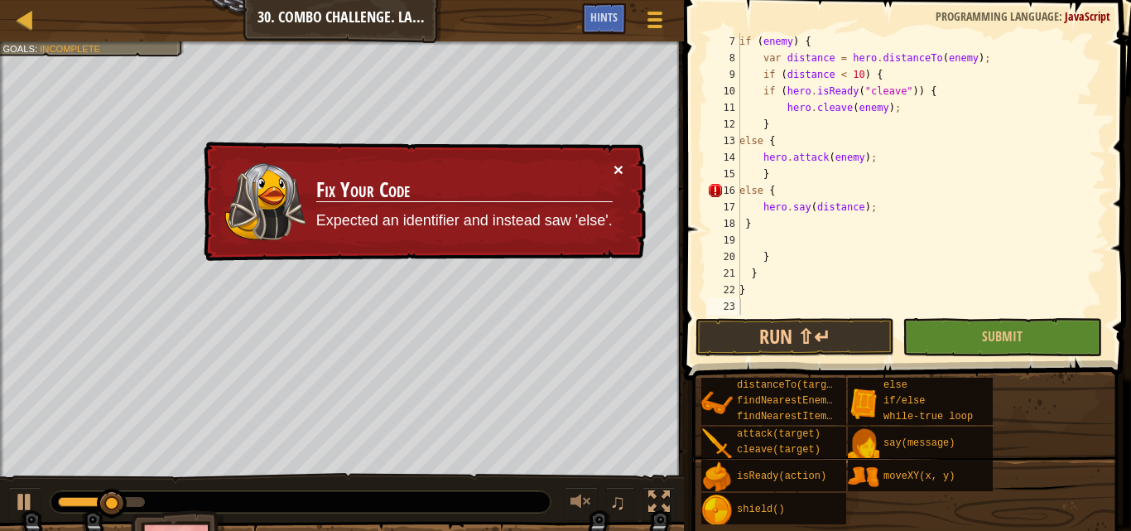
click at [617, 170] on button "×" at bounding box center [618, 169] width 10 height 17
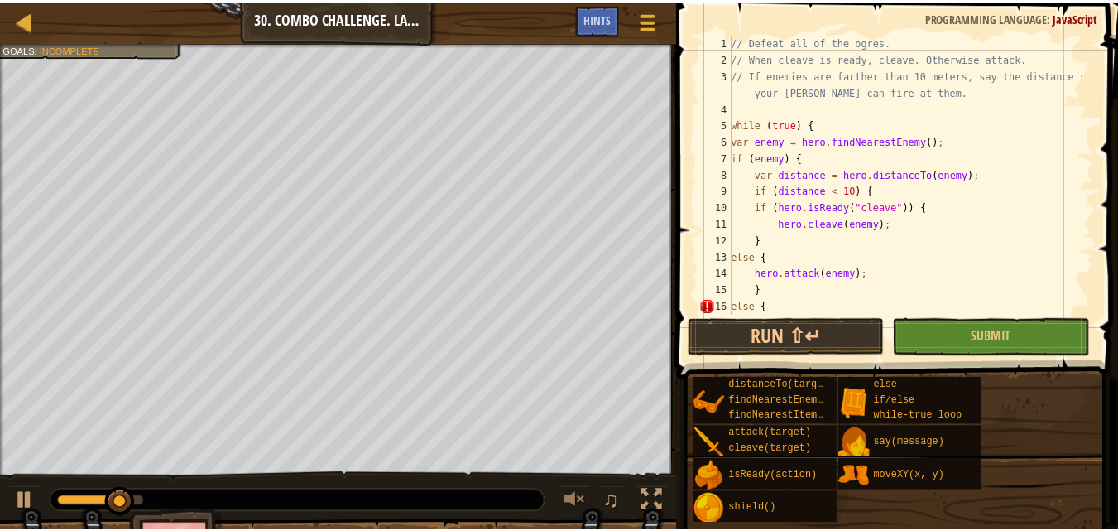
scroll to position [99, 0]
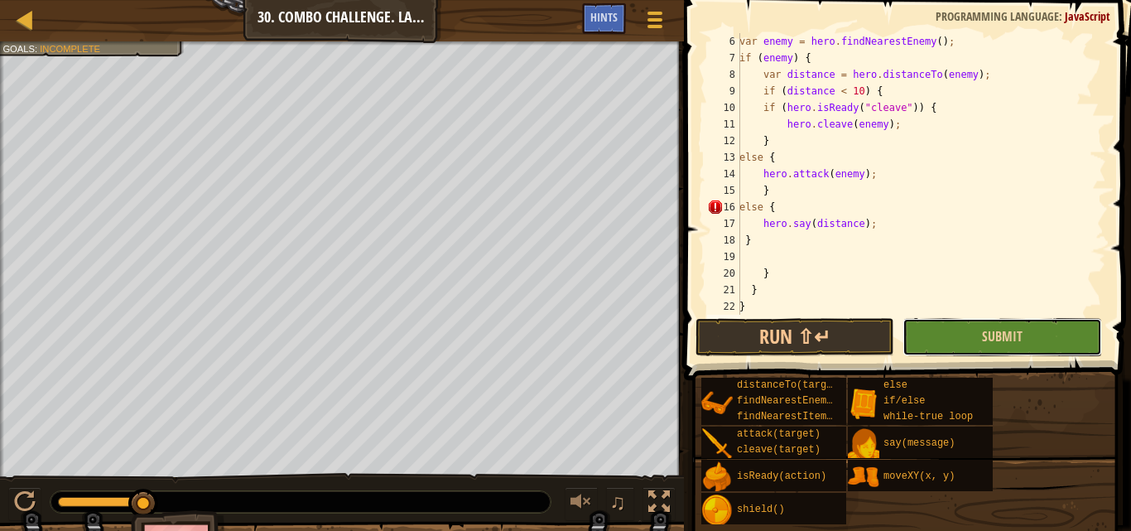
click at [975, 339] on button "Submit" at bounding box center [1001, 337] width 199 height 38
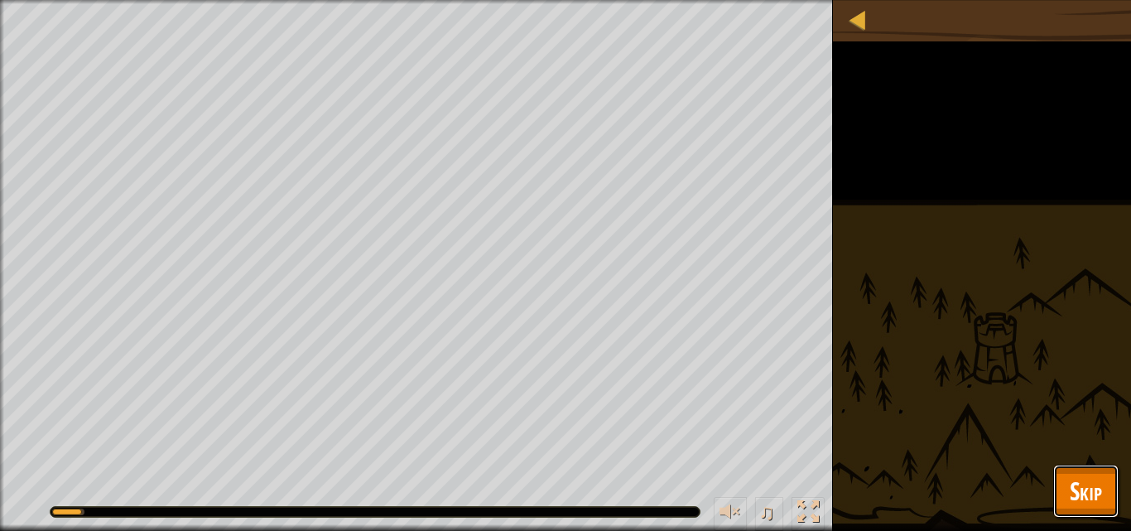
click at [1097, 505] on span "Skip" at bounding box center [1086, 491] width 32 height 34
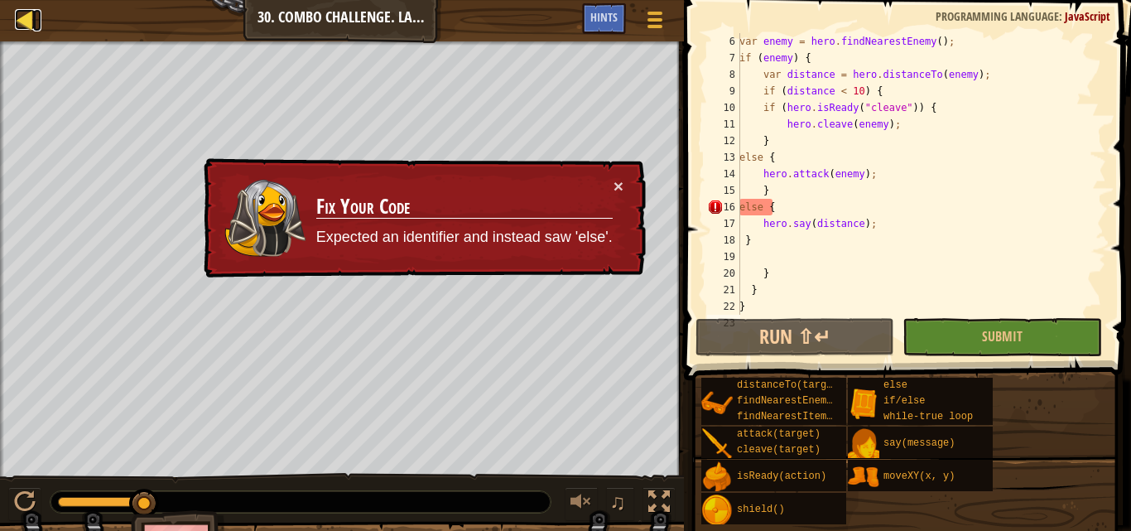
click at [32, 20] on div at bounding box center [25, 19] width 21 height 21
select select "en-[GEOGRAPHIC_DATA]"
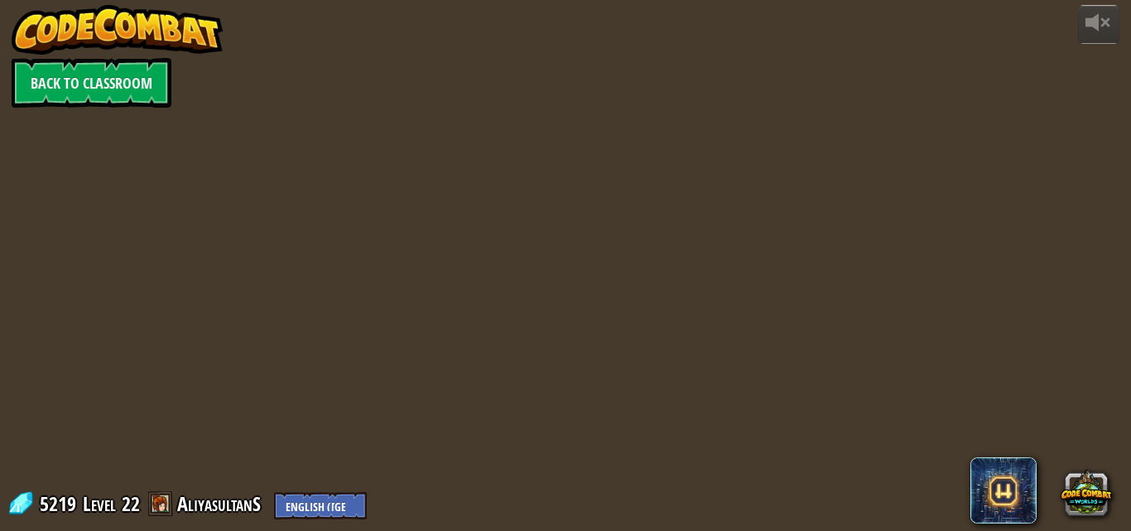
select select "en-[GEOGRAPHIC_DATA]"
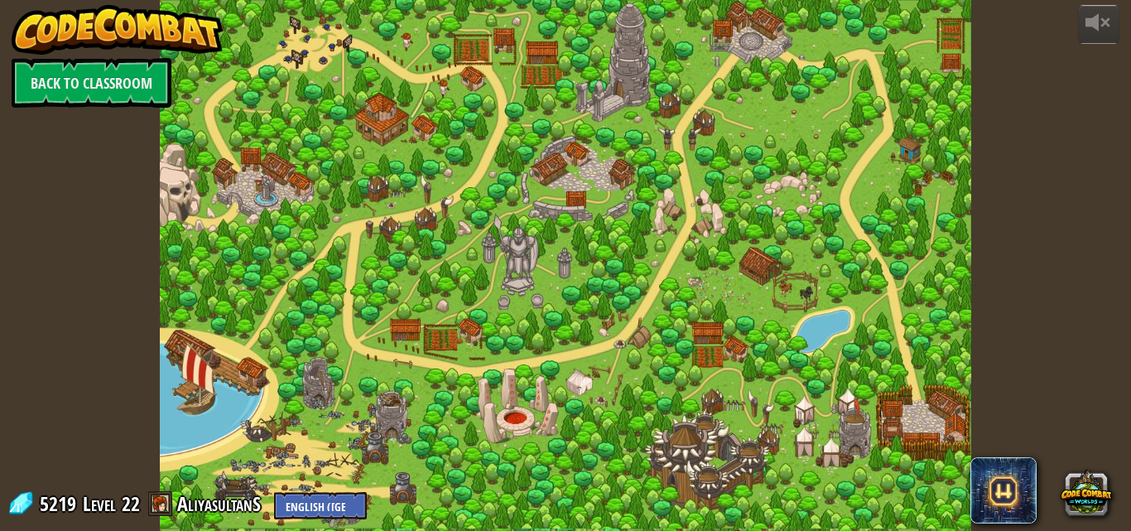
select select "en-[GEOGRAPHIC_DATA]"
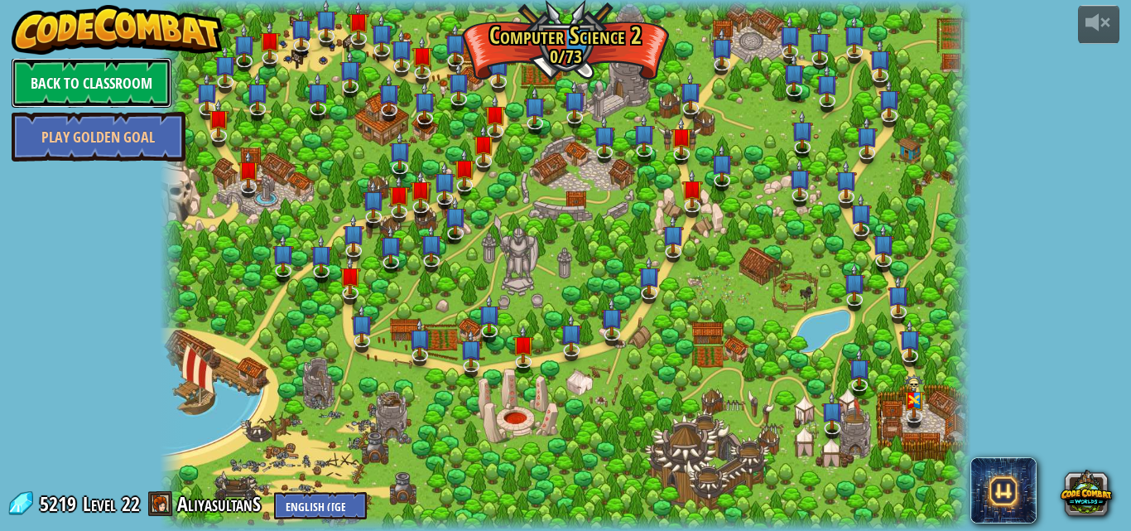
click at [132, 65] on link "Back to Classroom" at bounding box center [92, 83] width 160 height 50
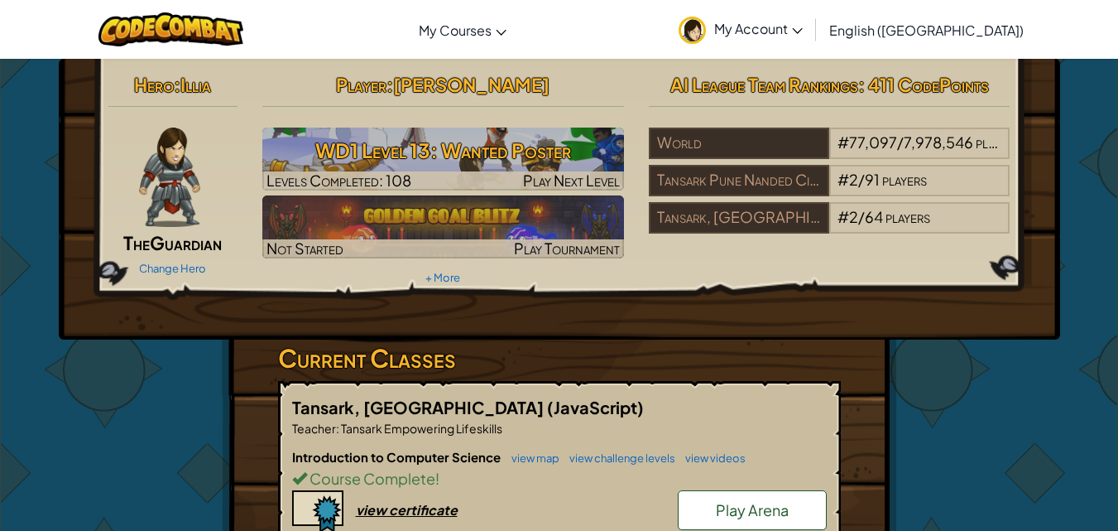
click at [803, 29] on icon at bounding box center [797, 31] width 11 height 6
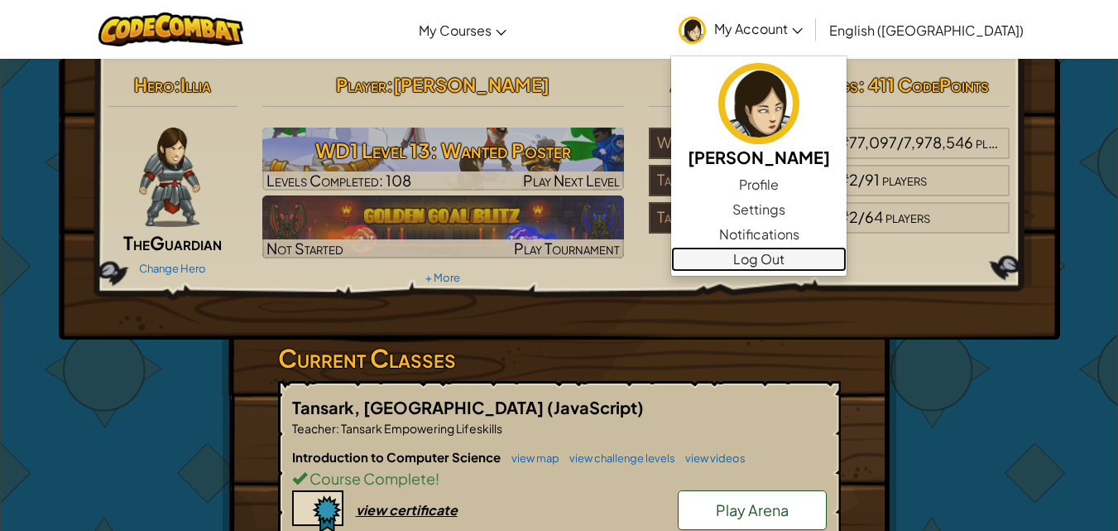
click at [829, 254] on link "Log Out" at bounding box center [758, 259] width 175 height 25
